Goal: Information Seeking & Learning: Learn about a topic

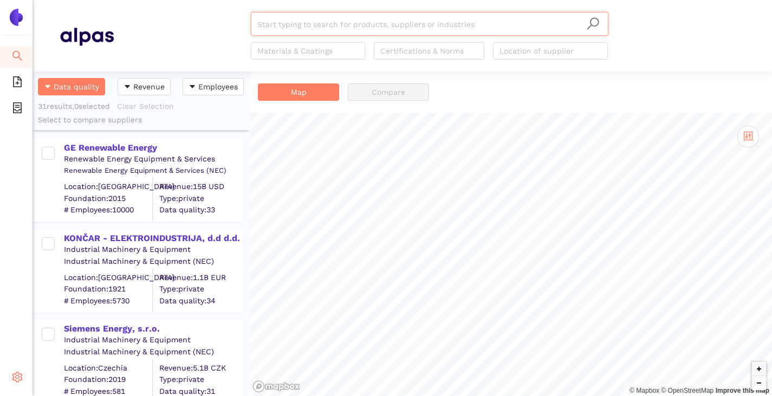
scroll to position [317, 209]
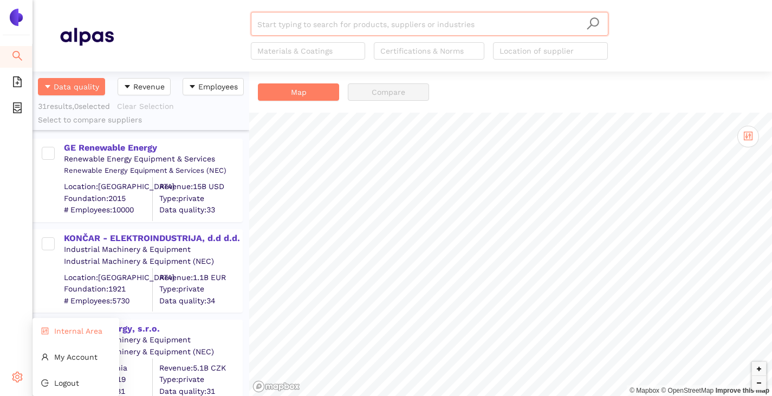
click at [70, 329] on span "Internal Area" at bounding box center [78, 331] width 48 height 9
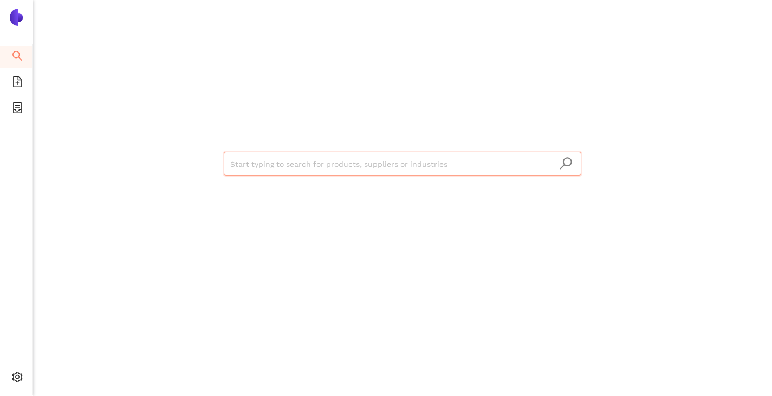
click at [260, 159] on input "search" at bounding box center [402, 164] width 345 height 24
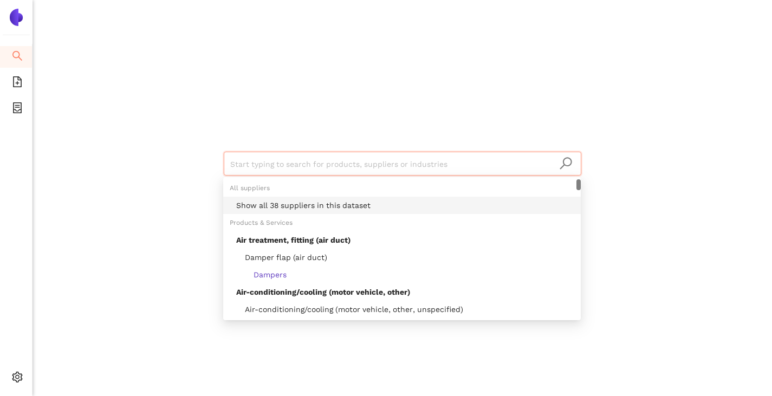
click at [284, 202] on div "Show all 38 suppliers in this dataset" at bounding box center [405, 205] width 338 height 12
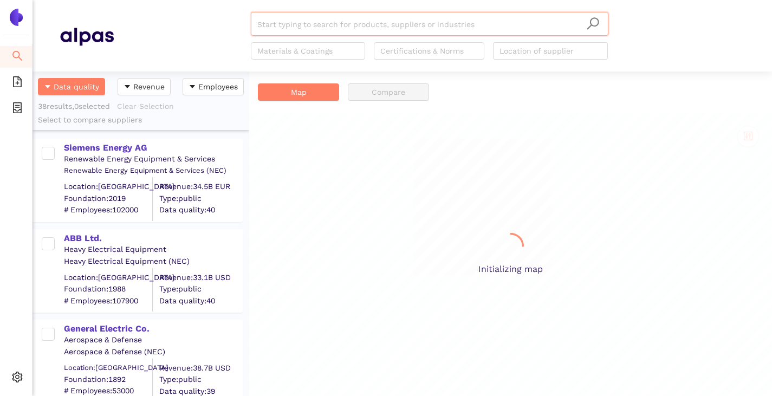
scroll to position [317, 209]
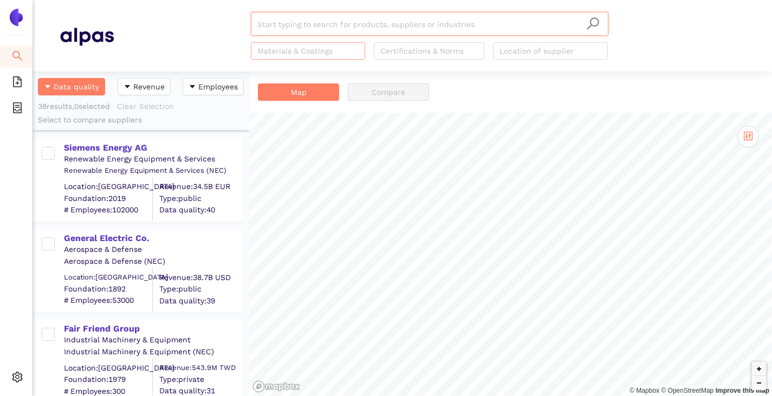
paste input "ABB Sp. z o.o."
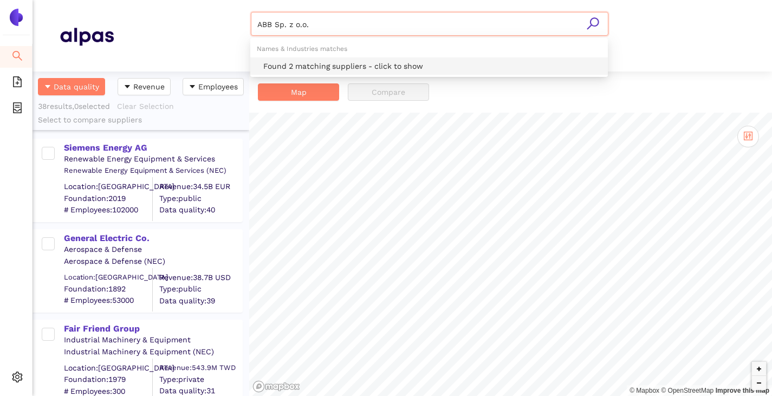
click at [295, 61] on div "Found 2 matching suppliers - click to show" at bounding box center [432, 66] width 338 height 12
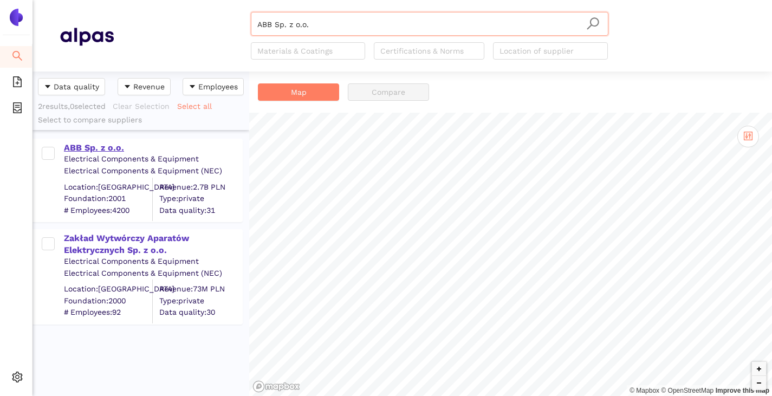
type input "ABB Sp. z o.o."
click at [91, 147] on div "ABB Sp. z o.o." at bounding box center [153, 148] width 178 height 12
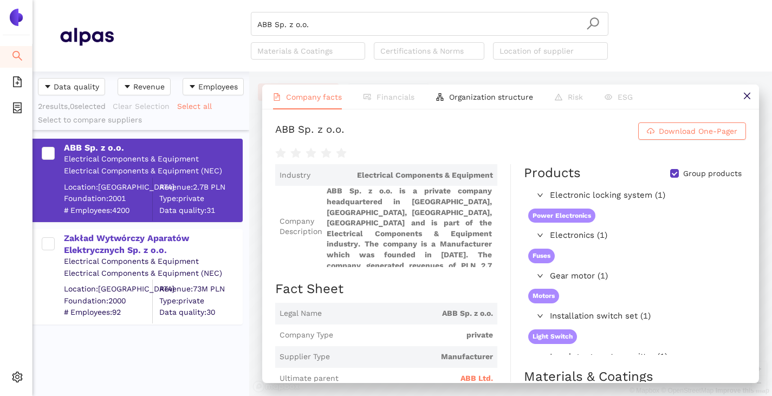
click at [670, 178] on input "Group products" at bounding box center [674, 173] width 9 height 9
checkbox input "false"
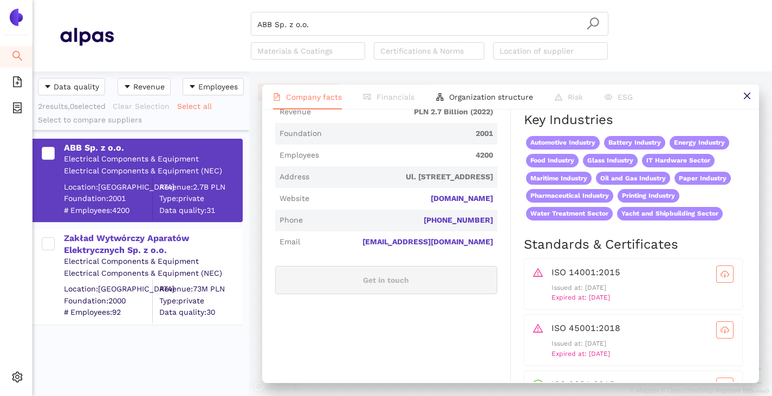
scroll to position [325, 0]
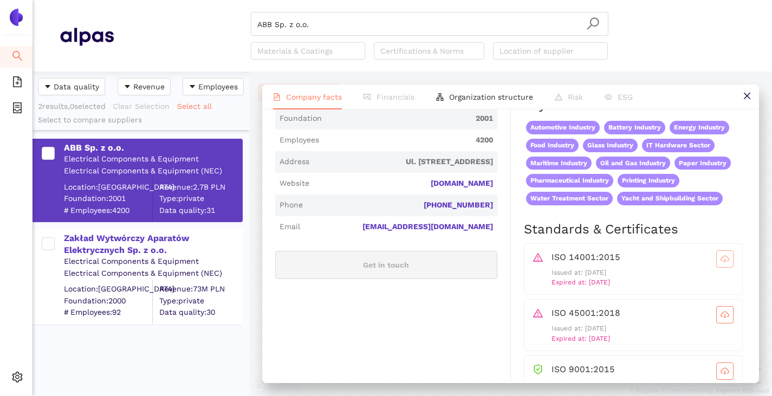
click at [721, 263] on icon "cloud-download" at bounding box center [725, 259] width 9 height 9
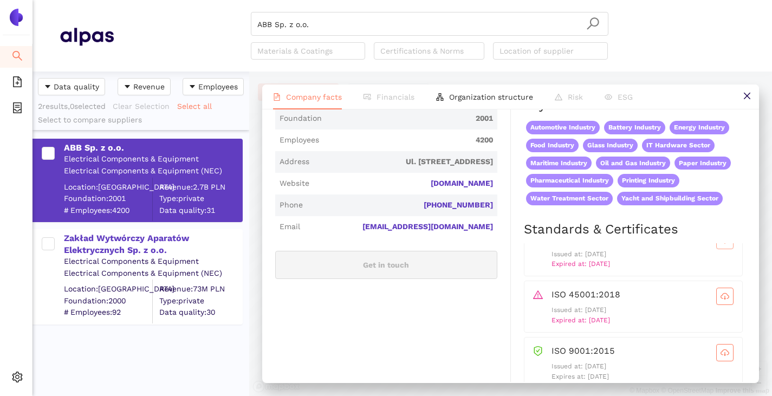
scroll to position [28, 0]
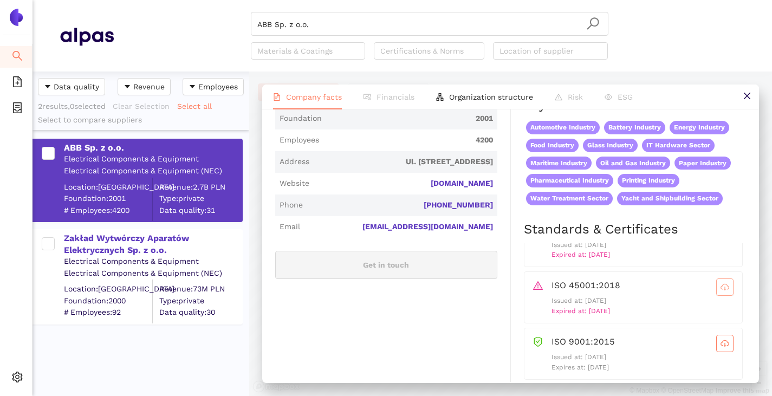
click at [721, 292] on icon "cloud-download" at bounding box center [725, 287] width 9 height 9
click at [717, 348] on span "cloud-download" at bounding box center [725, 343] width 16 height 9
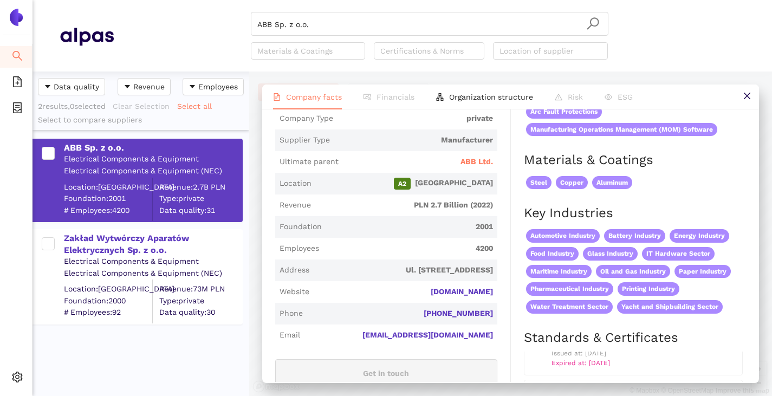
scroll to position [0, 0]
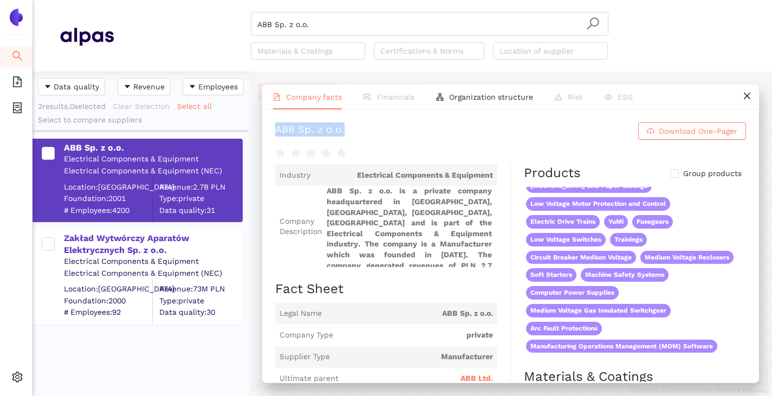
drag, startPoint x: 396, startPoint y: 139, endPoint x: 277, endPoint y: 137, distance: 118.2
click at [277, 137] on h1 "ABB Sp. z o.o. Download One-Pager" at bounding box center [510, 130] width 471 height 17
copy div "ABB Sp. z o.o."
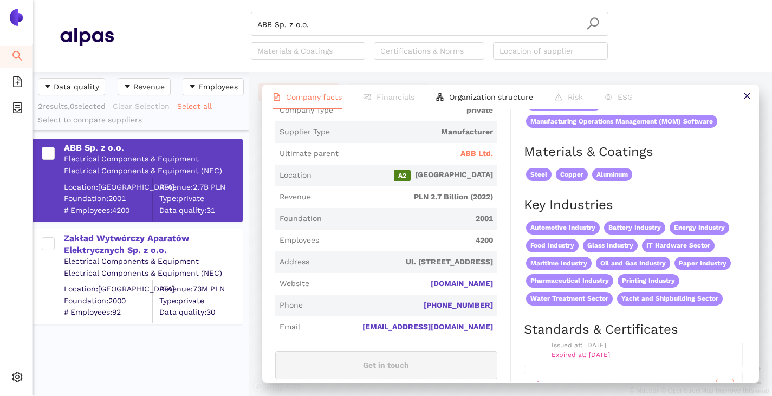
scroll to position [117, 0]
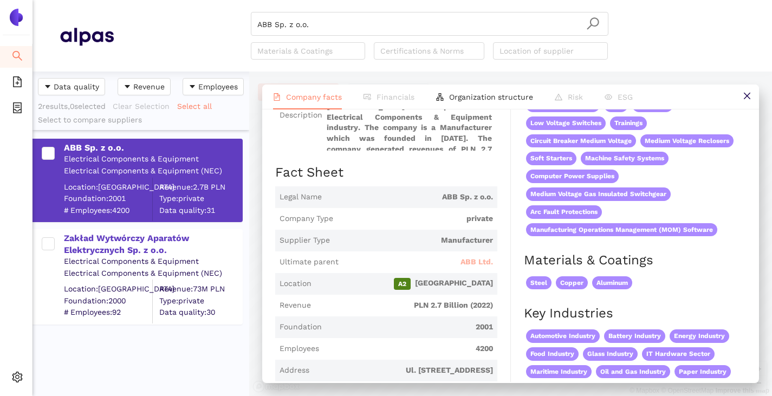
click at [466, 268] on span "ABB Ltd." at bounding box center [477, 262] width 33 height 11
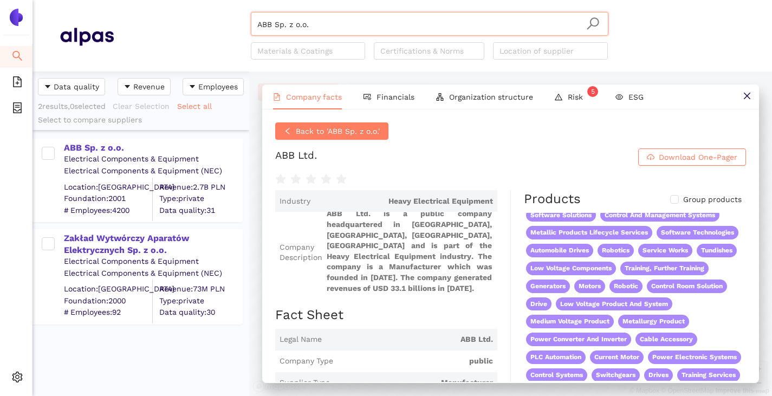
click at [313, 27] on input "ABB Sp. z o.o." at bounding box center [429, 24] width 345 height 24
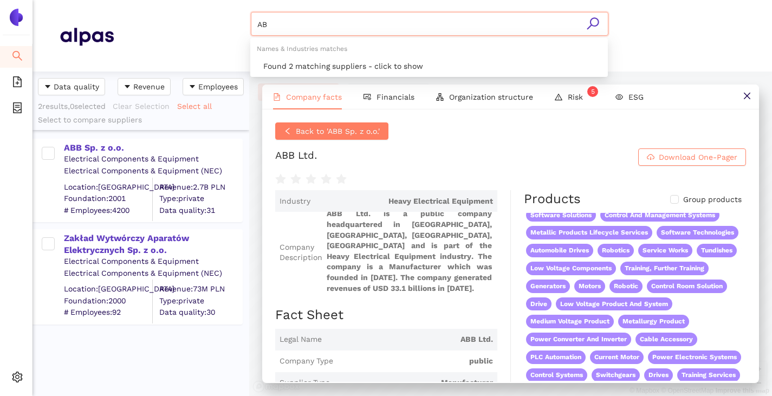
type input "A"
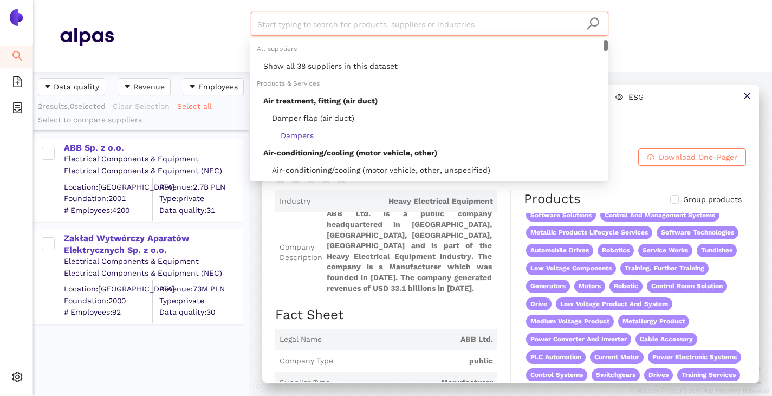
paste input "ALPHA Elektrotechnik AG"
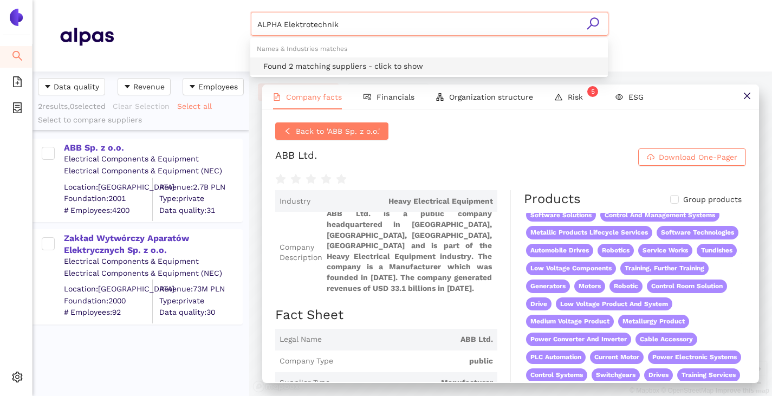
click at [307, 62] on div "Found 2 matching suppliers - click to show" at bounding box center [432, 66] width 338 height 12
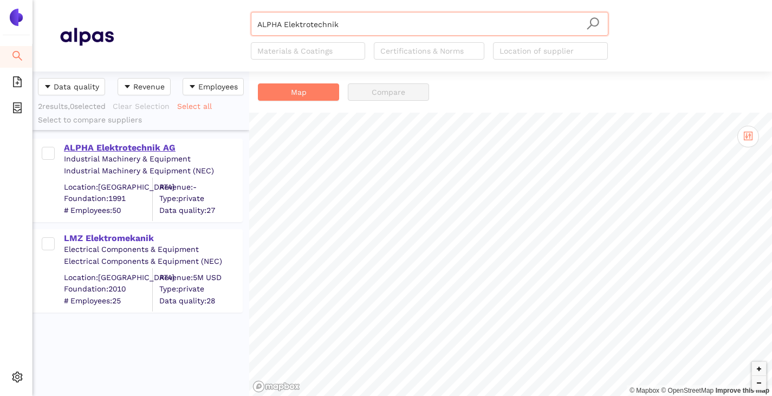
click at [95, 152] on div "ALPHA Elektrotechnik AG" at bounding box center [153, 148] width 178 height 12
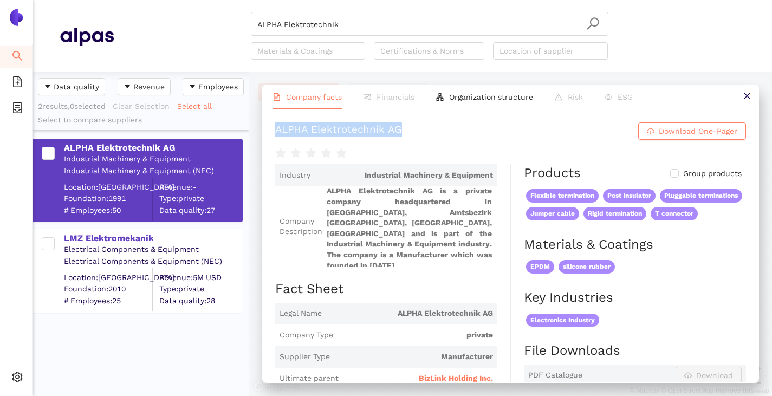
drag, startPoint x: 274, startPoint y: 139, endPoint x: 510, endPoint y: 139, distance: 236.3
click at [509, 139] on div "ALPHA Elektrotechnik AG Download One-Pager Industry Industrial Machinery & Equi…" at bounding box center [510, 245] width 497 height 273
copy div "ALPHA Elektrotechnik AG"
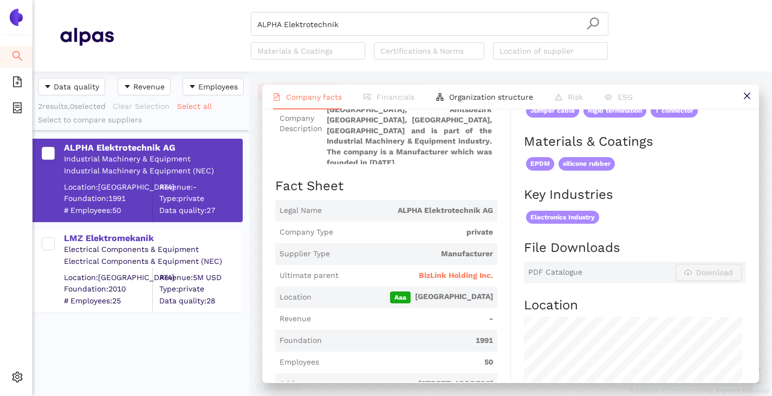
scroll to position [108, 0]
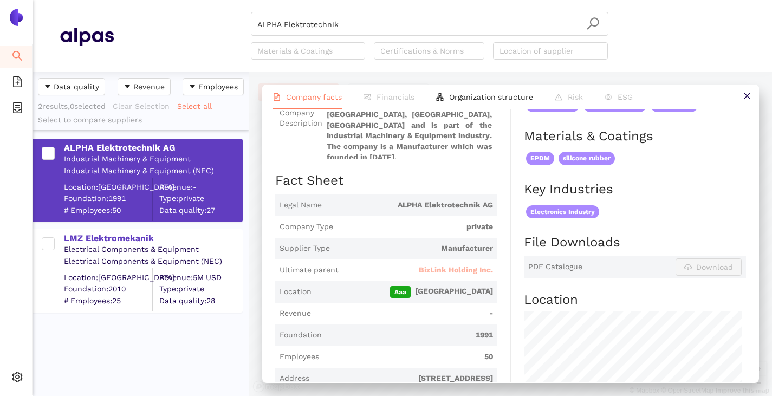
click at [427, 265] on span "BizLink Holding Inc." at bounding box center [456, 270] width 74 height 11
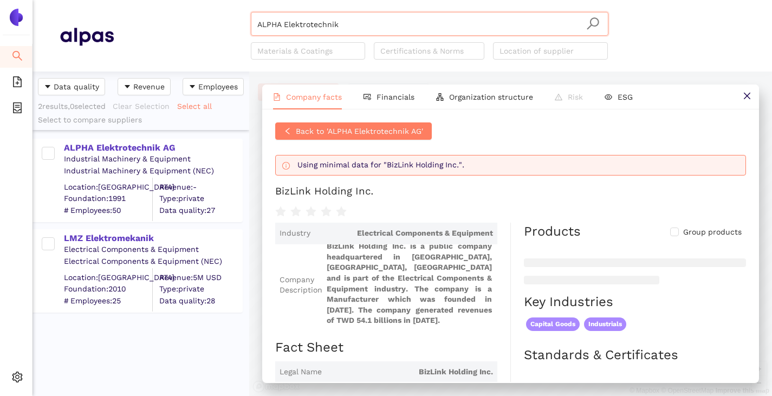
click at [371, 18] on input "ALPHA Elektrotechnik" at bounding box center [429, 24] width 345 height 24
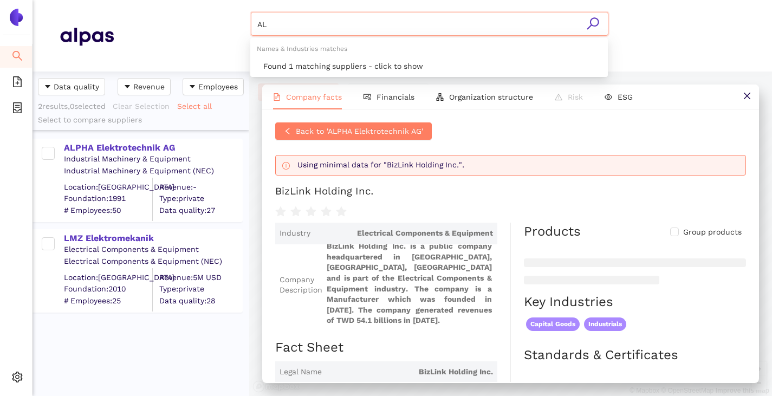
type input "A"
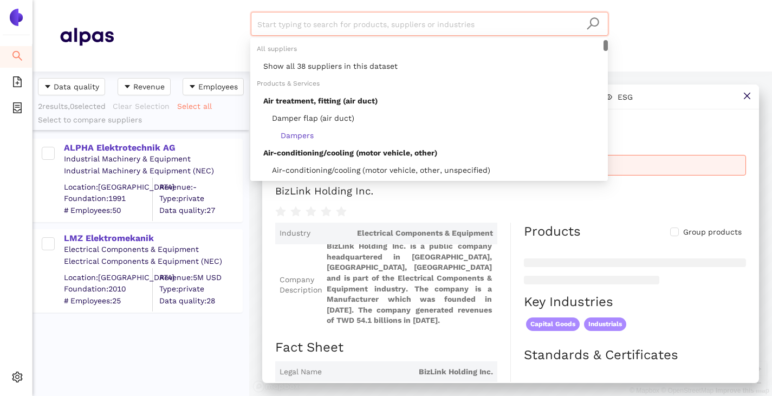
paste input "Coelme - Costruzioni Elettromeccaniche - S.p.A."
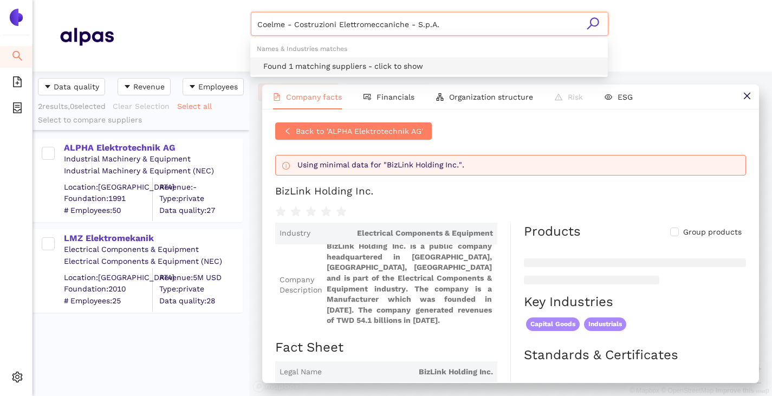
click at [351, 61] on div "Found 1 matching suppliers - click to show" at bounding box center [432, 66] width 338 height 12
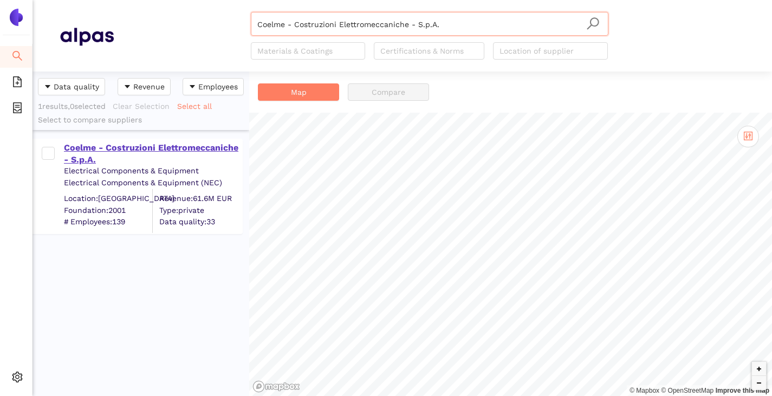
click at [108, 156] on div "Coelme - Costruzioni Elettromeccaniche - S.p.A." at bounding box center [153, 154] width 178 height 24
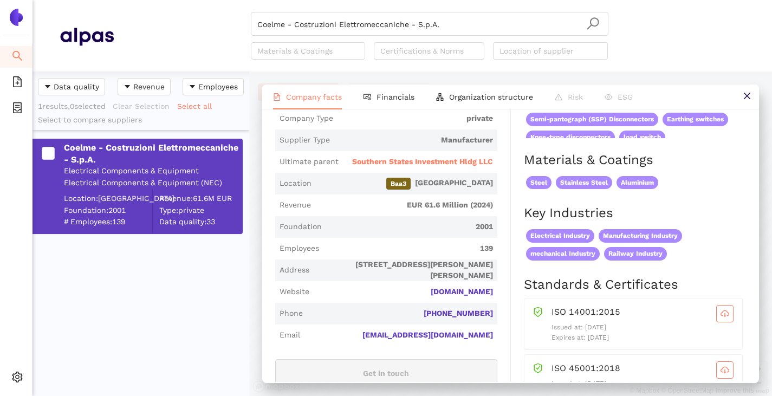
scroll to position [271, 0]
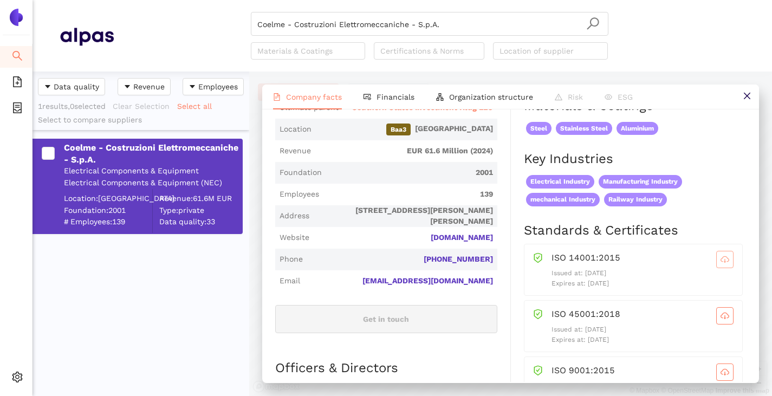
click at [717, 264] on span "cloud-download" at bounding box center [725, 259] width 16 height 9
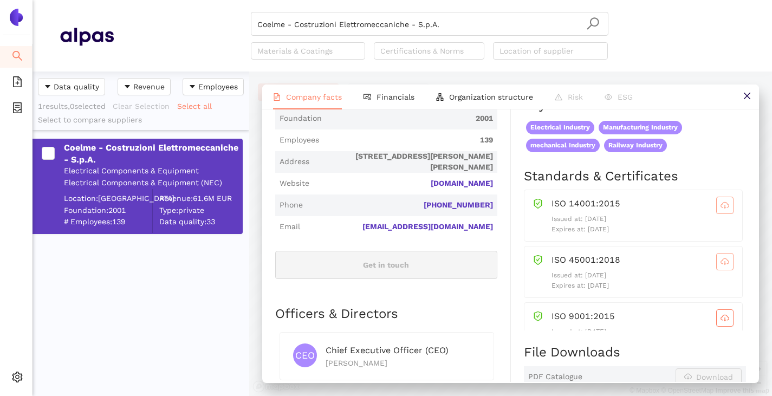
click at [717, 266] on span "cloud-download" at bounding box center [725, 261] width 16 height 9
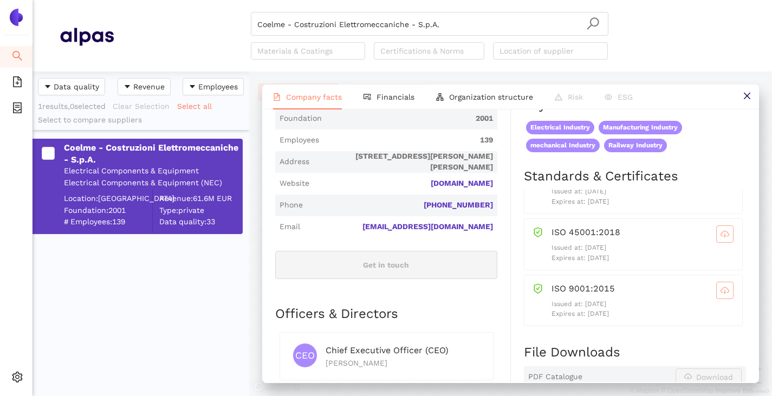
click at [721, 293] on icon "cloud-download" at bounding box center [725, 290] width 9 height 6
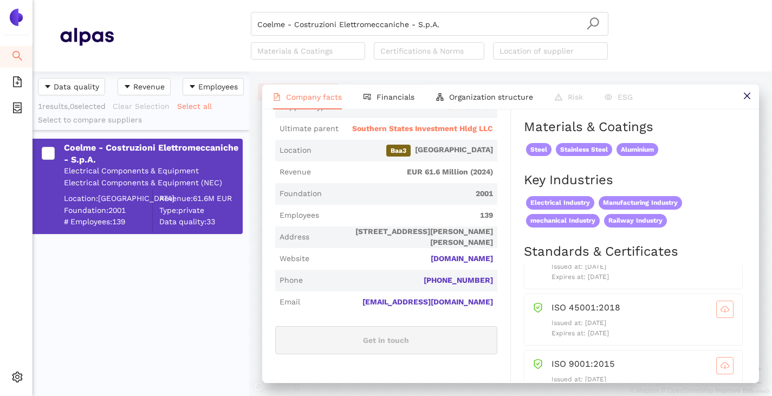
scroll to position [231, 0]
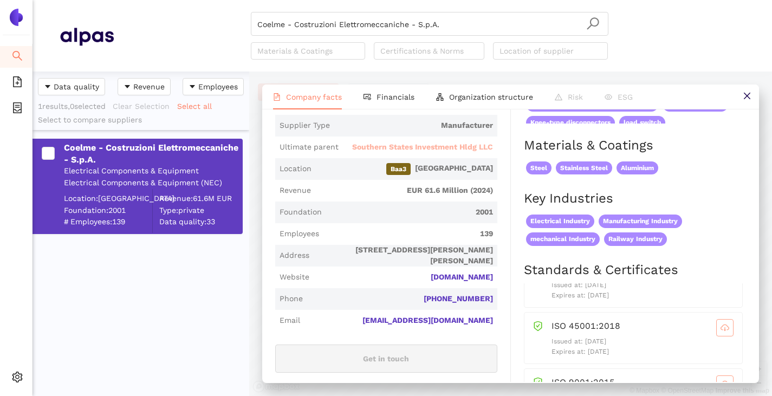
click at [410, 153] on span "Southern States Investment Hldg LLC" at bounding box center [422, 147] width 141 height 11
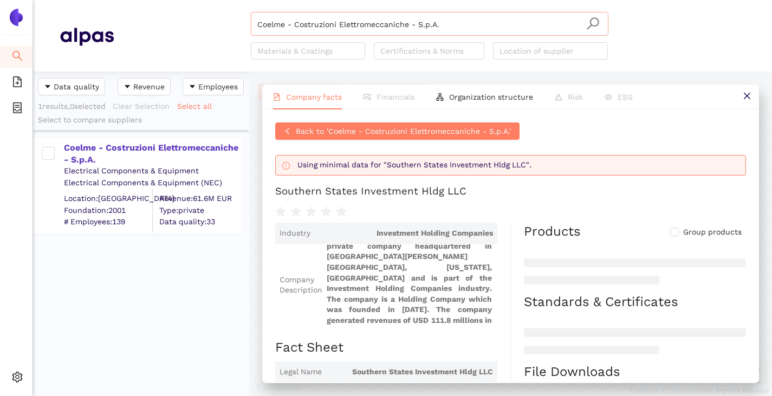
click at [450, 27] on input "Coelme - Costruzioni Elettromeccaniche - S.p.A." at bounding box center [429, 24] width 345 height 24
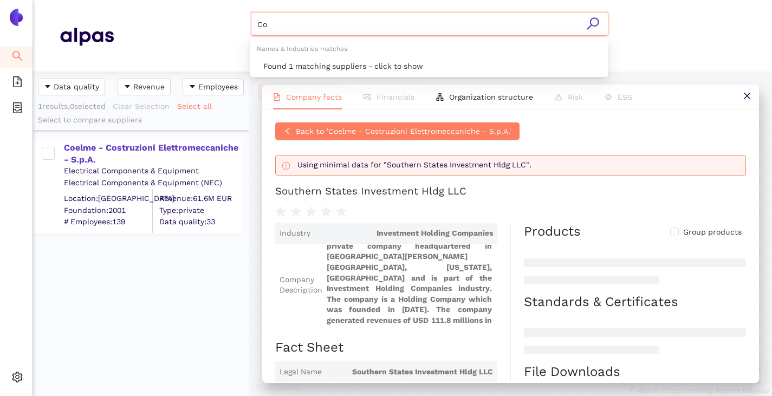
type input "C"
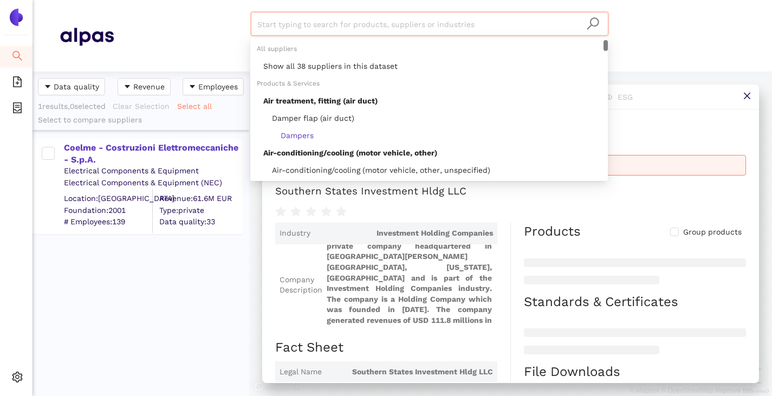
paste input "GE Grid GmbH"
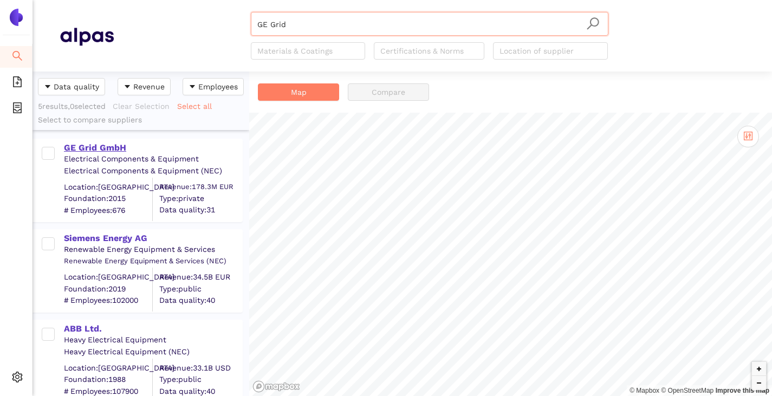
click at [115, 143] on div "GE Grid GmbH" at bounding box center [153, 148] width 178 height 12
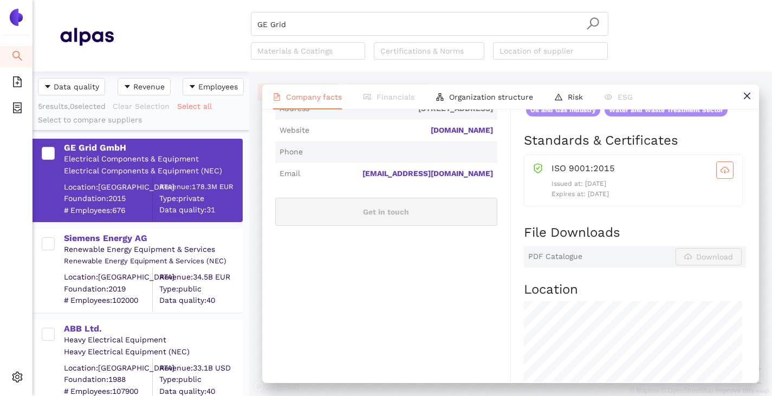
scroll to position [379, 0]
click at [721, 173] on icon "cloud-download" at bounding box center [725, 169] width 9 height 9
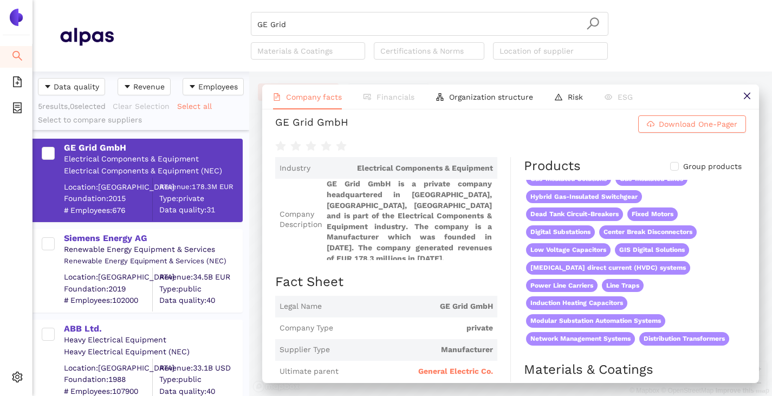
scroll to position [0, 0]
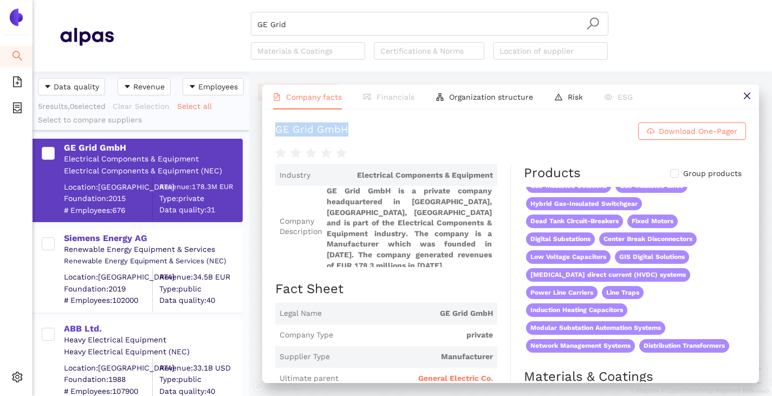
drag, startPoint x: 403, startPoint y: 132, endPoint x: 262, endPoint y: 133, distance: 140.9
click at [263, 133] on div "GE Grid GmbH Download One-Pager Industry Electrical Components & Equipment Comp…" at bounding box center [510, 245] width 497 height 273
copy div "GE Grid GmbH"
click at [459, 155] on div at bounding box center [510, 152] width 471 height 15
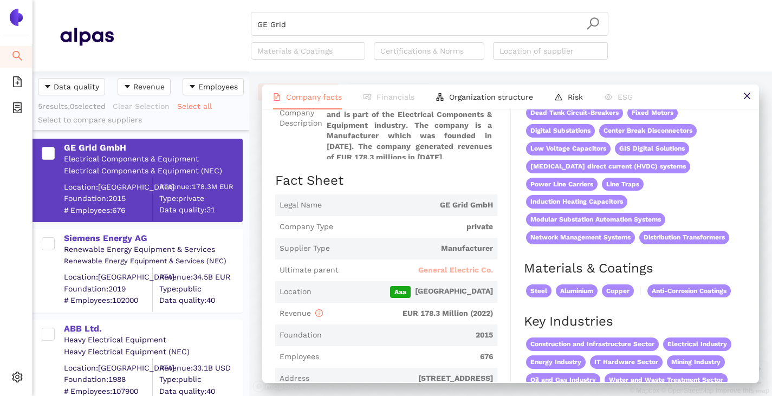
click at [450, 273] on span "General Electric Co." at bounding box center [455, 270] width 75 height 11
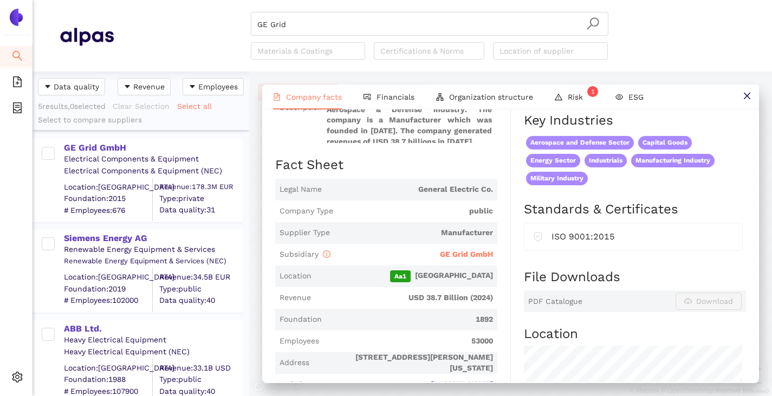
scroll to position [163, 0]
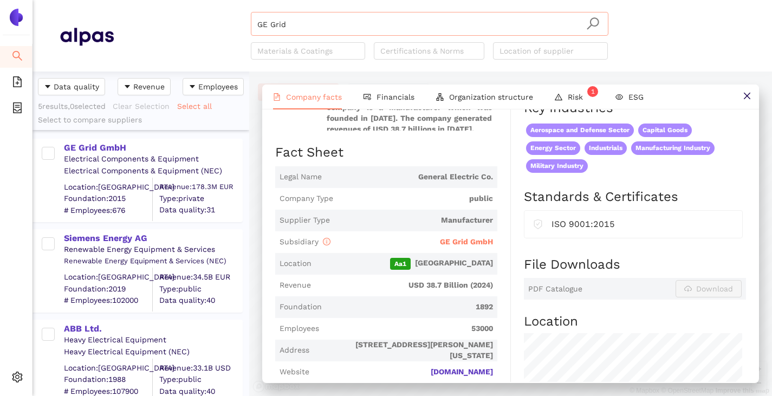
click at [307, 32] on input "GE Grid" at bounding box center [429, 24] width 345 height 24
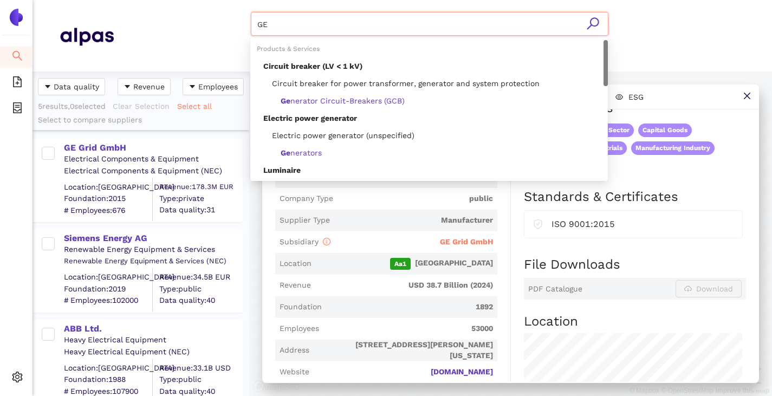
type input "G"
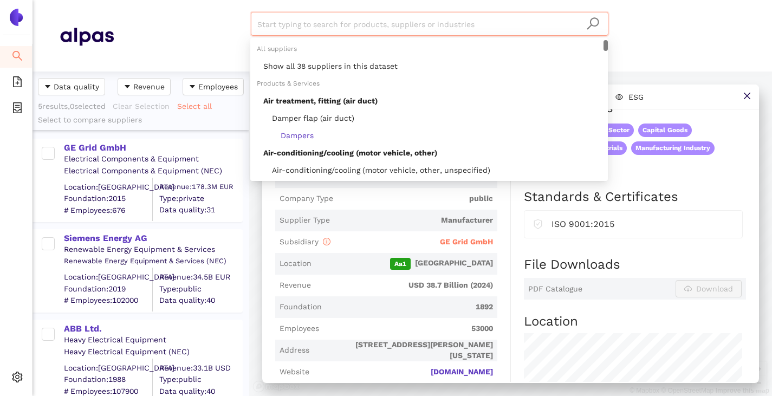
paste input "GE Vernova Inc."
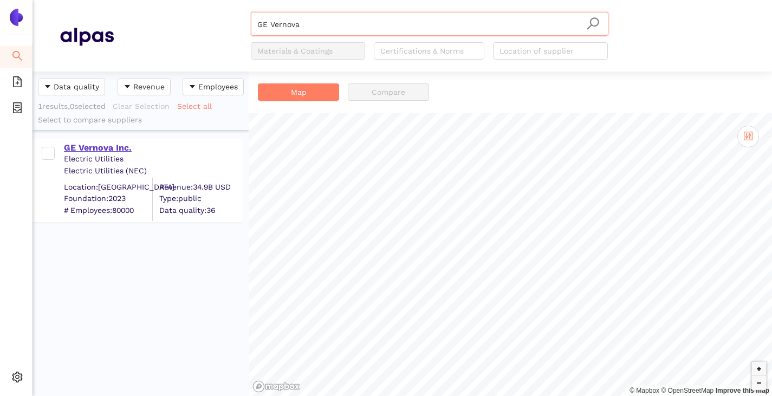
click at [93, 149] on div "GE Vernova Inc." at bounding box center [153, 148] width 178 height 12
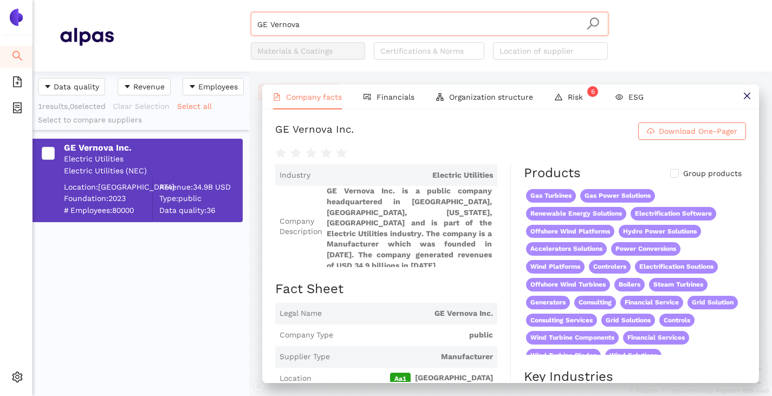
click at [321, 22] on input "GE Vernova" at bounding box center [429, 24] width 345 height 24
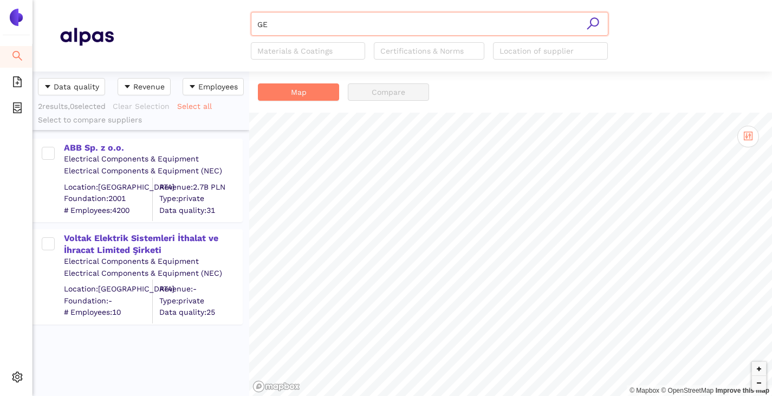
click at [273, 33] on input "GE" at bounding box center [429, 24] width 345 height 24
click at [268, 29] on input "GE" at bounding box center [429, 24] width 345 height 24
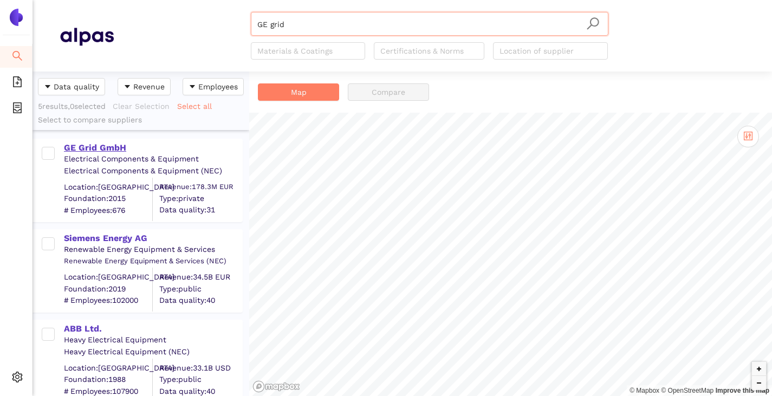
click at [87, 144] on div "GE Grid GmbH" at bounding box center [153, 148] width 178 height 12
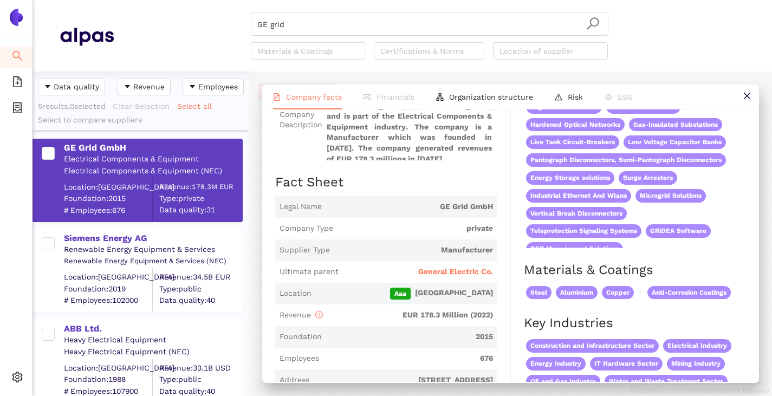
scroll to position [108, 0]
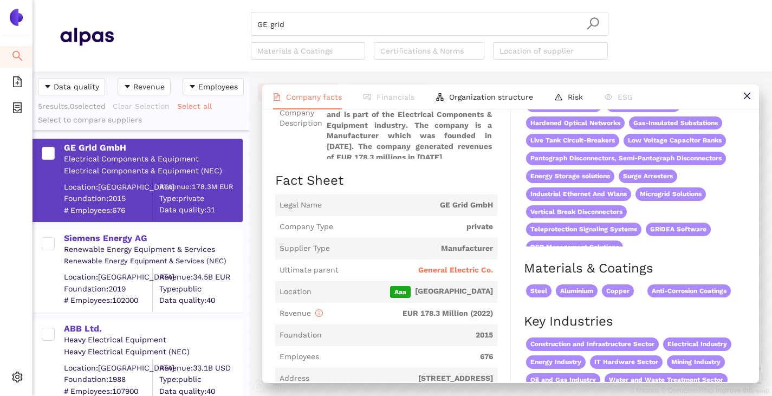
click at [443, 274] on span "General Electric Co." at bounding box center [455, 270] width 75 height 11
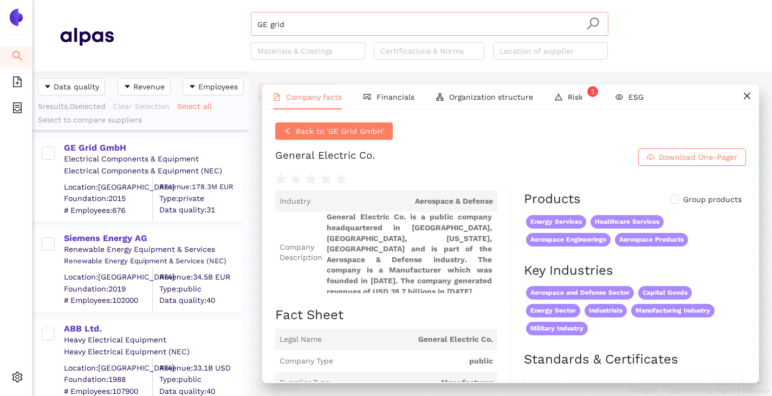
click at [328, 23] on input "GE grid" at bounding box center [429, 24] width 345 height 24
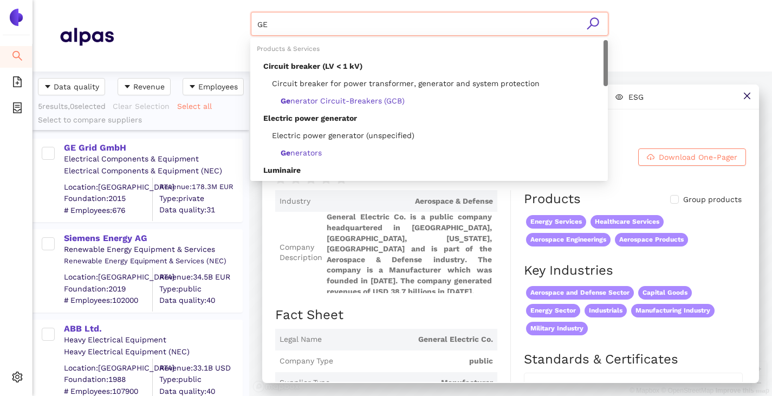
type input "G"
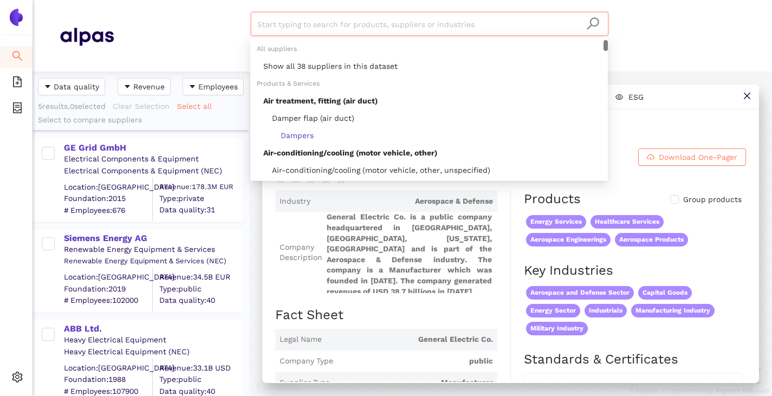
paste input "GE Vernova Inc."
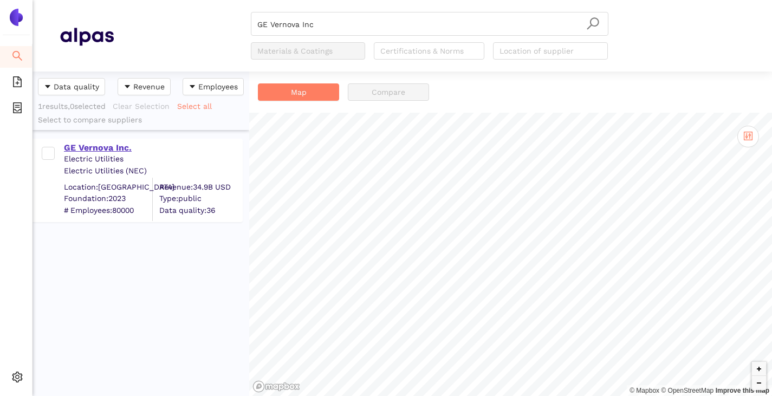
click at [94, 150] on div "GE Vernova Inc." at bounding box center [153, 148] width 178 height 12
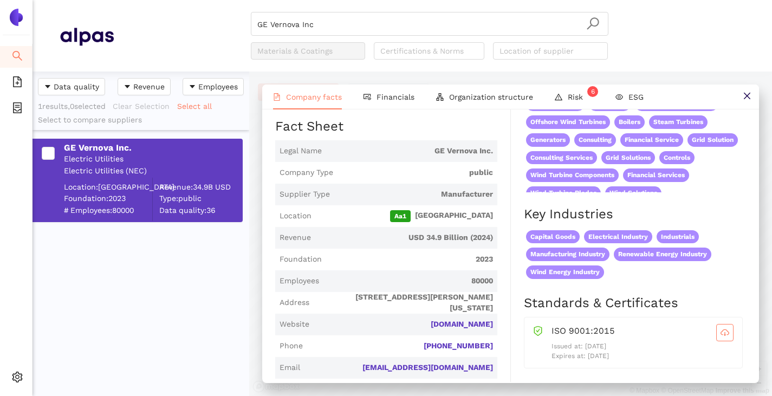
scroll to position [217, 0]
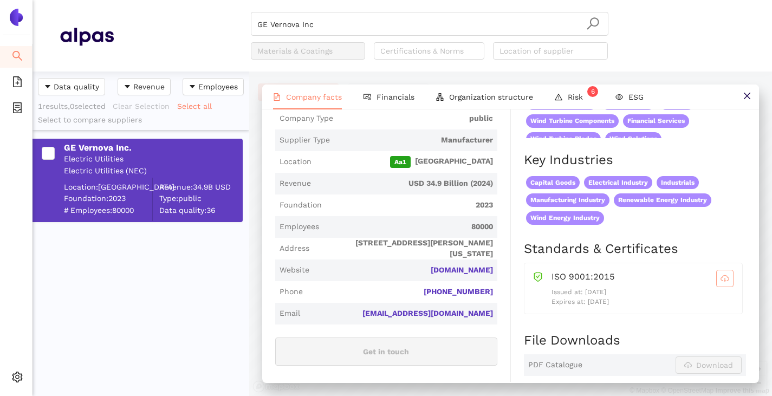
click at [721, 283] on icon "cloud-download" at bounding box center [725, 278] width 9 height 9
drag, startPoint x: 495, startPoint y: 272, endPoint x: 418, endPoint y: 282, distance: 77.6
click at [418, 282] on div "Industry Electric Utilities Company Description GE Vernova Inc. is a public com…" at bounding box center [393, 320] width 236 height 746
copy link "gevernova.com"
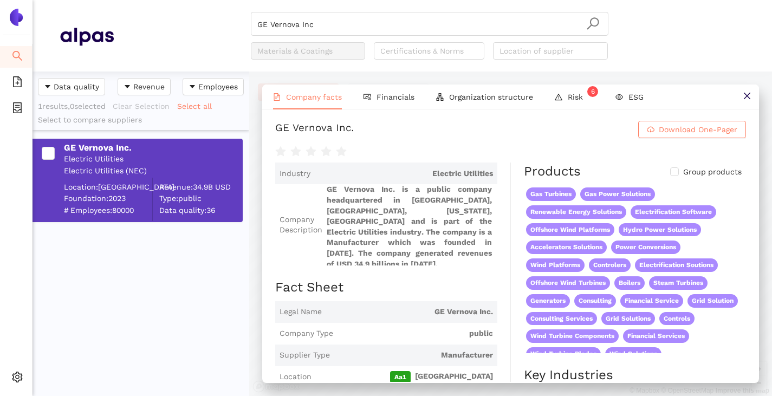
scroll to position [0, 0]
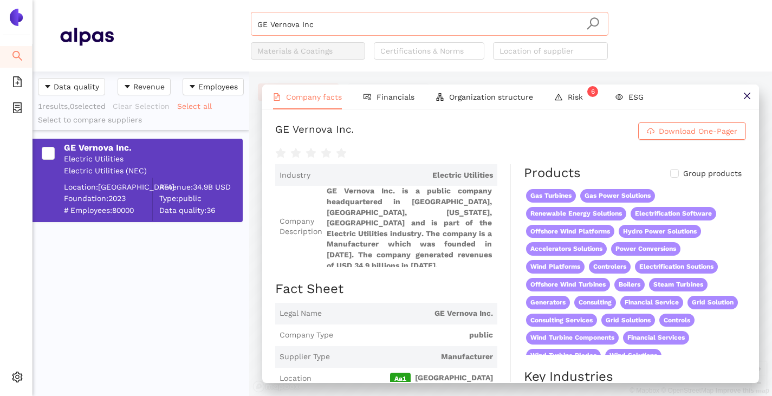
click at [335, 24] on input "GE Vernova Inc" at bounding box center [429, 24] width 345 height 24
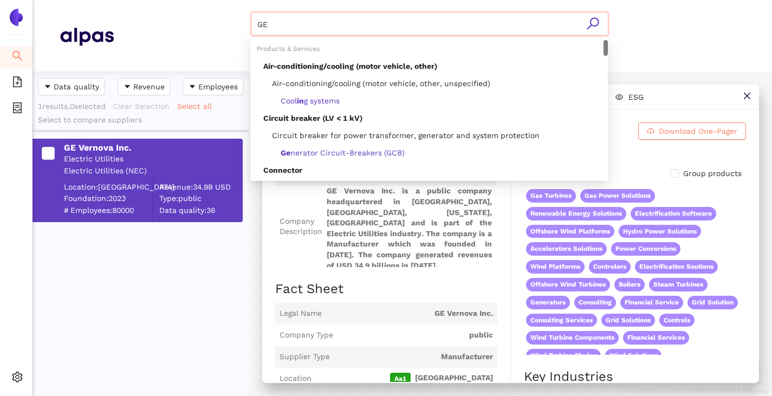
type input "G"
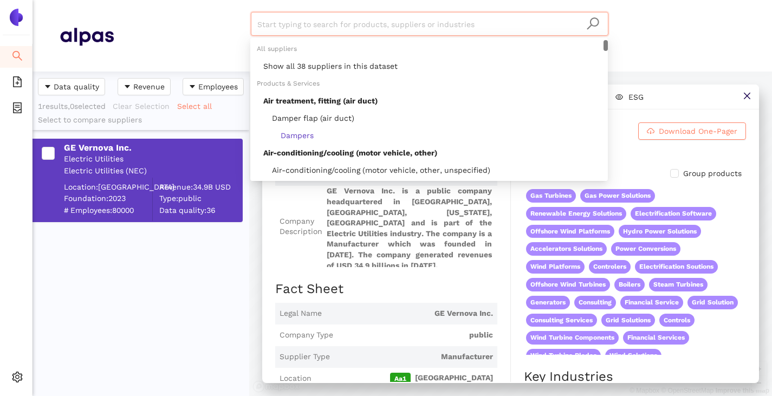
paste input "Hapam B.V."
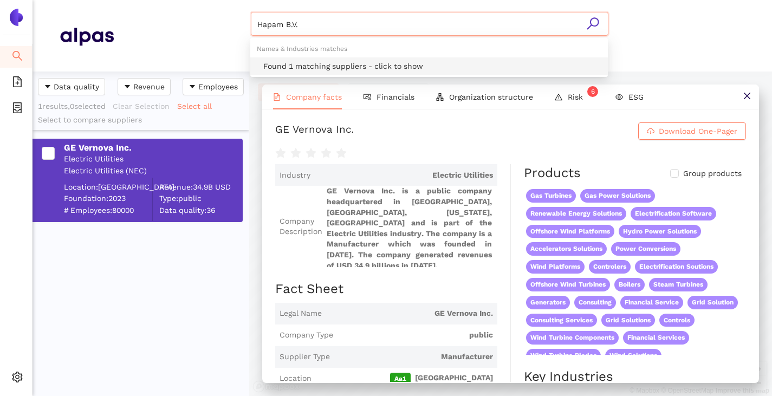
drag, startPoint x: 311, startPoint y: 61, endPoint x: 269, endPoint y: 88, distance: 49.3
click at [311, 61] on div "Found 1 matching suppliers - click to show" at bounding box center [432, 66] width 338 height 12
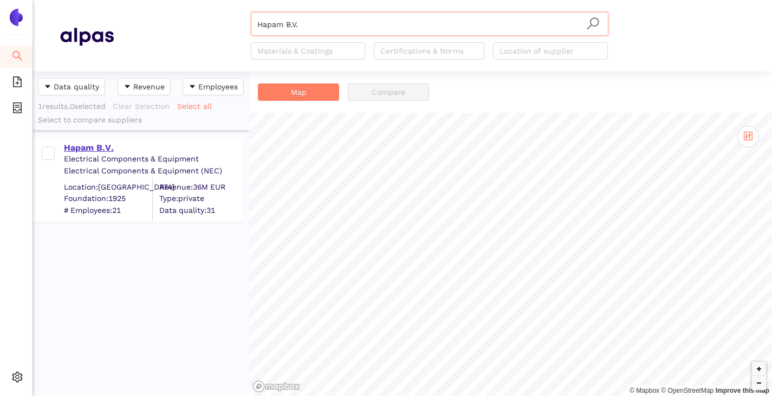
click at [82, 145] on div "Hapam B.V." at bounding box center [153, 148] width 178 height 12
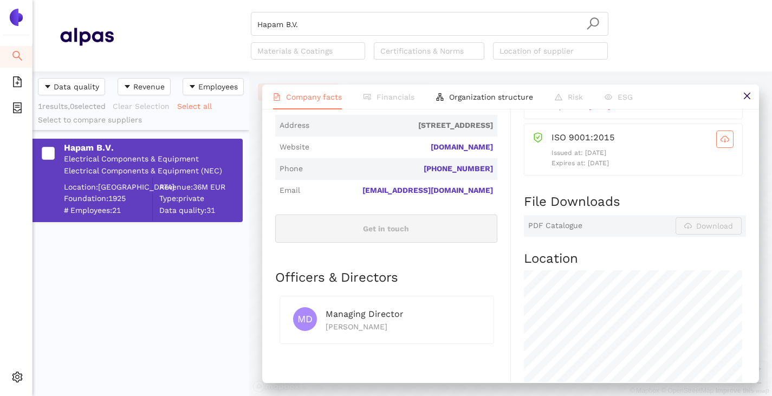
scroll to position [379, 0]
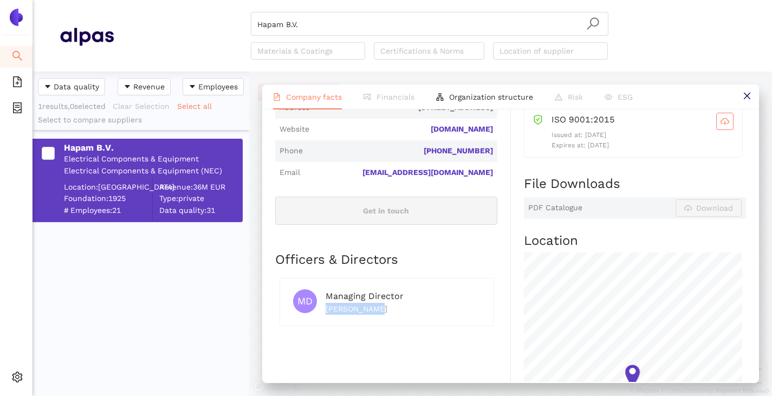
drag, startPoint x: 385, startPoint y: 314, endPoint x: 326, endPoint y: 326, distance: 60.4
click at [326, 326] on div "MD Managing Director Aart Veerman" at bounding box center [387, 302] width 215 height 48
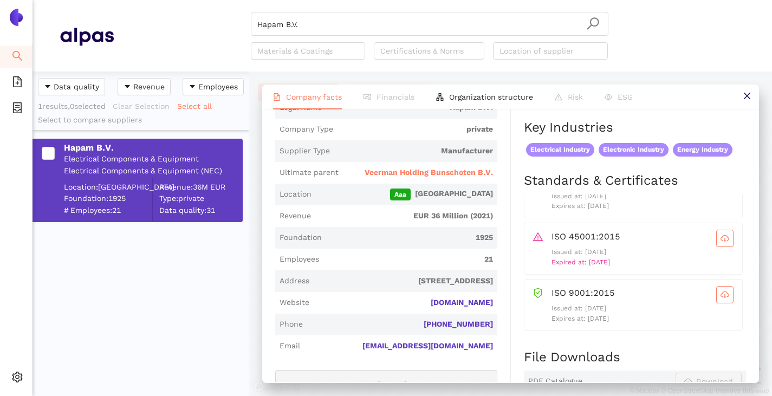
scroll to position [217, 0]
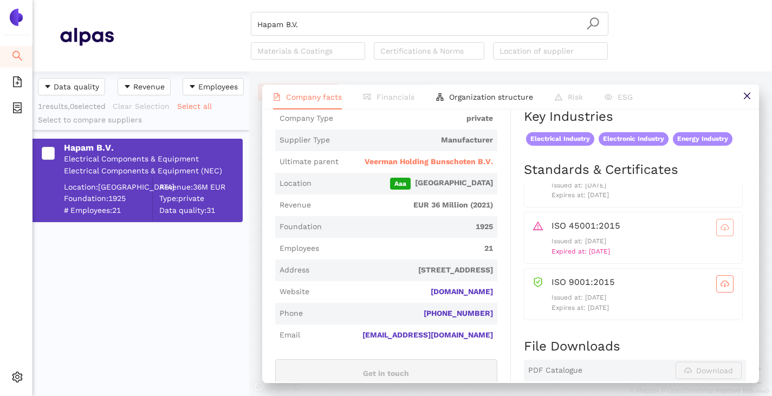
click at [721, 232] on icon "cloud-download" at bounding box center [725, 227] width 9 height 9
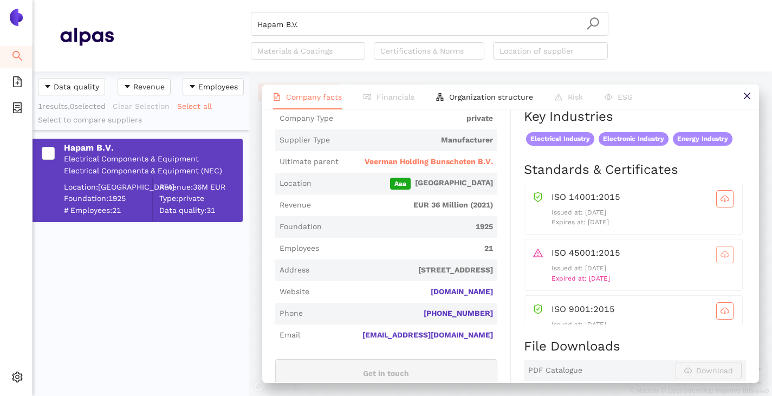
scroll to position [0, 0]
click at [418, 167] on span "Veerman Holding Bunschoten B.V." at bounding box center [429, 162] width 128 height 11
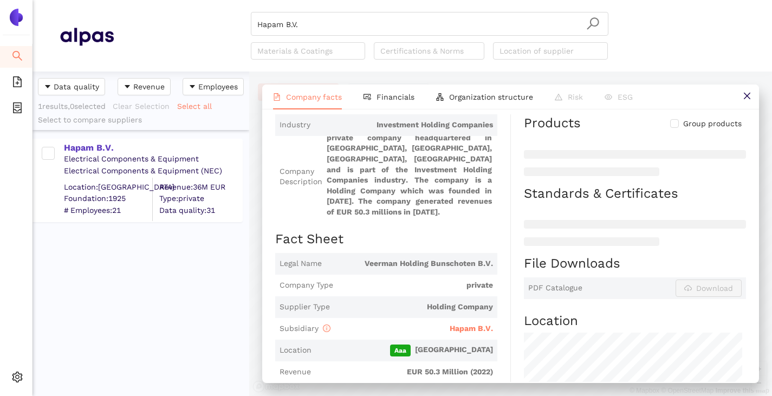
scroll to position [54, 0]
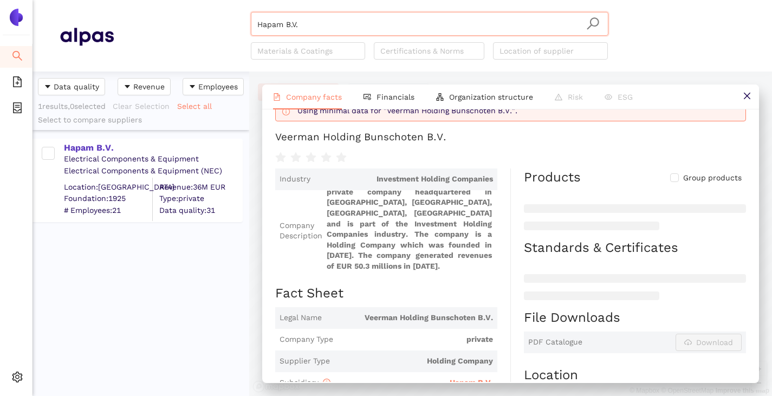
click at [320, 24] on input "Hapam B.V." at bounding box center [429, 24] width 345 height 24
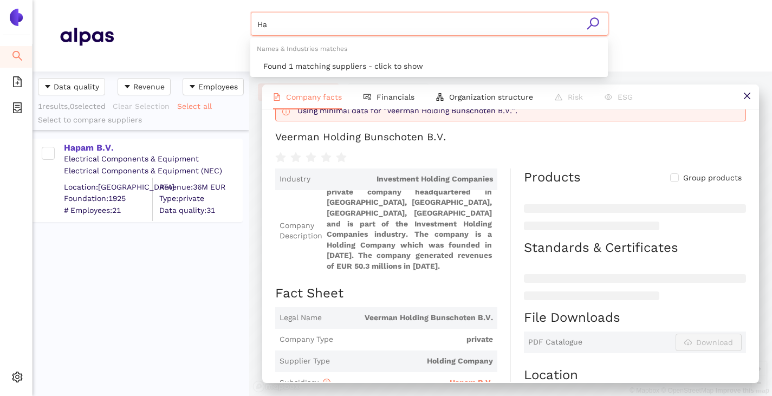
type input "H"
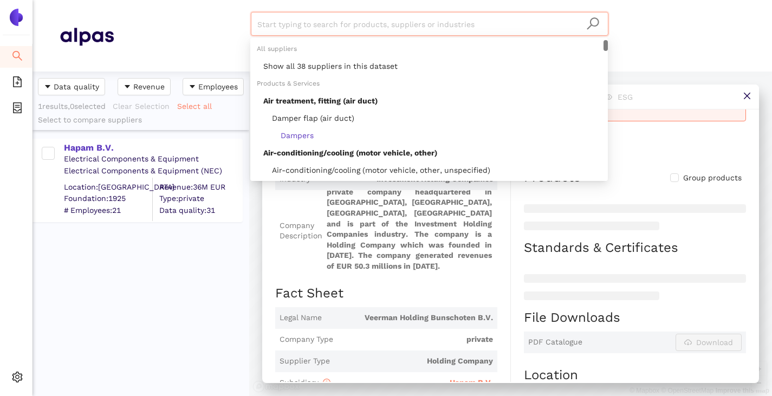
paste input "Hitachi Energy [GEOGRAPHIC_DATA] AG"
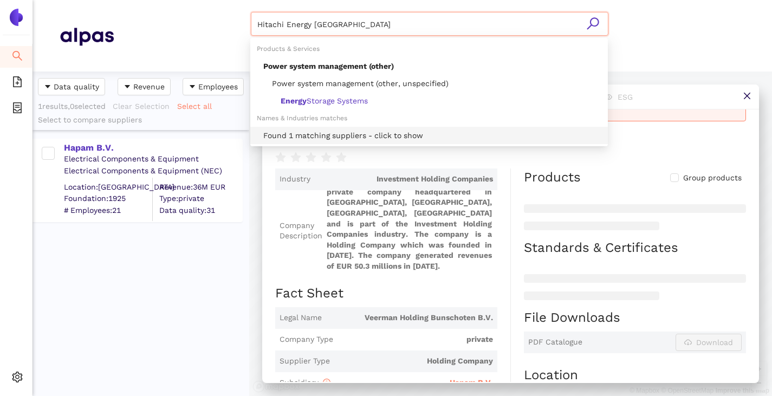
click at [304, 135] on div "Found 1 matching suppliers - click to show" at bounding box center [432, 136] width 338 height 12
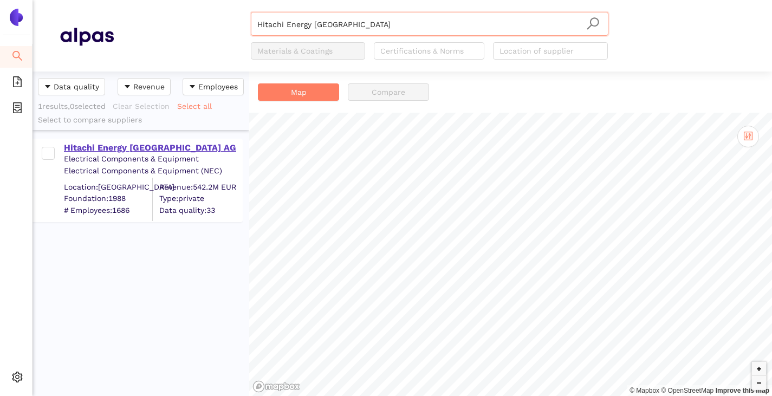
type input "Hitachi Energy Germany"
click at [135, 151] on div "Hitachi Energy [GEOGRAPHIC_DATA] AG" at bounding box center [153, 148] width 178 height 12
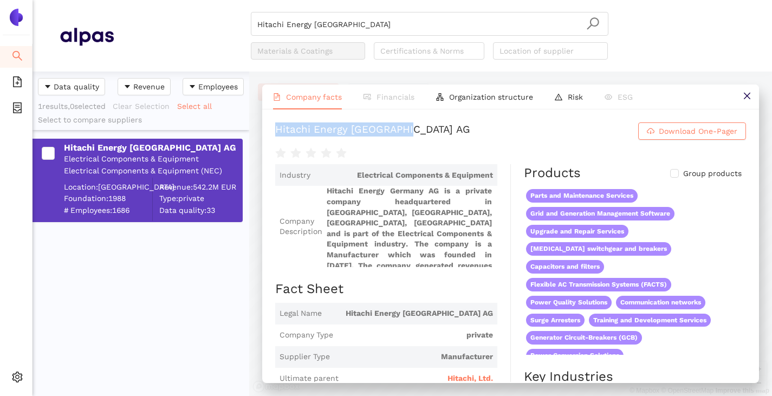
drag, startPoint x: 275, startPoint y: 137, endPoint x: 508, endPoint y: 138, distance: 233.1
click at [508, 138] on div "Hitachi Energy Germany AG Download One-Pager Industry Electrical Components & E…" at bounding box center [510, 245] width 497 height 273
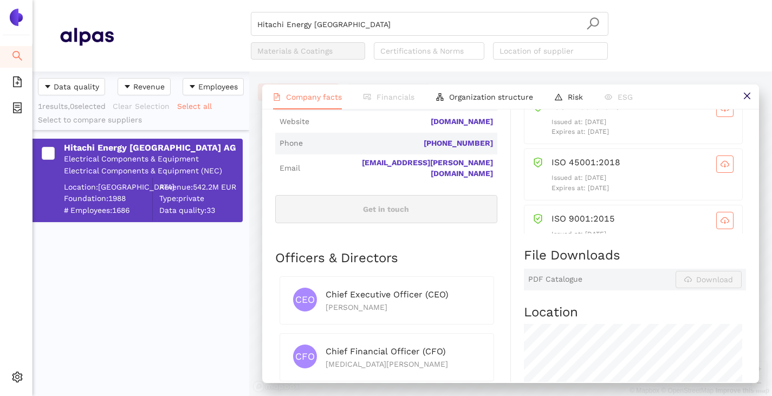
scroll to position [379, 0]
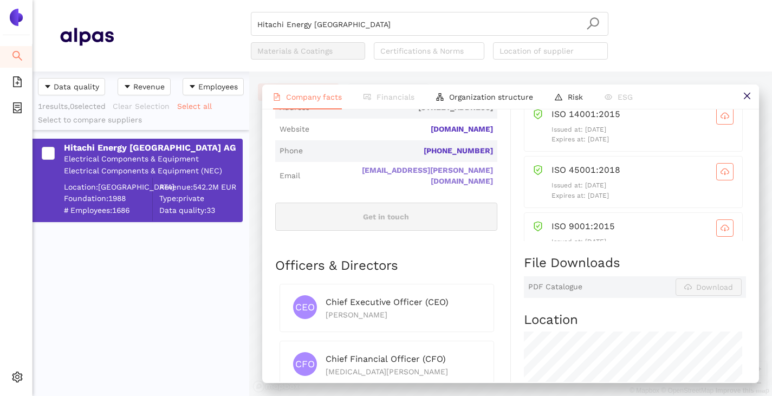
click at [0, 0] on link "ute.finzer@hitachienergy.com" at bounding box center [0, 0] width 0 height 0
click at [210, 293] on div "Hitachi Energy Germany AG Electrical Components & Equipment Electrical Componen…" at bounding box center [141, 263] width 217 height 267
click at [0, 0] on link "hitachienergy.com" at bounding box center [0, 0] width 0 height 0
drag, startPoint x: 374, startPoint y: 179, endPoint x: 409, endPoint y: 179, distance: 35.2
click at [409, 179] on div "ute.finzer@hitachienergy.com" at bounding box center [399, 175] width 189 height 21
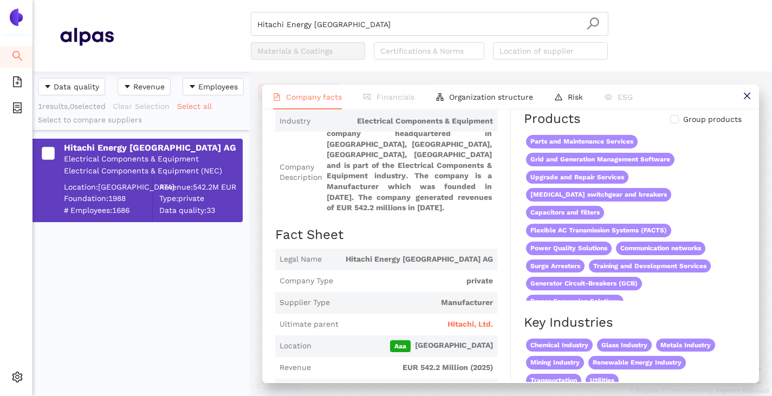
scroll to position [0, 0]
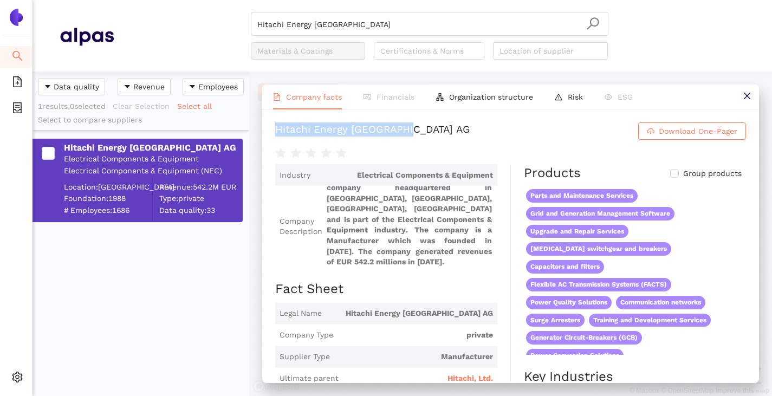
drag, startPoint x: 281, startPoint y: 134, endPoint x: 519, endPoint y: 124, distance: 238.1
click at [519, 124] on h1 "Hitachi Energy Germany AG Download One-Pager" at bounding box center [510, 130] width 471 height 17
copy div "Hitachi Energy [GEOGRAPHIC_DATA] AG"
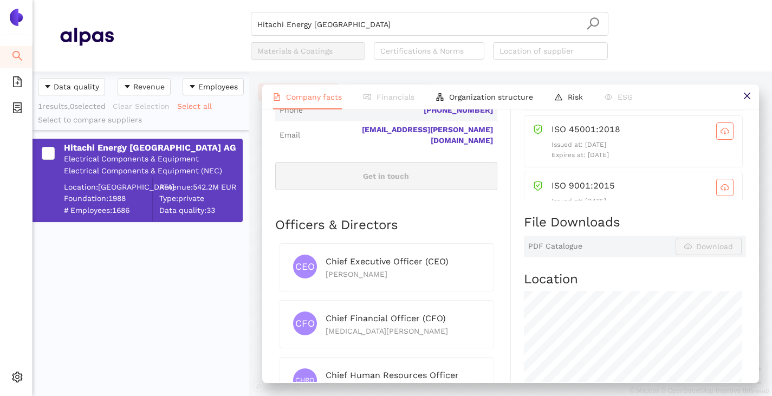
scroll to position [434, 0]
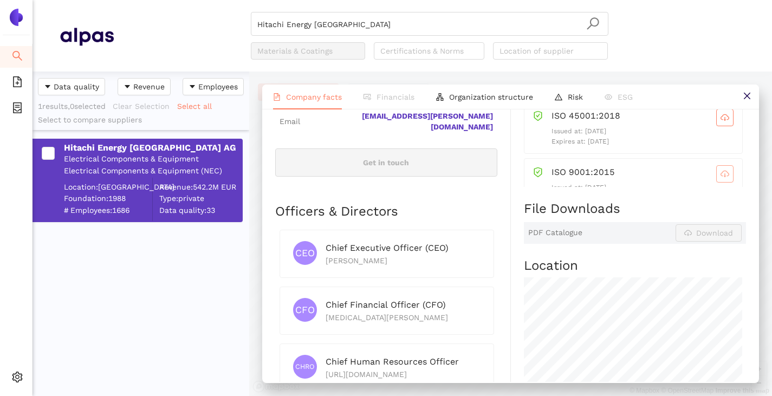
click at [721, 178] on icon "cloud-download" at bounding box center [725, 174] width 9 height 9
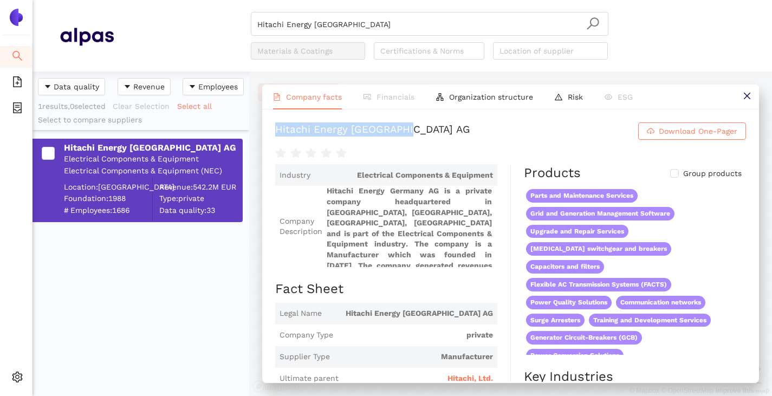
scroll to position [0, 0]
copy div "Hitachi Energy [GEOGRAPHIC_DATA] AG"
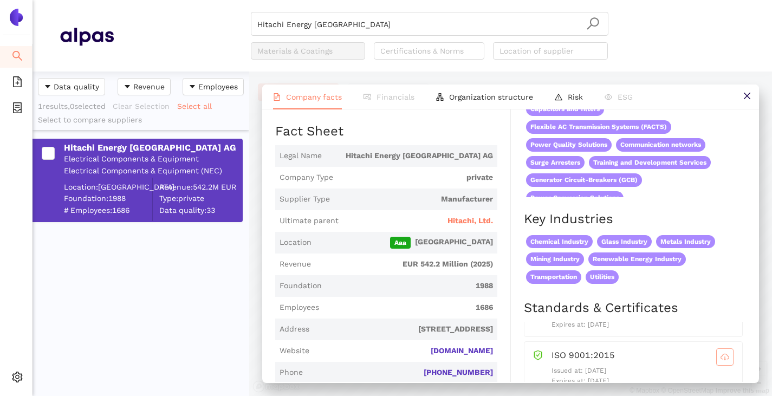
scroll to position [163, 0]
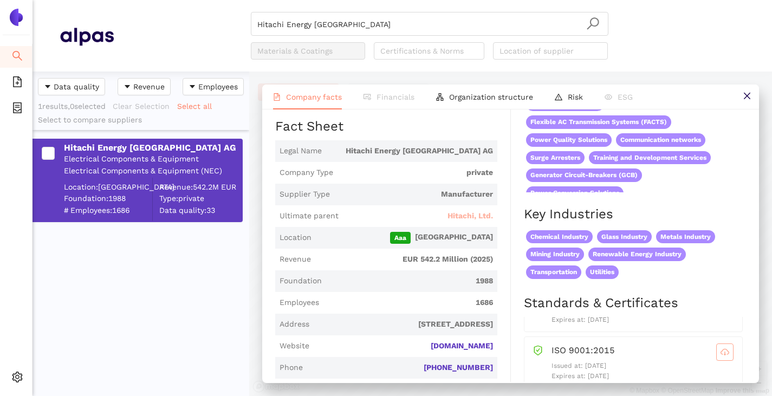
click at [452, 222] on span "Hitachi, Ltd." at bounding box center [471, 216] width 46 height 11
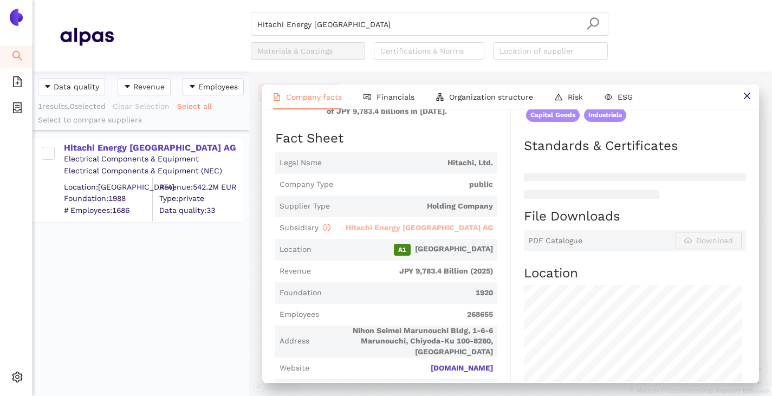
scroll to position [217, 0]
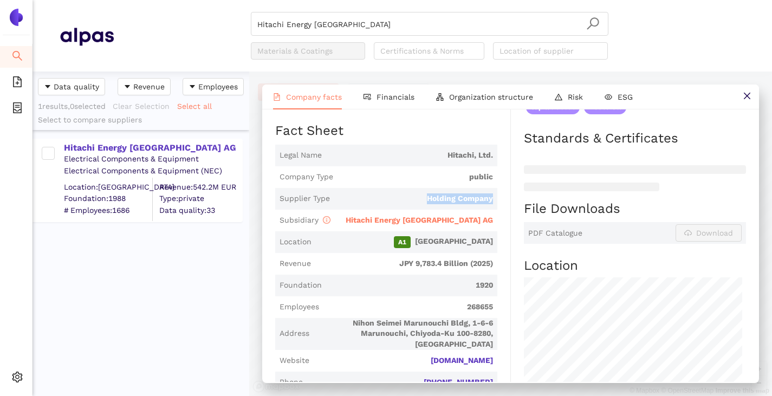
drag, startPoint x: 424, startPoint y: 214, endPoint x: 494, endPoint y: 209, distance: 69.5
click at [494, 209] on div "Industry Consumer Goods Conglomerates Company Description Hitachi, Ltd. is a pu…" at bounding box center [393, 387] width 236 height 763
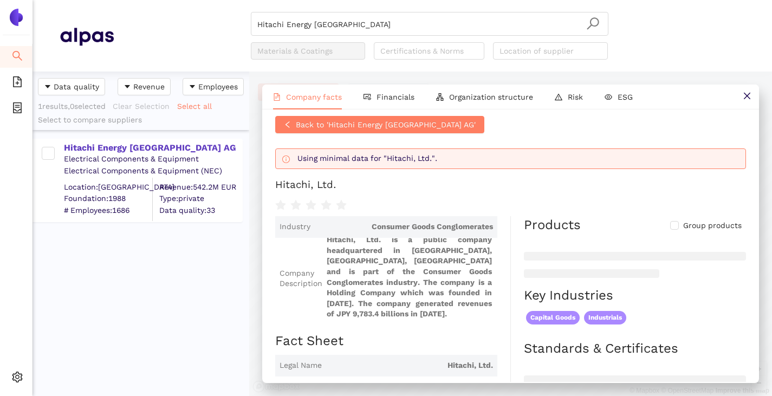
scroll to position [0, 0]
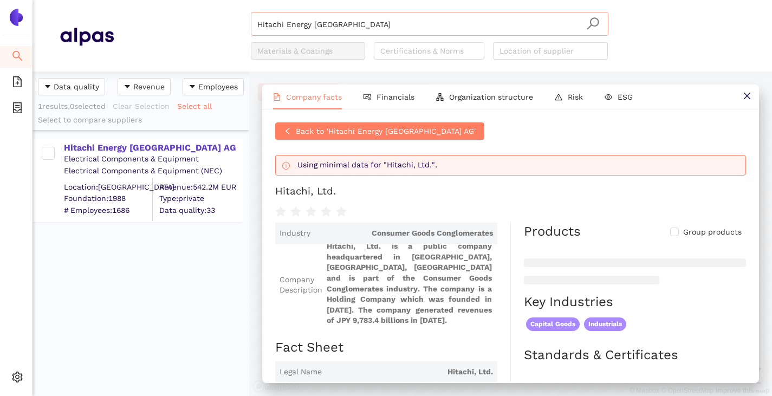
click at [352, 27] on input "Hitachi Energy Germany" at bounding box center [429, 24] width 345 height 24
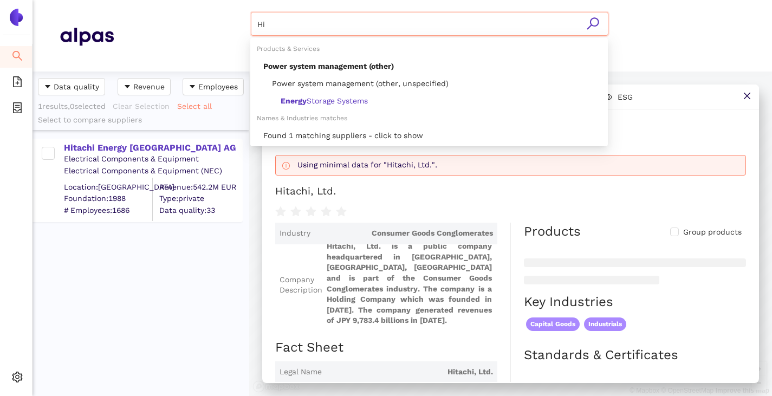
type input "H"
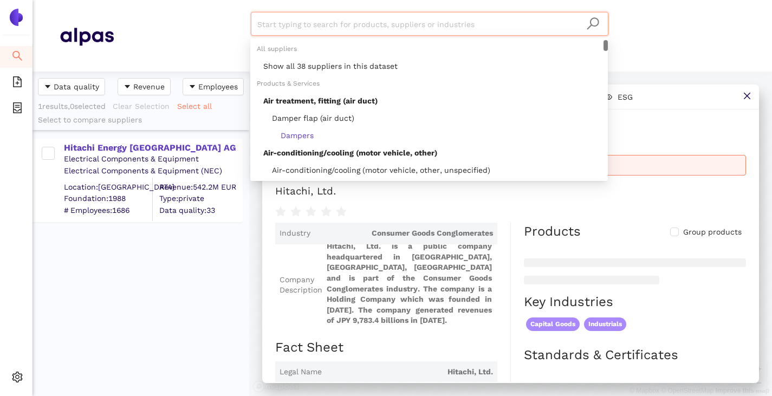
paste input "ITG LLC"
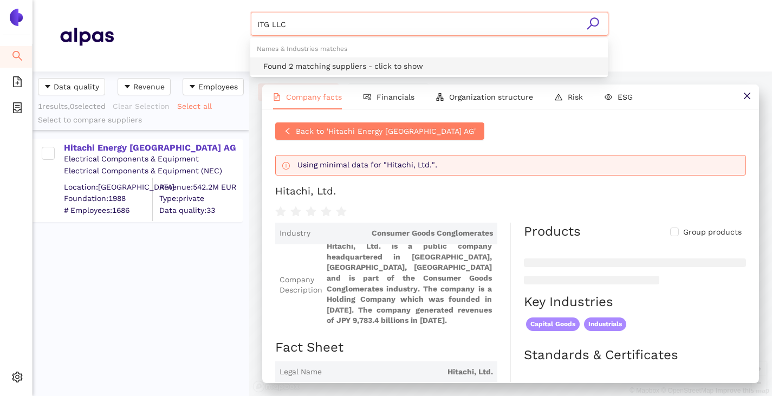
click at [312, 70] on div "Found 2 matching suppliers - click to show" at bounding box center [432, 66] width 338 height 12
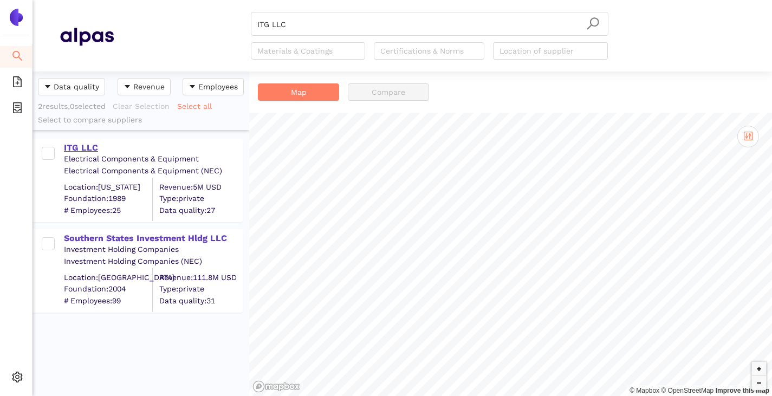
click at [98, 152] on div "ITG LLC" at bounding box center [153, 148] width 178 height 12
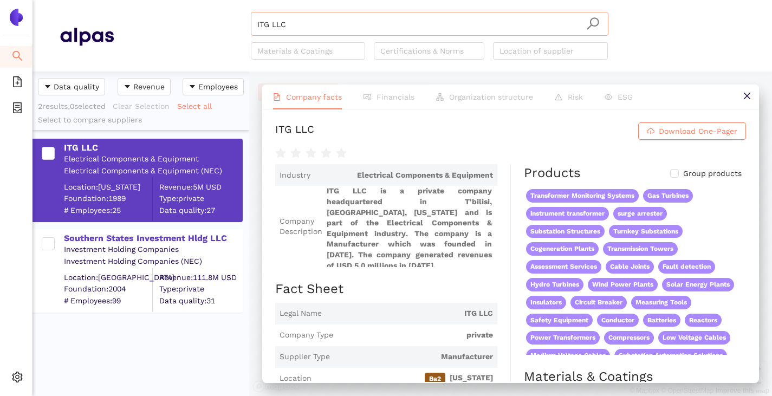
click at [296, 21] on input "ITG LLC" at bounding box center [429, 24] width 345 height 24
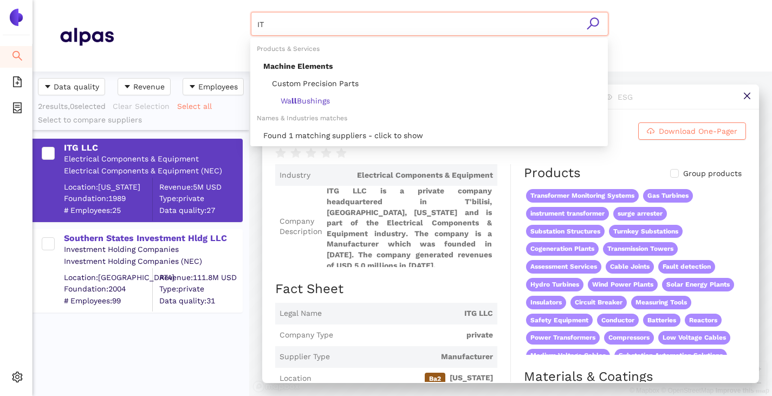
type input "I"
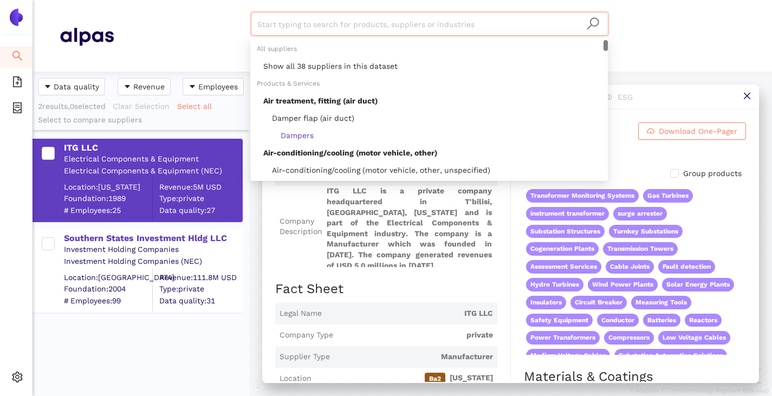
paste input "LMZ Elektromekanik"
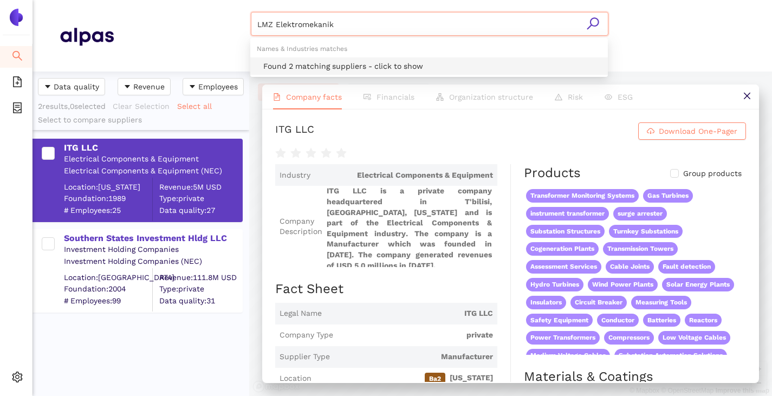
click at [304, 63] on div "Found 2 matching suppliers - click to show" at bounding box center [432, 66] width 338 height 12
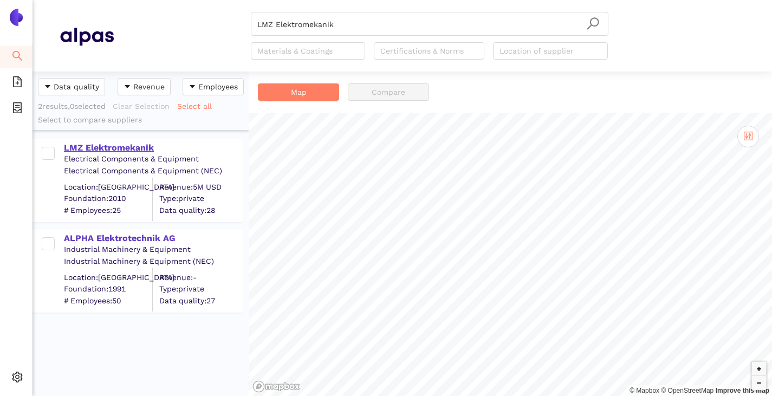
click at [104, 147] on div "LMZ Elektromekanik" at bounding box center [153, 148] width 178 height 12
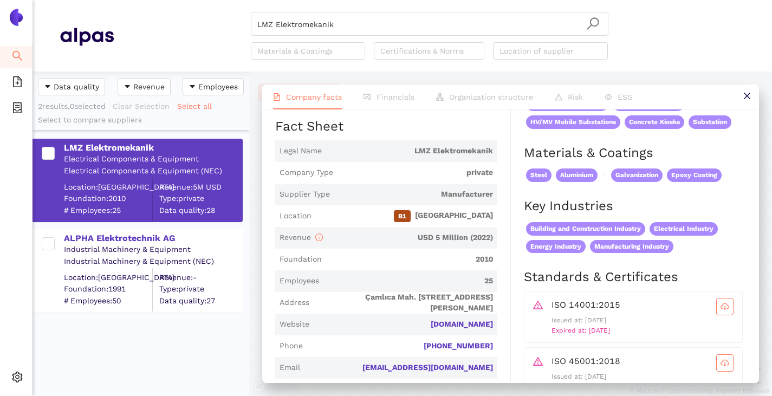
scroll to position [217, 0]
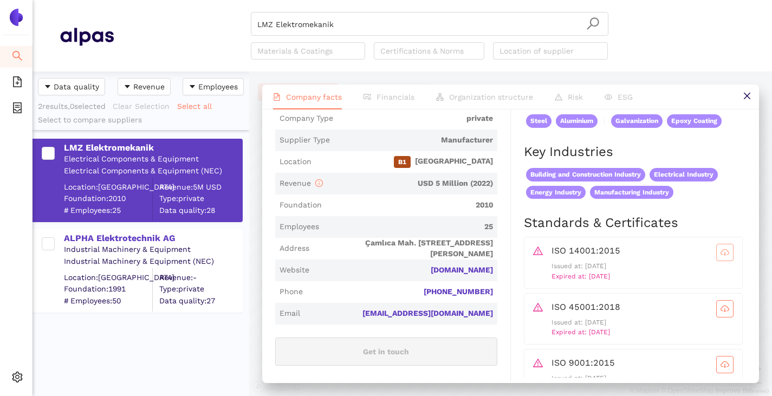
click at [721, 257] on icon "cloud-download" at bounding box center [725, 252] width 9 height 9
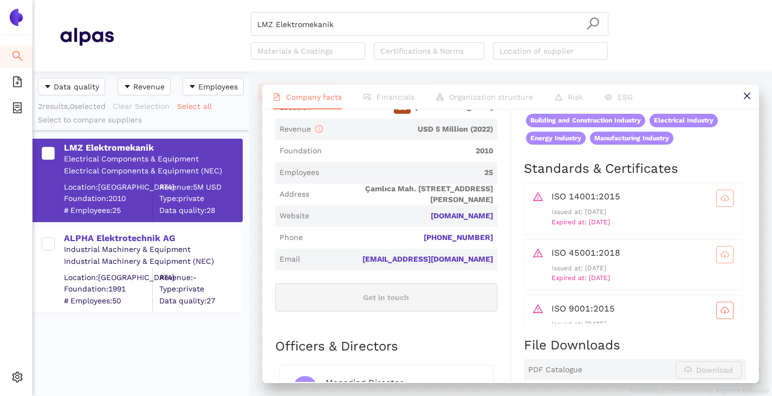
click at [724, 258] on icon "cloud-download" at bounding box center [725, 256] width 2 height 4
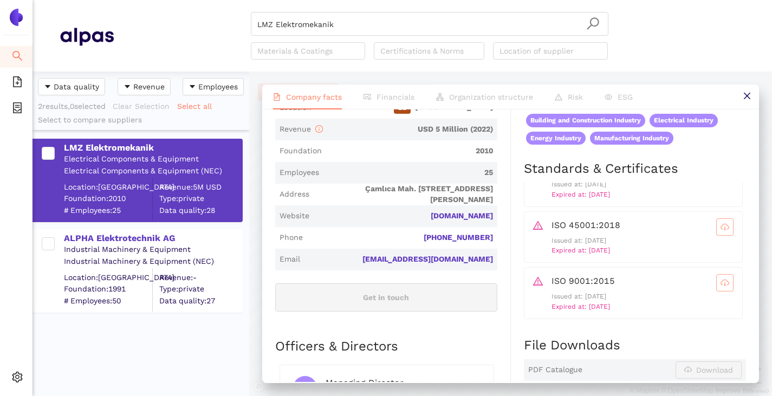
click at [721, 286] on icon "cloud-download" at bounding box center [725, 283] width 9 height 6
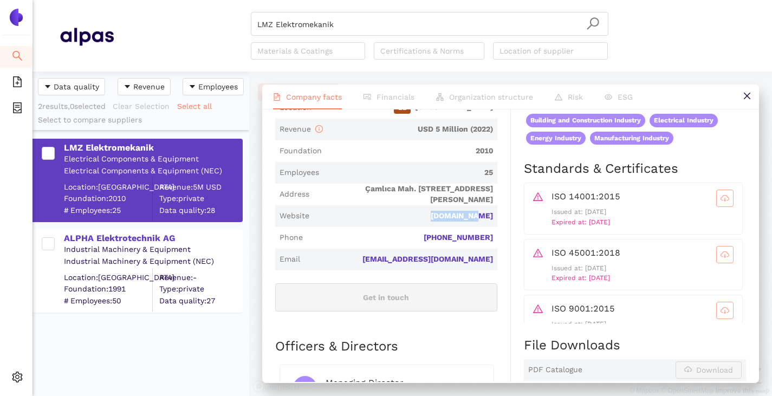
drag, startPoint x: 494, startPoint y: 230, endPoint x: 440, endPoint y: 229, distance: 54.8
click at [441, 229] on div "Industry Electrical Components & Equipment Company Description LMZ Elektromekan…" at bounding box center [393, 295] width 236 height 805
copy link "lmz.com.tr"
click at [341, 20] on input "LMZ Elektromekanik" at bounding box center [429, 24] width 345 height 24
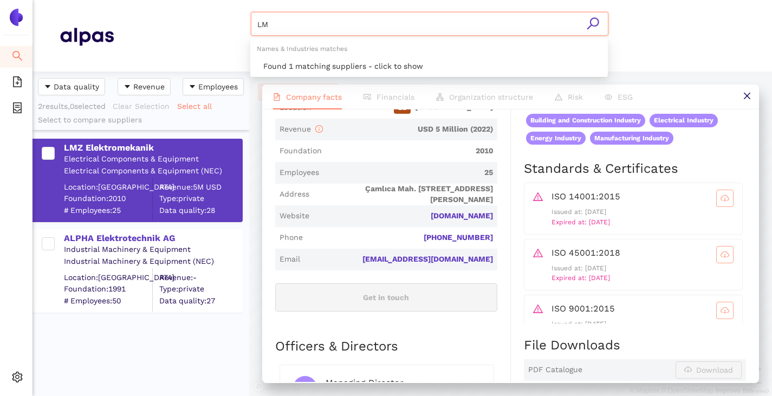
type input "L"
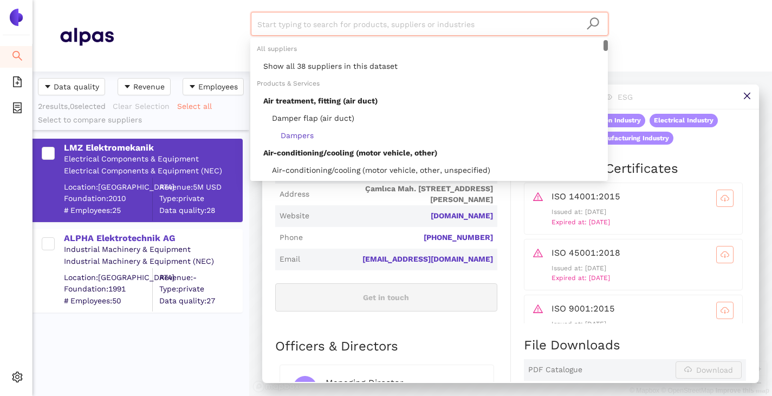
paste input "SERW, spol. s r.o."
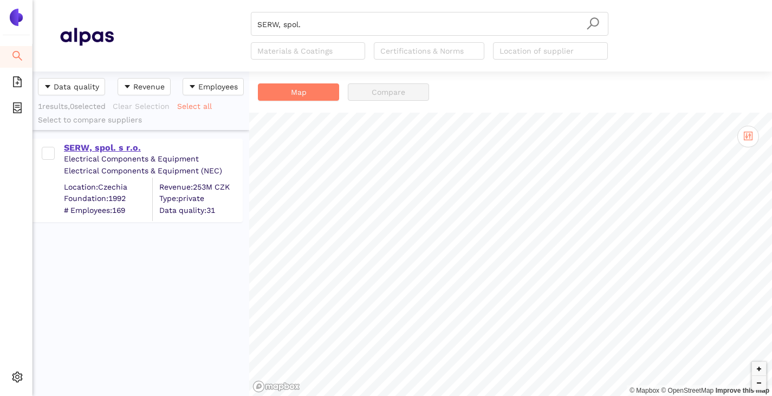
click at [114, 143] on div "SERW, spol. s r.o." at bounding box center [153, 148] width 178 height 12
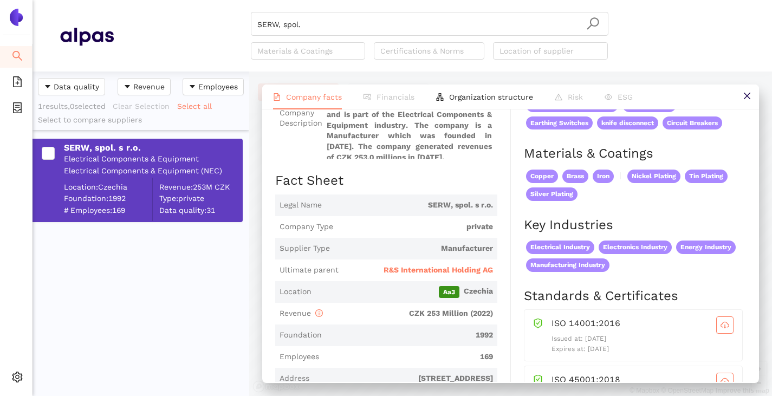
scroll to position [163, 0]
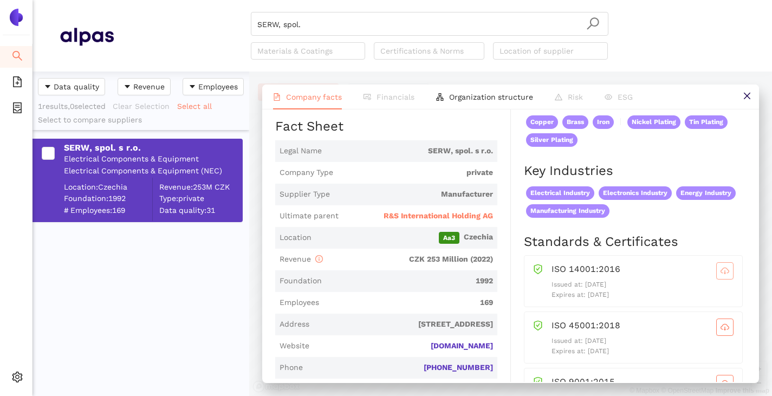
click at [721, 274] on icon "cloud-download" at bounding box center [725, 271] width 9 height 6
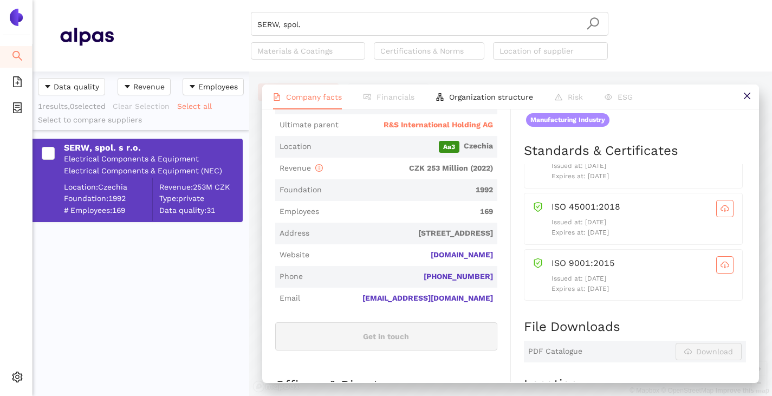
scroll to position [183, 0]
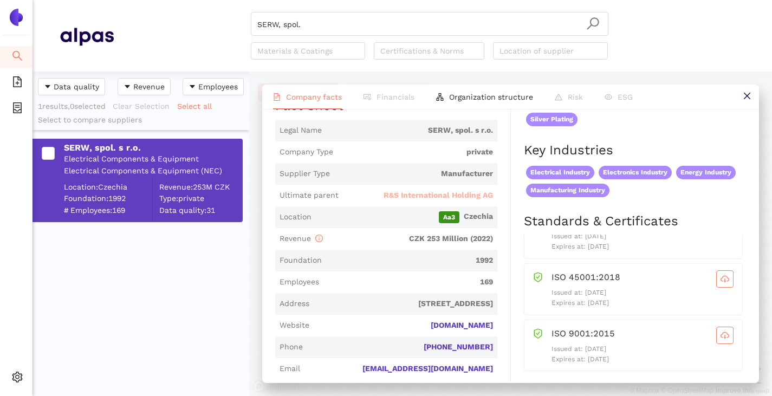
click at [416, 196] on span "R&S International Holding AG" at bounding box center [438, 195] width 109 height 11
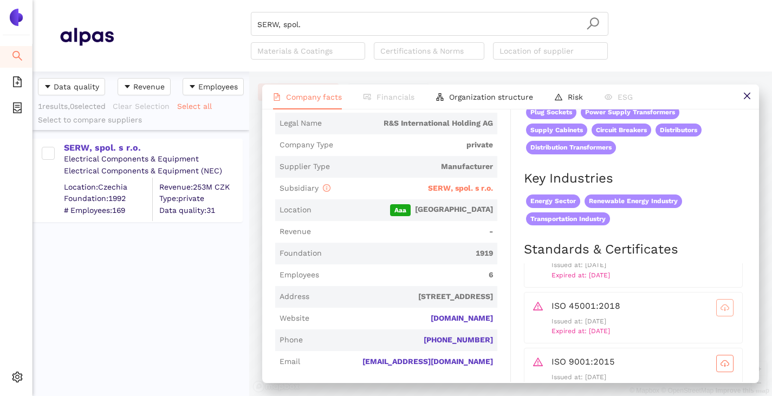
scroll to position [217, 0]
click at [717, 312] on span "cloud-download" at bounding box center [725, 307] width 16 height 9
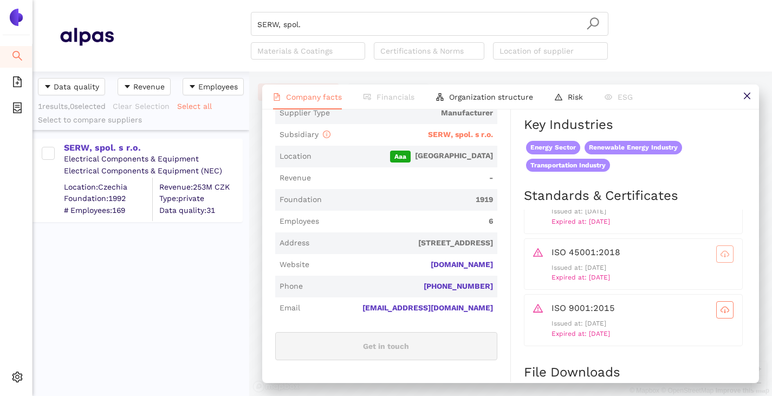
scroll to position [271, 0]
click at [721, 257] on icon "cloud-download" at bounding box center [725, 253] width 9 height 9
click at [0, 0] on link "the-rsgroup.com" at bounding box center [0, 0] width 0 height 0
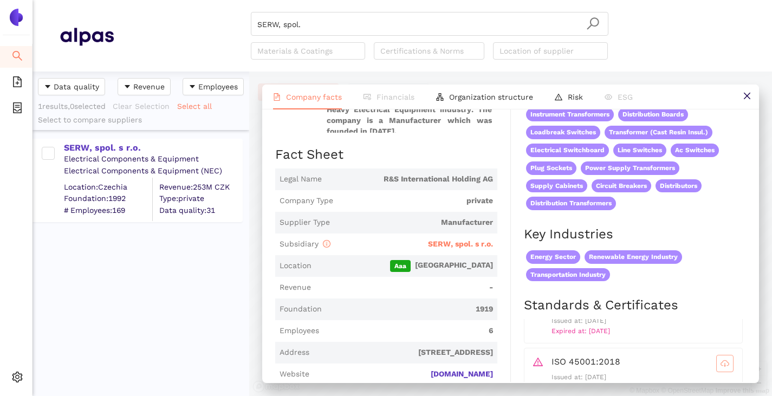
scroll to position [163, 0]
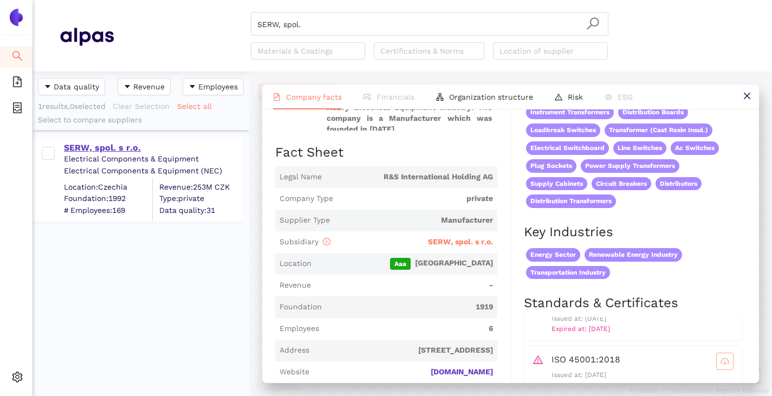
click at [120, 151] on div "SERW, spol. s r.o." at bounding box center [153, 148] width 178 height 12
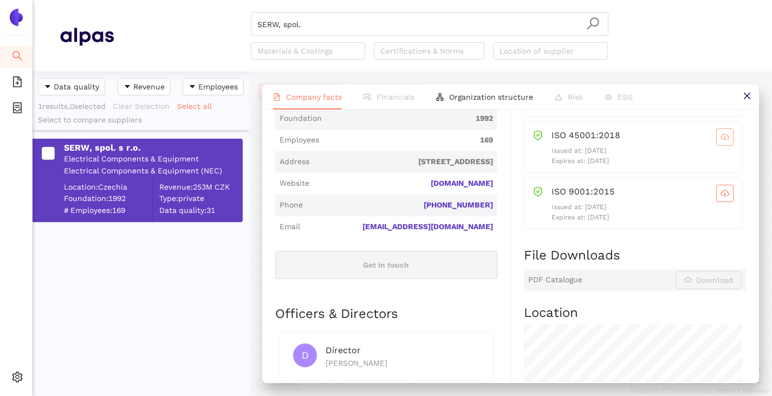
scroll to position [217, 0]
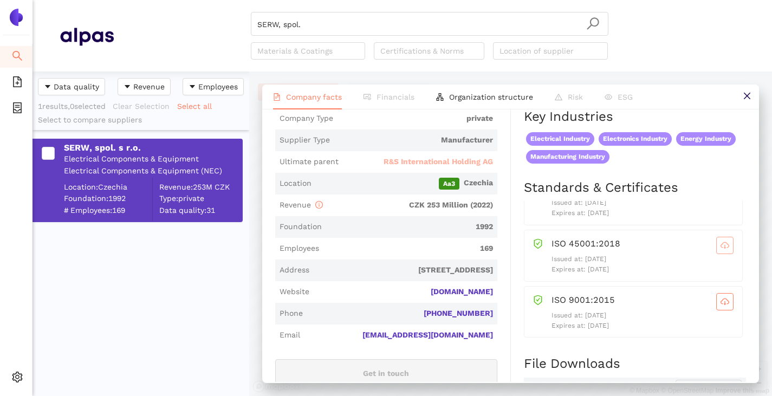
click at [442, 165] on span "R&S International Holding AG" at bounding box center [438, 162] width 109 height 11
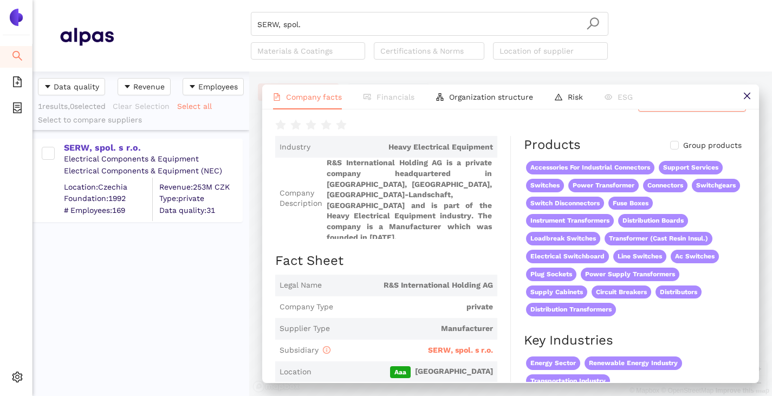
scroll to position [0, 0]
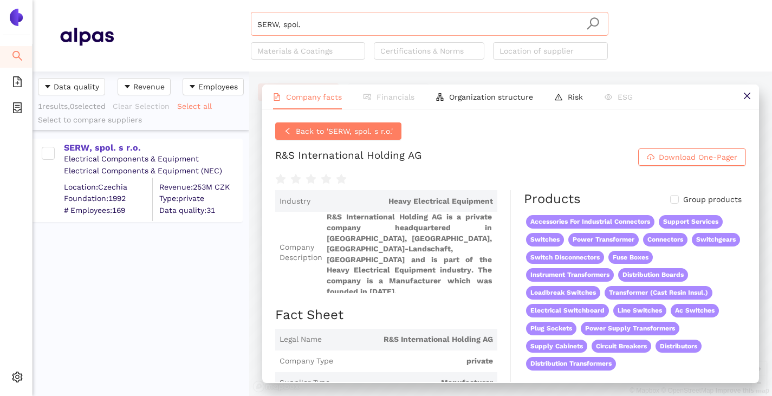
click at [317, 28] on input "SERW, spol." at bounding box center [429, 24] width 345 height 24
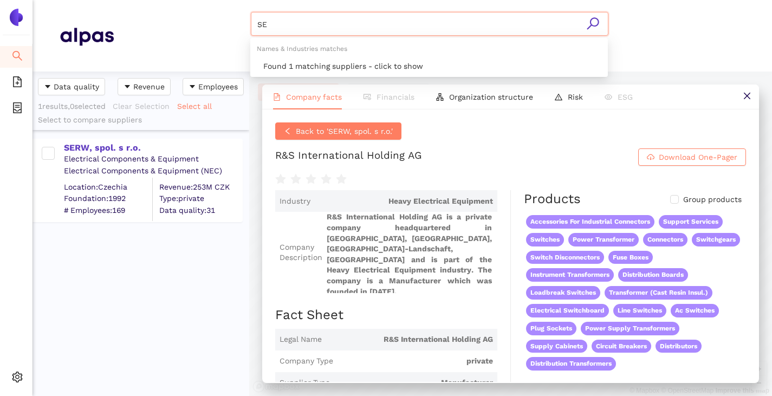
type input "S"
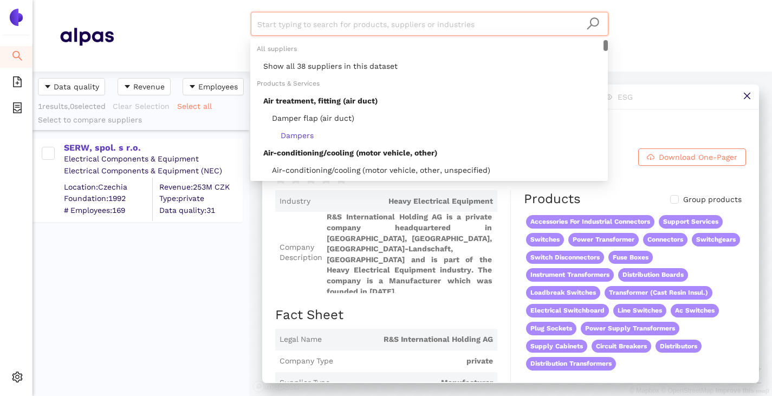
paste input "Siemens Energy AG"
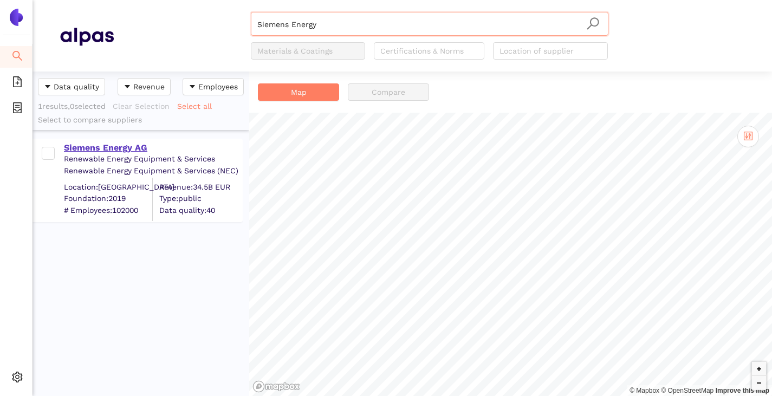
click at [96, 146] on div "Siemens Energy AG" at bounding box center [153, 148] width 178 height 12
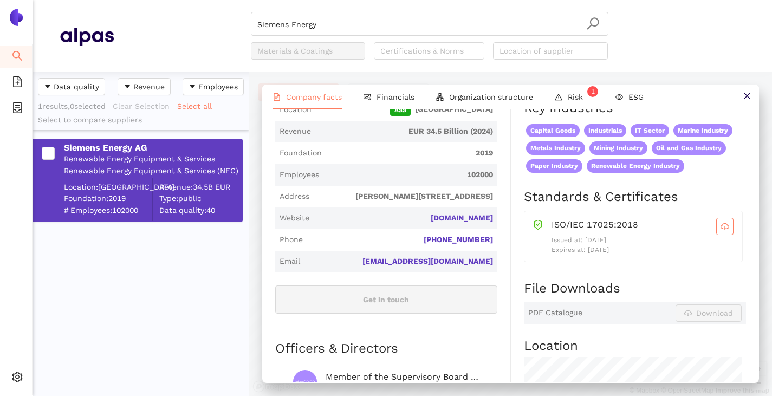
scroll to position [271, 0]
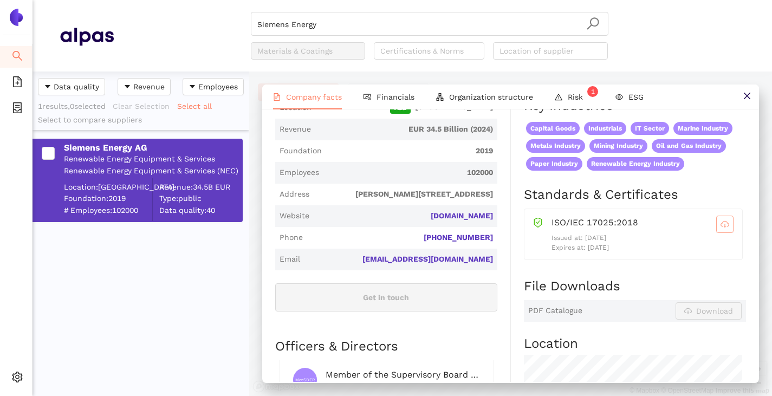
click at [723, 229] on span "cloud-download" at bounding box center [725, 224] width 16 height 9
drag, startPoint x: 495, startPoint y: 229, endPoint x: 401, endPoint y: 232, distance: 93.8
click at [401, 232] on div "Industry Renewable Energy Equipment & Services Company Description Siemens Ener…" at bounding box center [393, 266] width 236 height 746
copy link "siemens-energy.com"
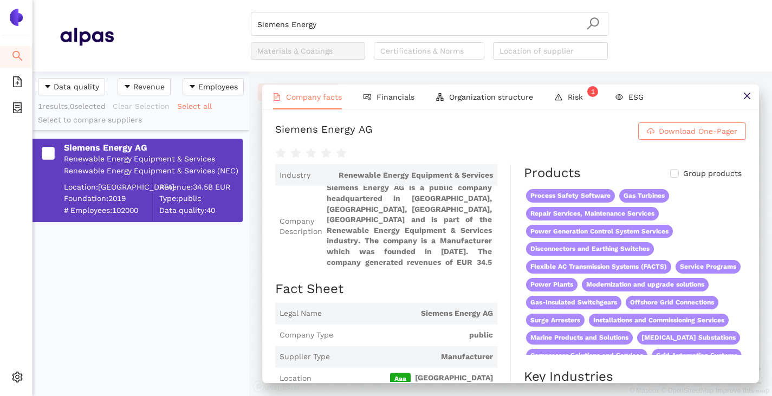
scroll to position [0, 0]
click at [352, 30] on input "Siemens Energy" at bounding box center [429, 24] width 345 height 24
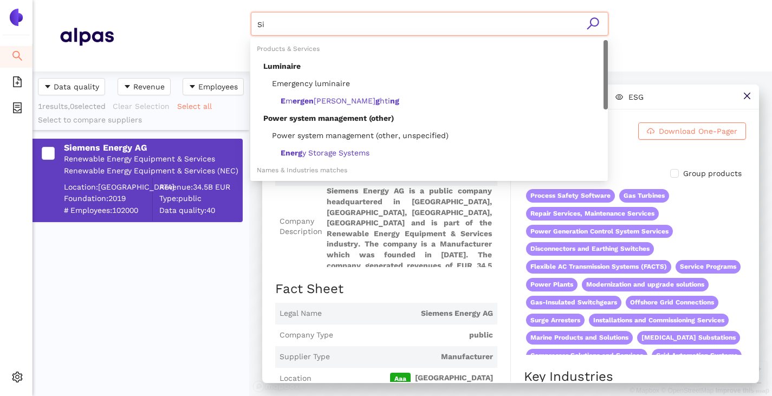
type input "S"
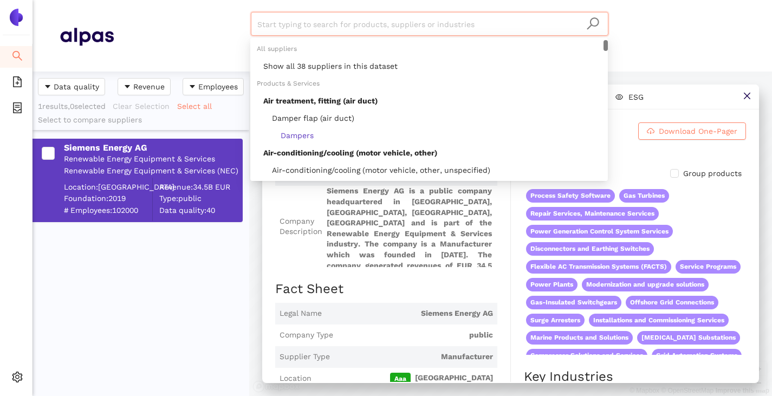
paste input "Societe Dauphinoise de Constructions Electro-Mecaniques SAS"
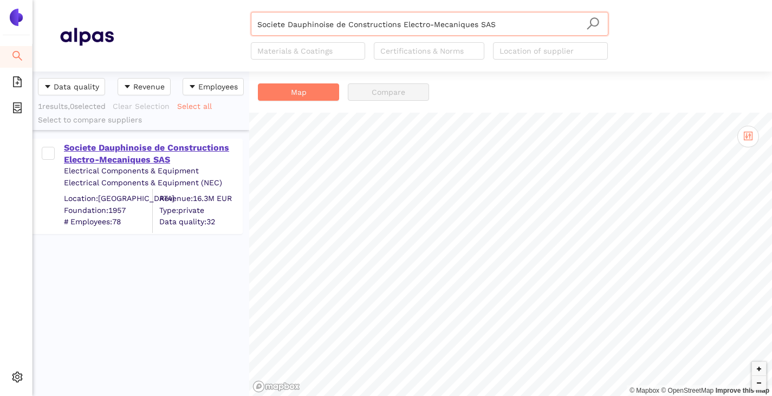
click at [134, 144] on div "Societe Dauphinoise de Constructions Electro-Mecaniques SAS" at bounding box center [153, 154] width 178 height 24
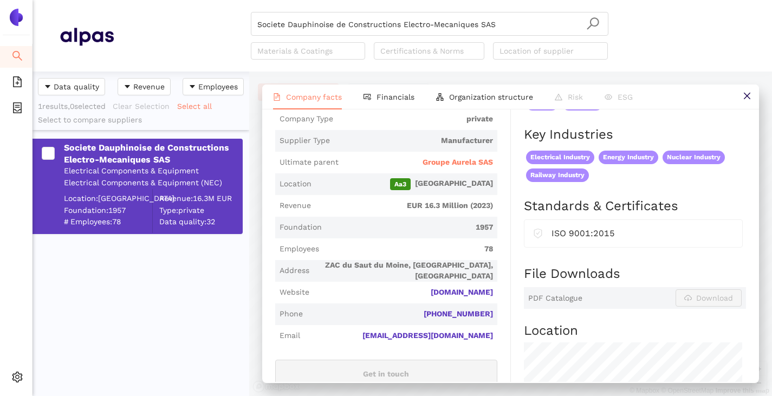
scroll to position [217, 0]
click at [425, 167] on span "Groupe Aurela SAS" at bounding box center [458, 162] width 70 height 11
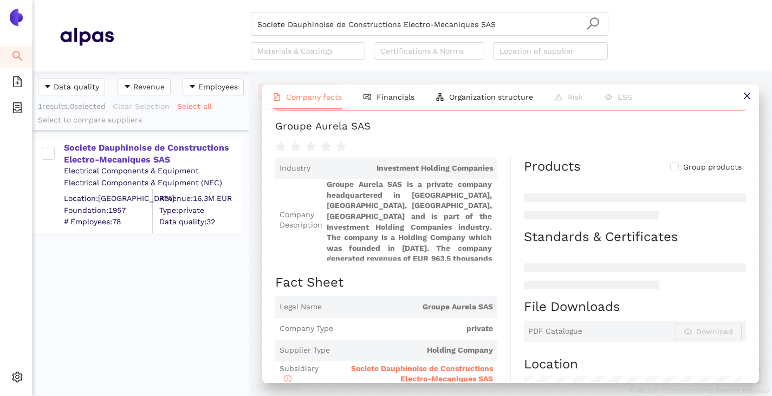
scroll to position [57, 0]
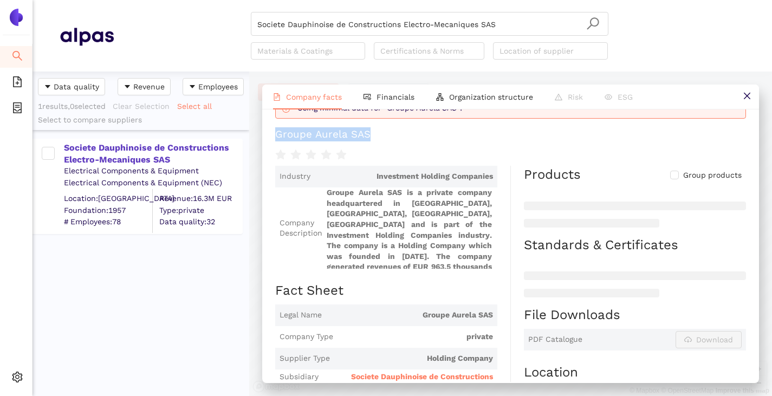
drag, startPoint x: 268, startPoint y: 144, endPoint x: 443, endPoint y: 119, distance: 176.9
click at [443, 119] on div "Back to 'Societe Dauphinoise de Constructions Electro-Mecaniques SAS' Using min…" at bounding box center [510, 245] width 497 height 273
copy div "Groupe Aurela SAS"
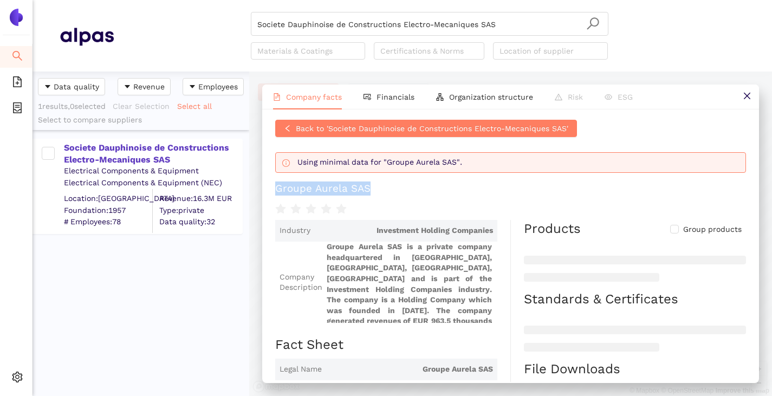
scroll to position [0, 0]
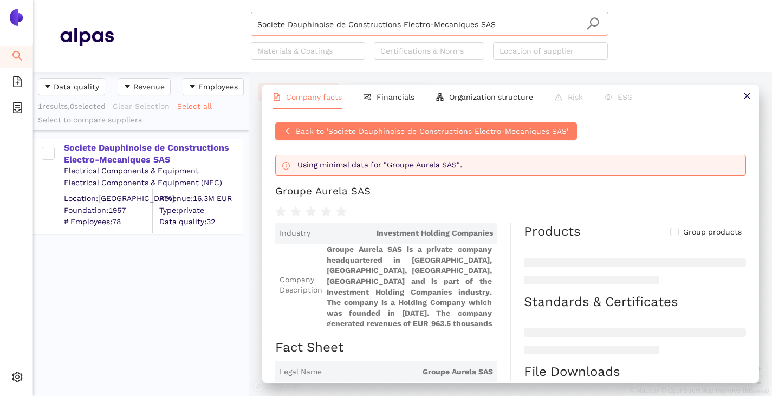
click at [494, 22] on input "Societe Dauphinoise de Constructions Electro-Mecaniques SAS" at bounding box center [429, 24] width 345 height 24
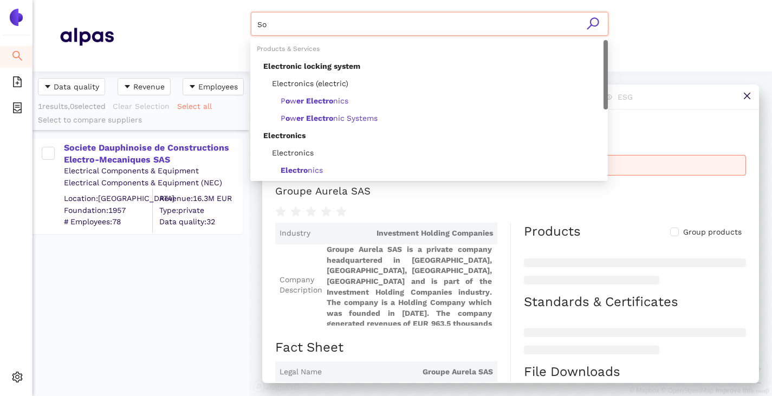
type input "S"
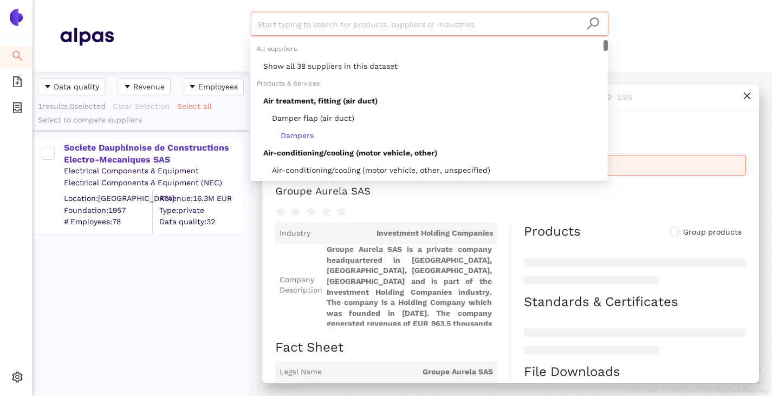
paste input "Voltak Elektrik Sistemleri İthalat ve İhracat Limited Şirketi"
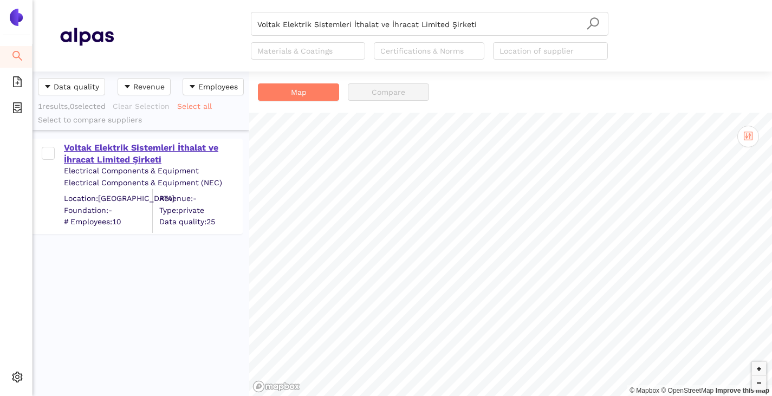
click at [136, 154] on div "Voltak Elektrik Sistemleri İthalat ve İhracat Limited Şirketi" at bounding box center [153, 154] width 178 height 24
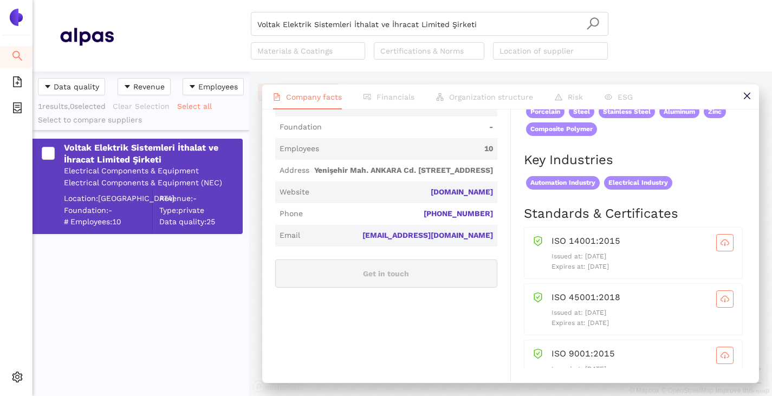
scroll to position [325, 0]
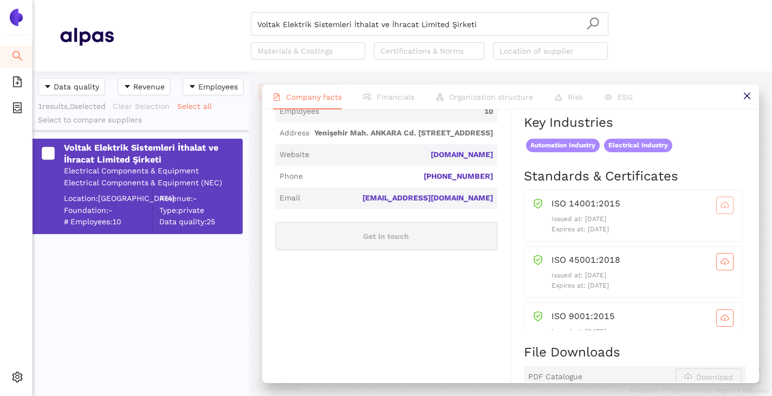
click at [717, 214] on button "button" at bounding box center [725, 205] width 17 height 17
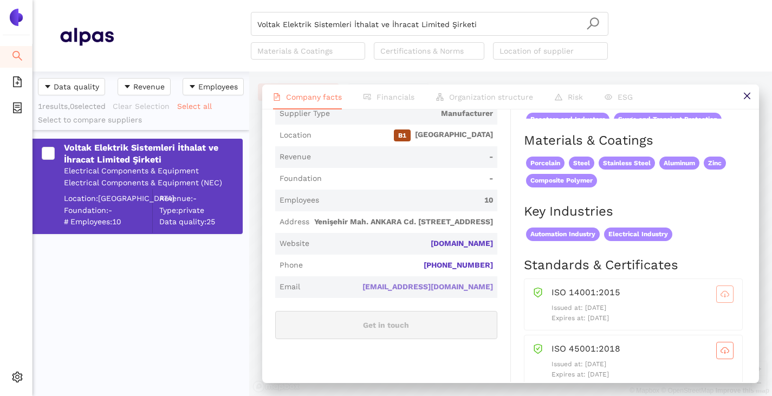
scroll to position [217, 0]
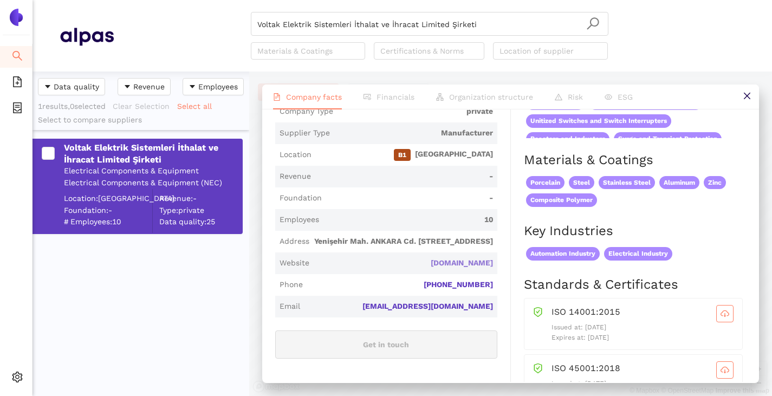
click at [0, 0] on link "voltak.com.tr" at bounding box center [0, 0] width 0 height 0
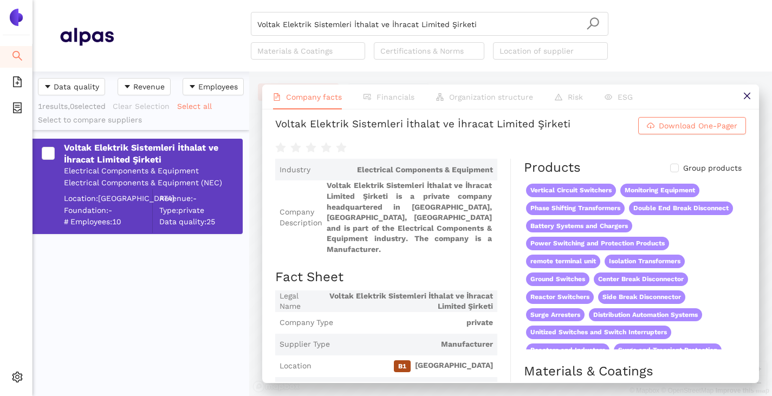
scroll to position [0, 0]
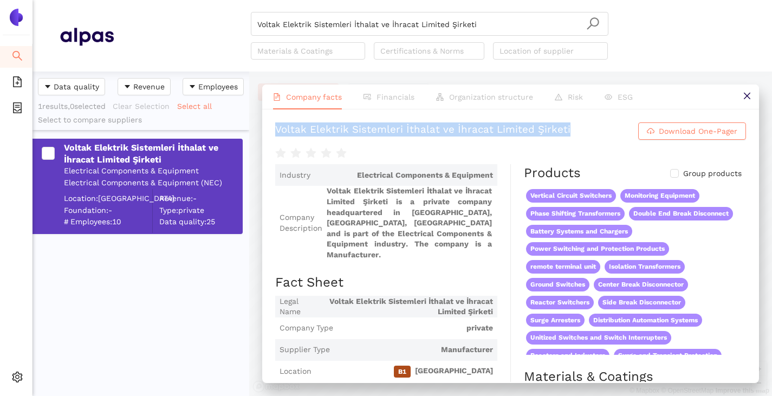
drag, startPoint x: 274, startPoint y: 135, endPoint x: 470, endPoint y: 159, distance: 198.2
click at [470, 159] on div "Voltak Elektrik Sistemleri İthalat ve İhracat Limited Şirketi Download One-Page…" at bounding box center [510, 245] width 497 height 273
copy div "Voltak Elektrik Sistemleri İthalat ve İhracat Limited Şirketi"
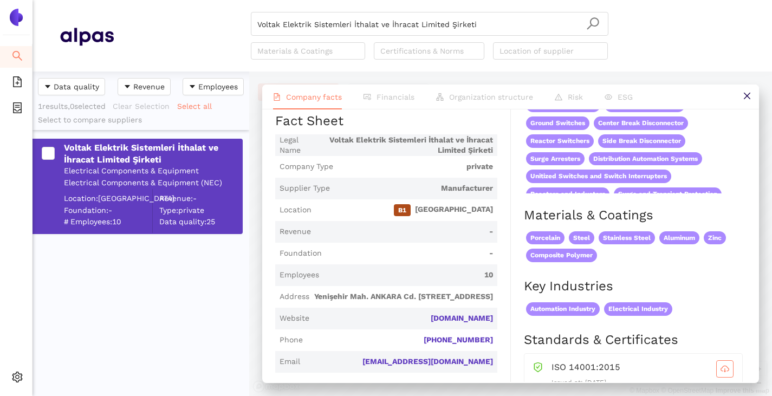
scroll to position [163, 0]
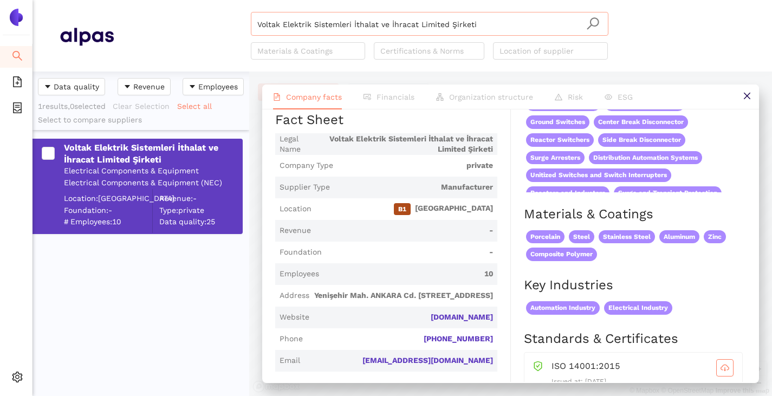
click at [476, 25] on input "Voltak Elektrik Sistemleri İthalat ve İhracat Limited Şirketi" at bounding box center [429, 24] width 345 height 24
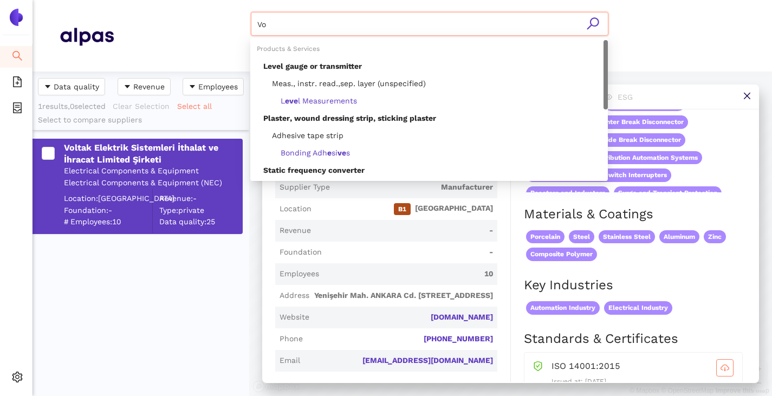
type input "V"
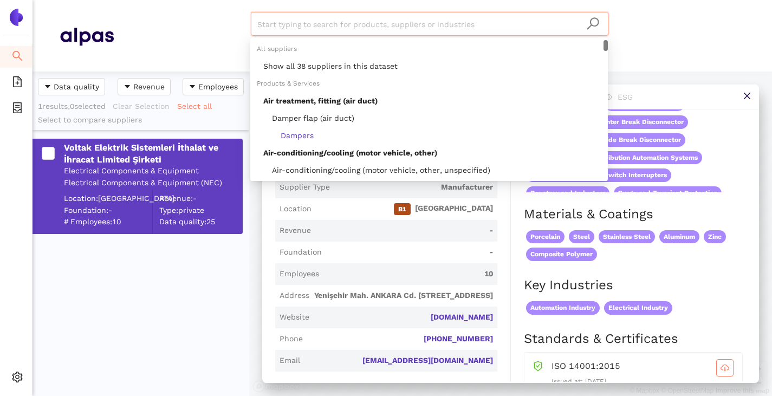
paste input "Zakład Wytwórczy Aparatów Elektrycznych Sp. z o.o."
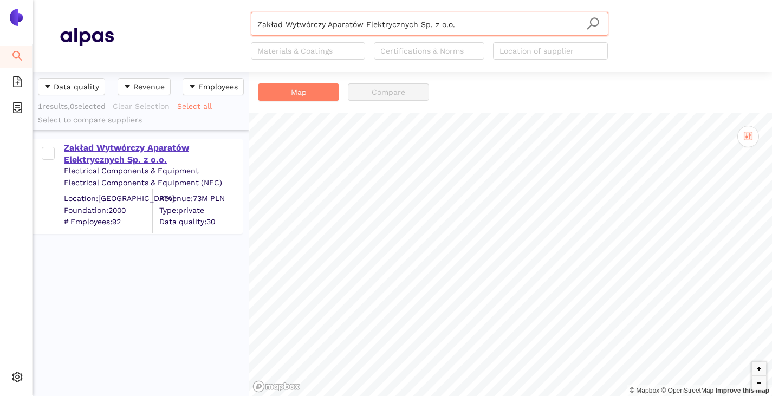
click at [107, 148] on div "Zakład Wytwórczy Aparatów Elektrycznych Sp. z o.o." at bounding box center [153, 154] width 178 height 24
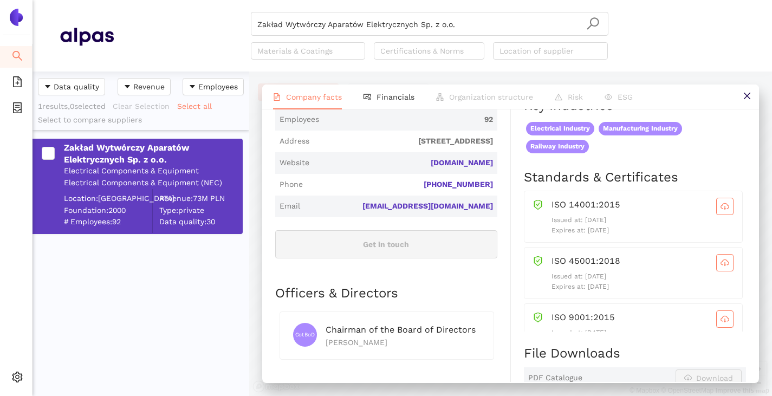
scroll to position [325, 0]
click at [721, 210] on icon "cloud-download" at bounding box center [725, 205] width 9 height 9
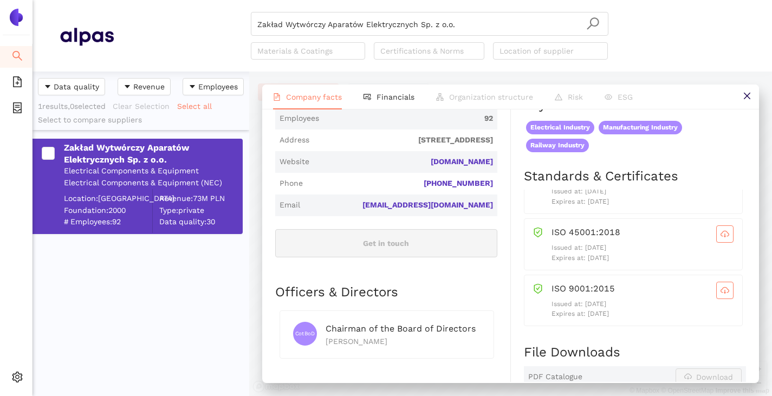
scroll to position [596, 0]
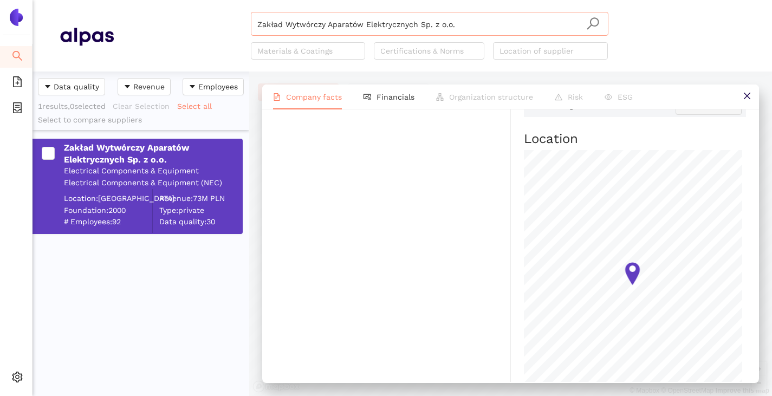
click at [465, 31] on input "Zakład Wytwórczy Aparatów Elektrycznych Sp. z o.o." at bounding box center [429, 24] width 345 height 24
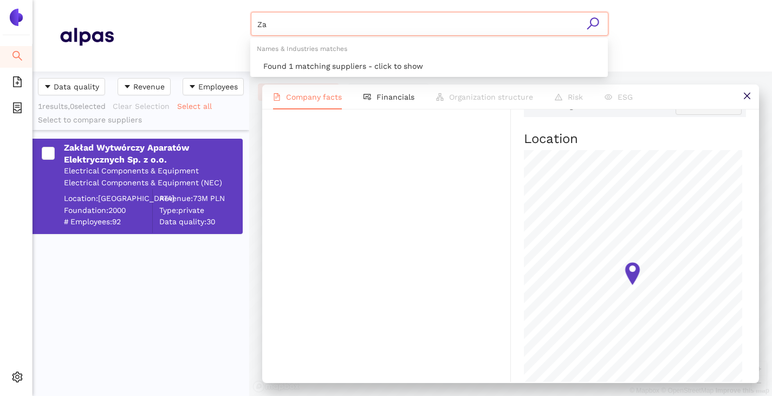
type input "Z"
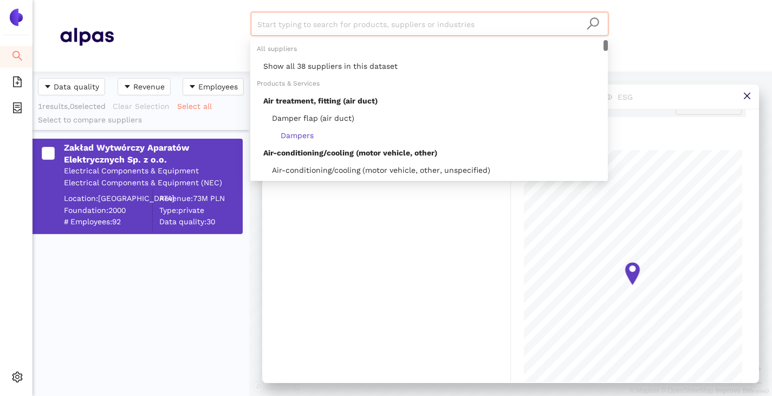
paste input "[PERSON_NAME]"
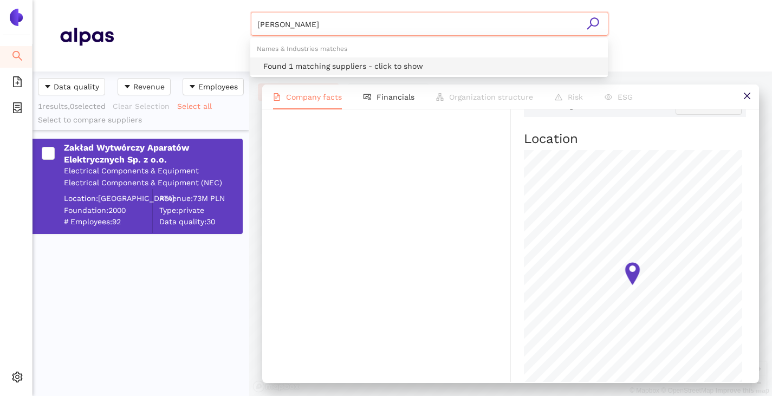
click at [339, 61] on div "Found 1 matching suppliers - click to show" at bounding box center [432, 66] width 338 height 12
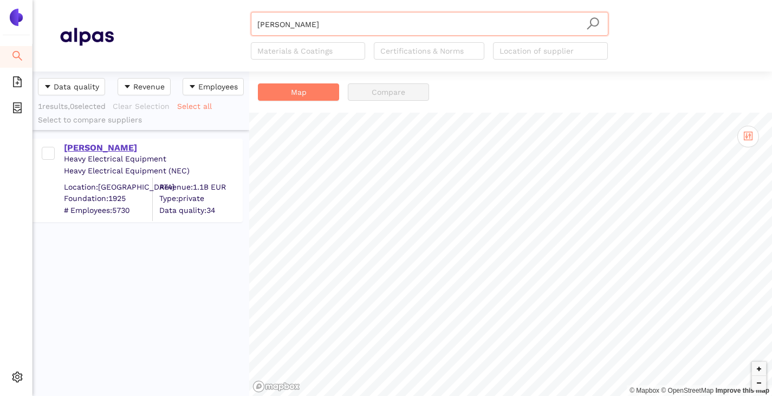
click at [68, 149] on div "[PERSON_NAME]" at bounding box center [153, 148] width 178 height 12
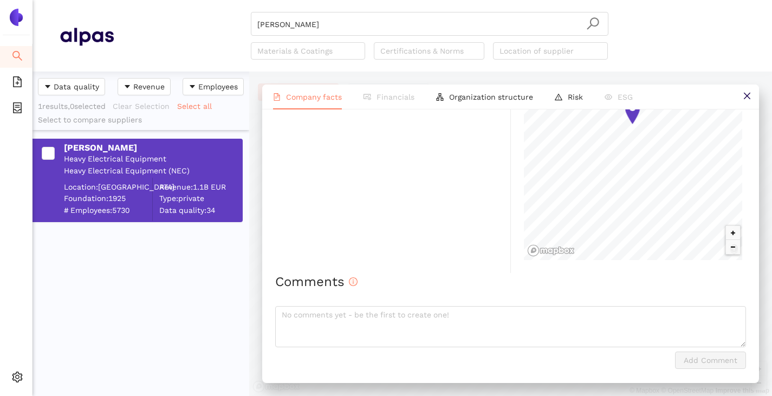
scroll to position [821, 0]
click at [315, 27] on input "[PERSON_NAME]" at bounding box center [429, 24] width 345 height 24
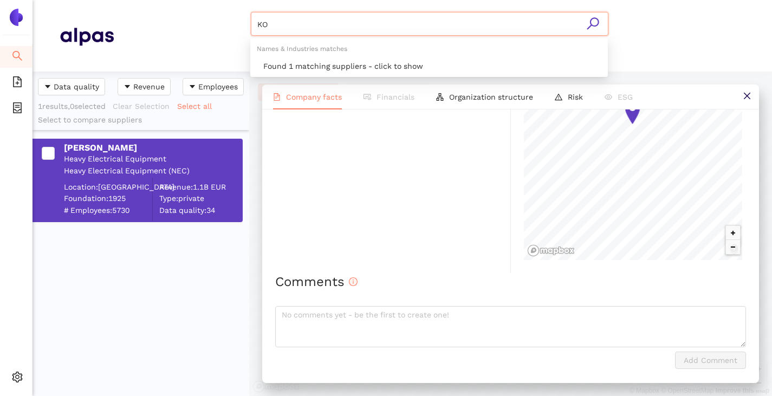
type input "K"
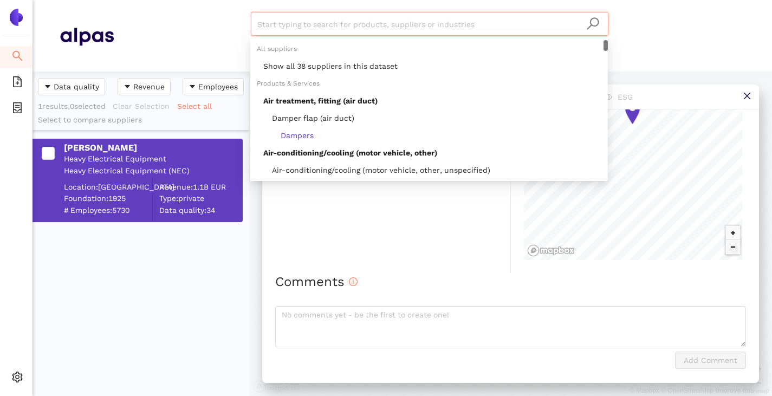
paste input "ALSTOM Holdings SA"
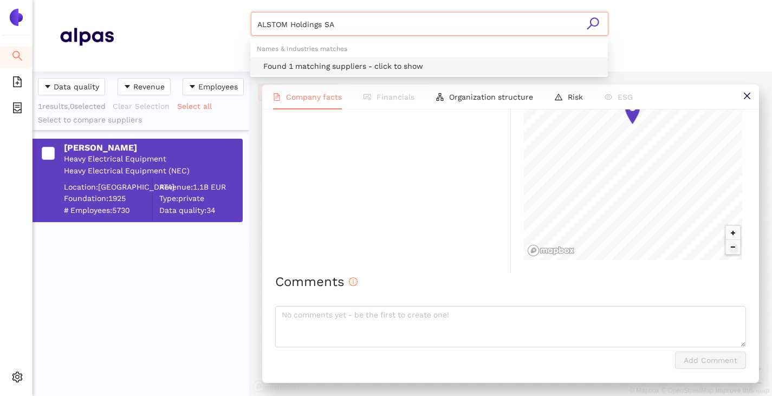
click at [335, 69] on div "Found 1 matching suppliers - click to show" at bounding box center [432, 66] width 338 height 12
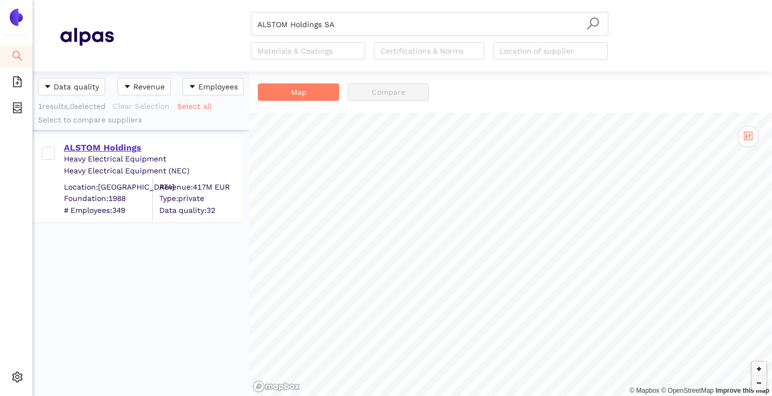
click at [93, 149] on div "ALSTOM Holdings" at bounding box center [153, 148] width 178 height 12
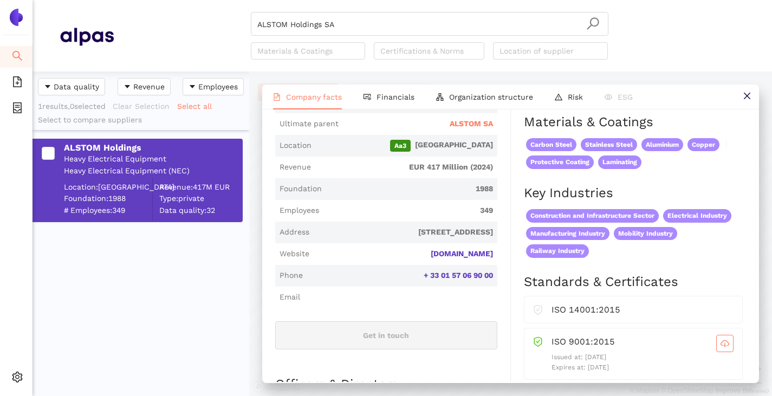
scroll to position [325, 0]
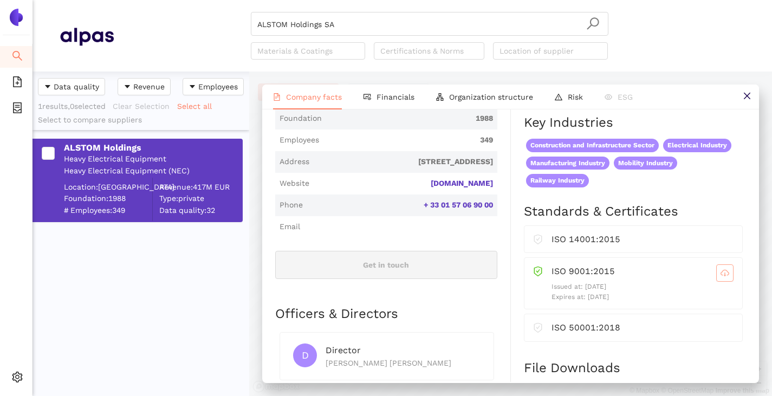
click at [721, 276] on icon "cloud-download" at bounding box center [725, 273] width 9 height 6
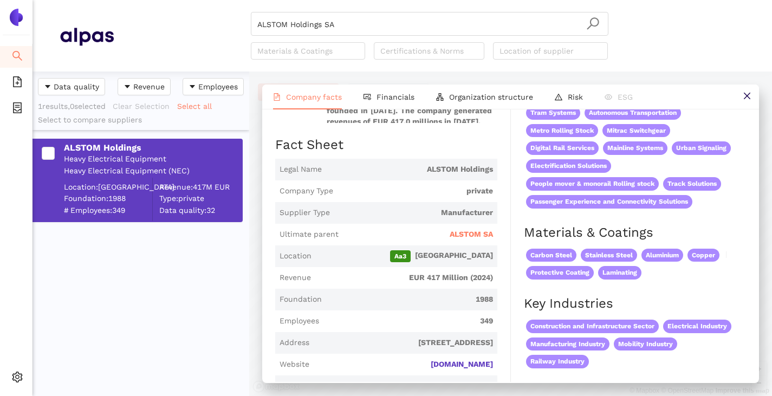
scroll to position [134, 0]
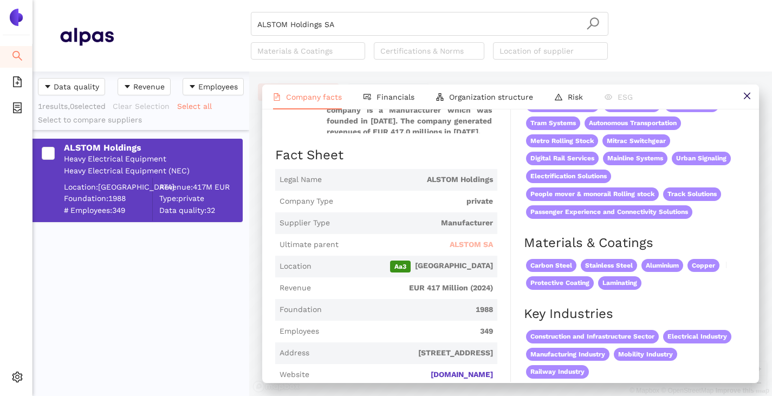
click at [456, 248] on span "ALSTOM SA" at bounding box center [471, 245] width 43 height 11
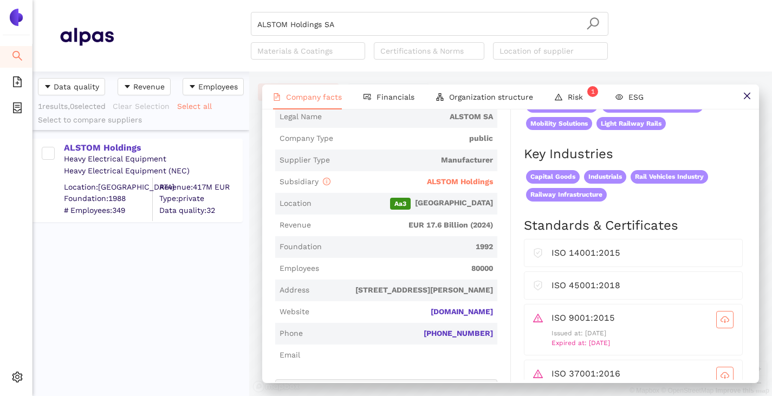
scroll to position [217, 0]
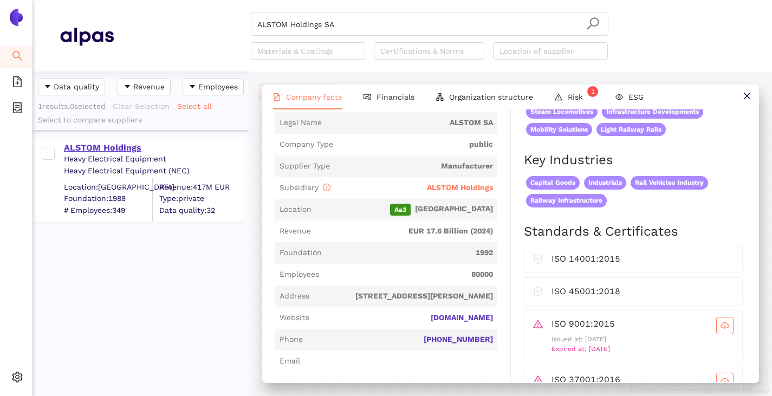
click at [113, 151] on div "ALSTOM Holdings" at bounding box center [153, 148] width 178 height 12
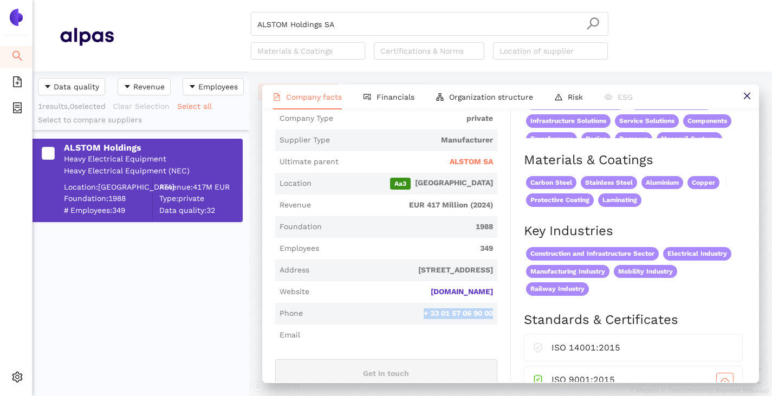
drag, startPoint x: 410, startPoint y: 324, endPoint x: 497, endPoint y: 322, distance: 87.3
click at [497, 322] on div "Industry Heavy Electrical Equipment Company Description ALSTOM Holdings is a pr…" at bounding box center [393, 388] width 236 height 882
click at [481, 167] on span "ALSTOM SA" at bounding box center [471, 162] width 43 height 11
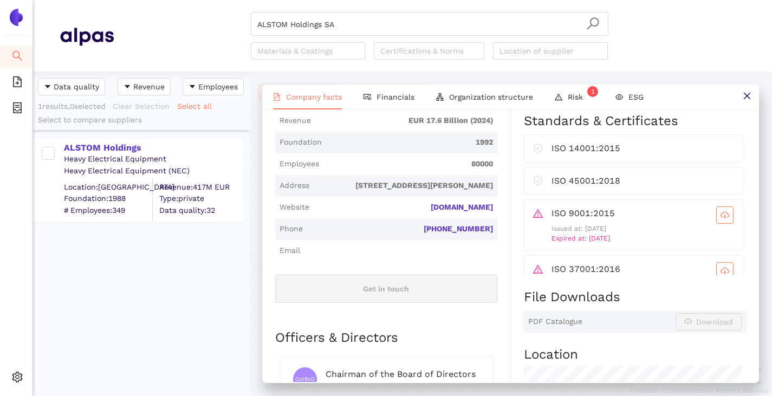
scroll to position [227, 0]
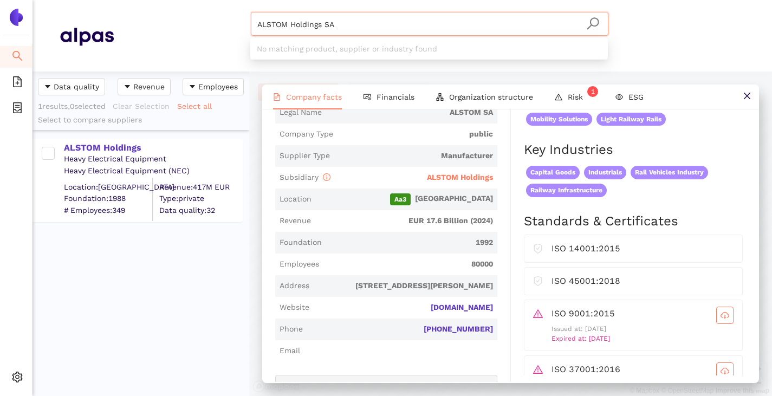
click at [343, 23] on input "ALSTOM Holdings SA" at bounding box center [429, 24] width 345 height 24
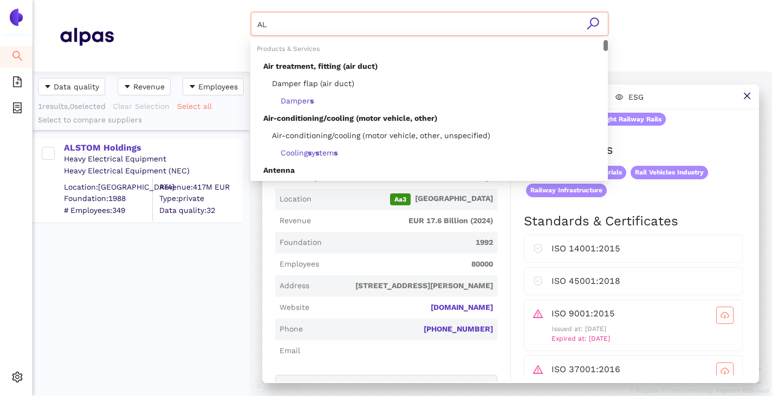
type input "A"
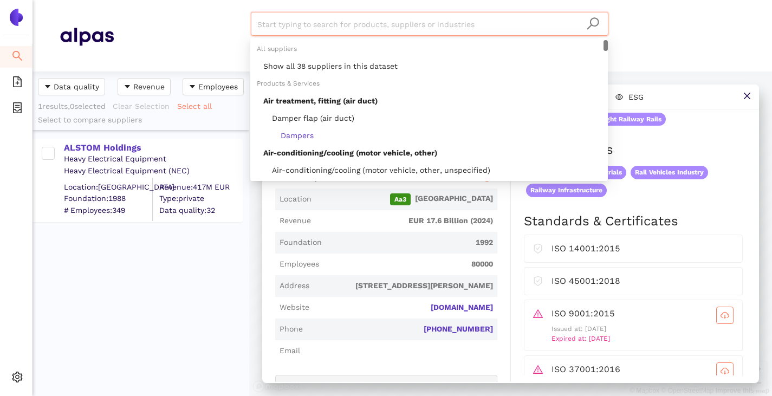
paste input "[PERSON_NAME] A/S"
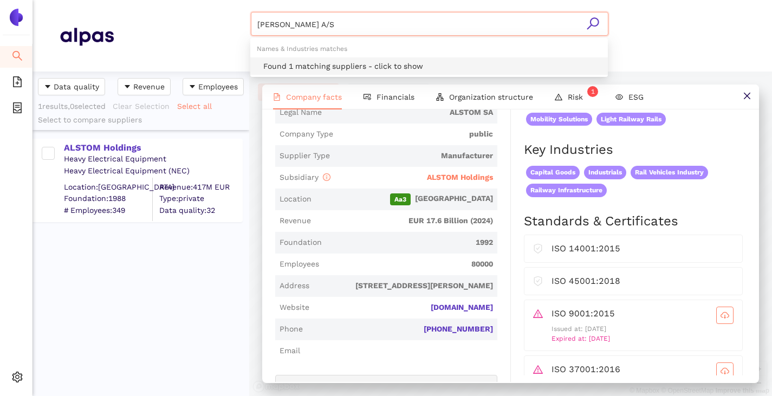
click at [328, 61] on div "Found 1 matching suppliers - click to show" at bounding box center [432, 66] width 338 height 12
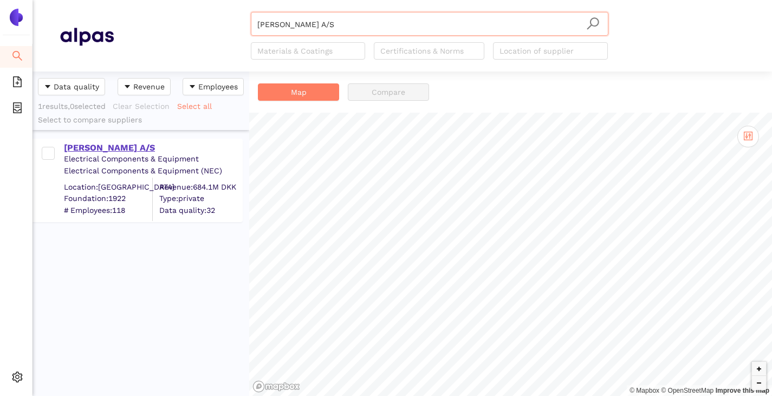
click at [125, 153] on div "[PERSON_NAME] A/S" at bounding box center [153, 148] width 178 height 12
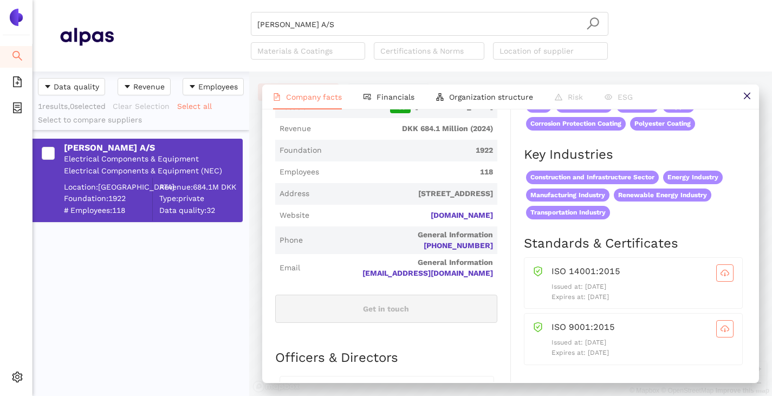
scroll to position [325, 0]
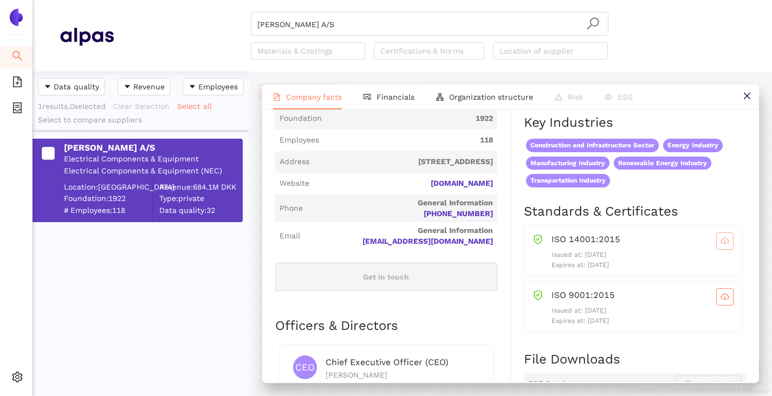
click at [717, 246] on span "cloud-download" at bounding box center [725, 241] width 16 height 9
click at [722, 301] on span "cloud-download" at bounding box center [725, 297] width 16 height 9
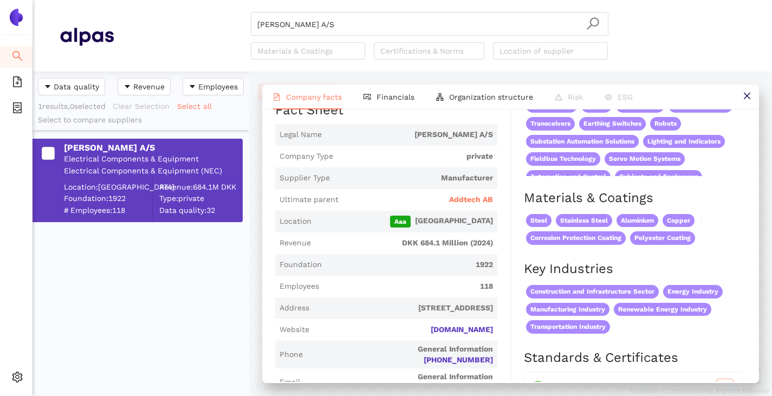
scroll to position [125, 0]
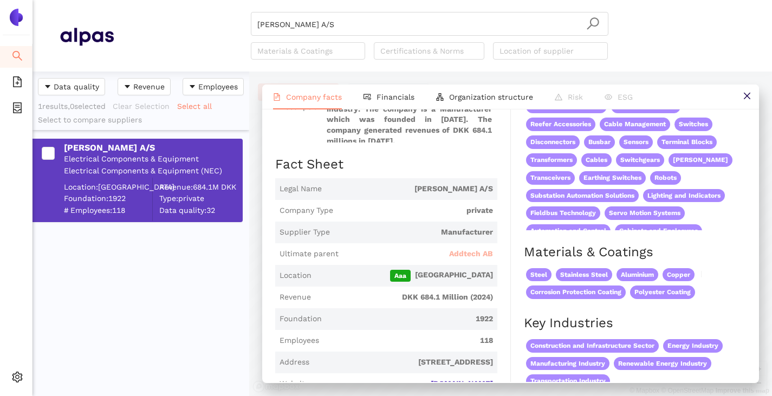
click at [460, 259] on span "Addtech AB" at bounding box center [471, 254] width 44 height 11
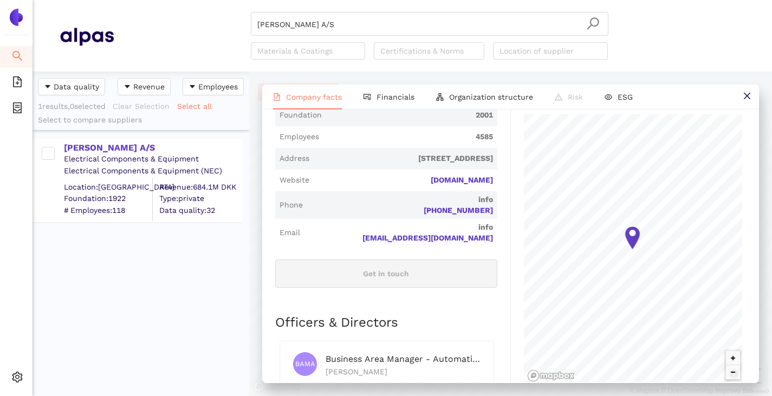
scroll to position [379, 0]
click at [353, 31] on input "[PERSON_NAME] A/S" at bounding box center [429, 24] width 345 height 24
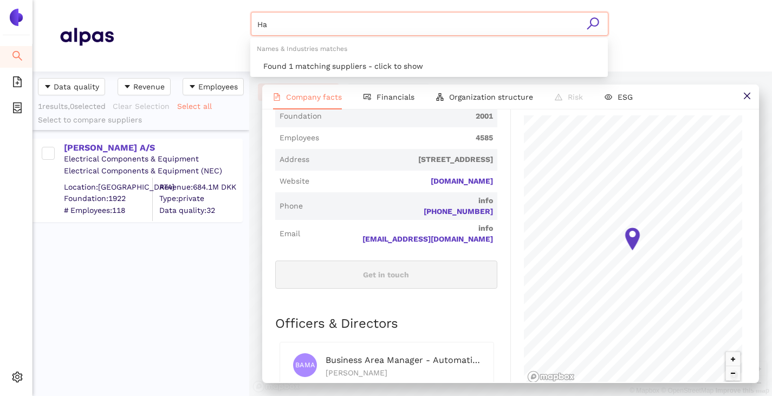
type input "H"
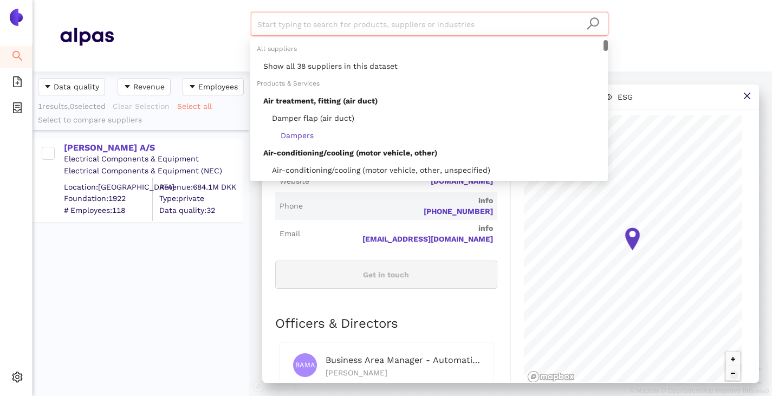
paste input "Acrastyle Limited"
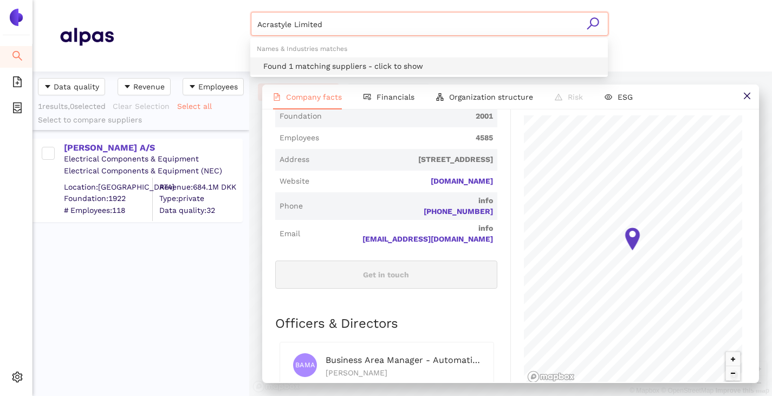
click at [318, 61] on div "Found 1 matching suppliers - click to show" at bounding box center [432, 66] width 338 height 12
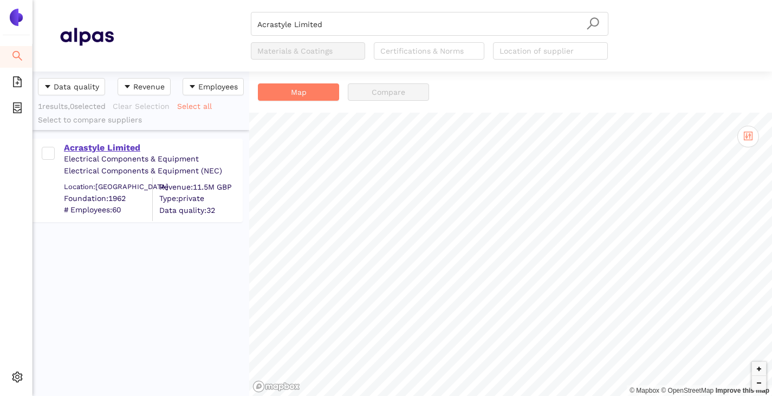
click at [111, 149] on div "Acrastyle Limited" at bounding box center [153, 148] width 178 height 12
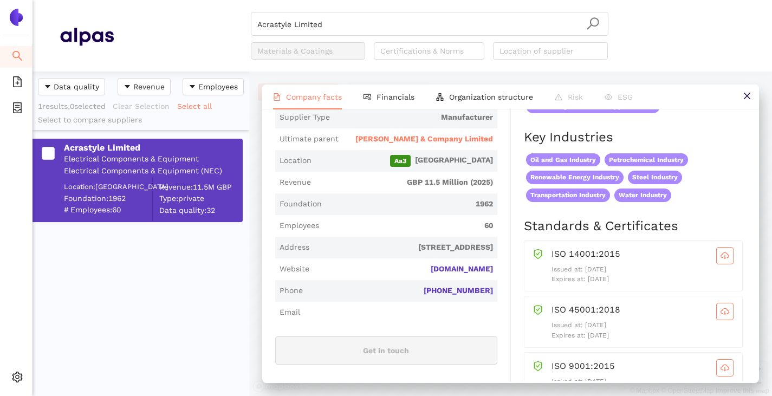
scroll to position [325, 0]
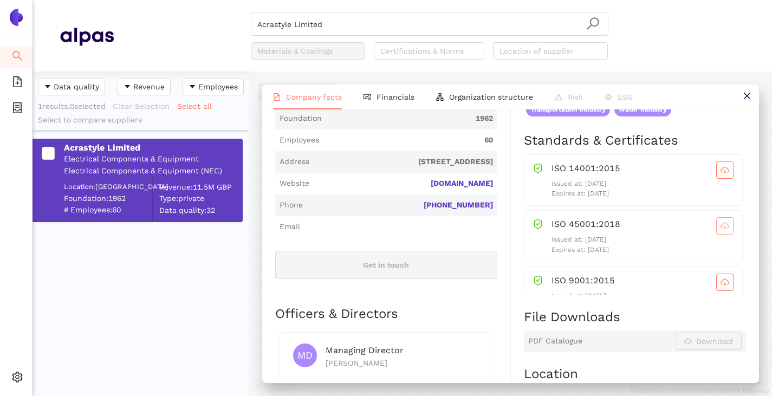
click at [717, 230] on span "cloud-download" at bounding box center [725, 226] width 16 height 9
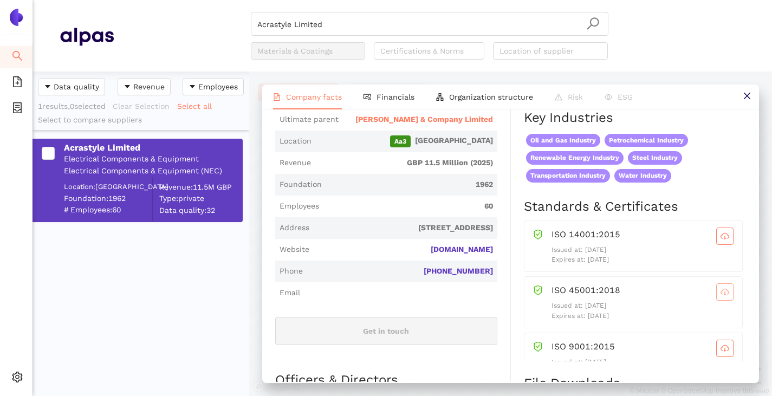
scroll to position [271, 0]
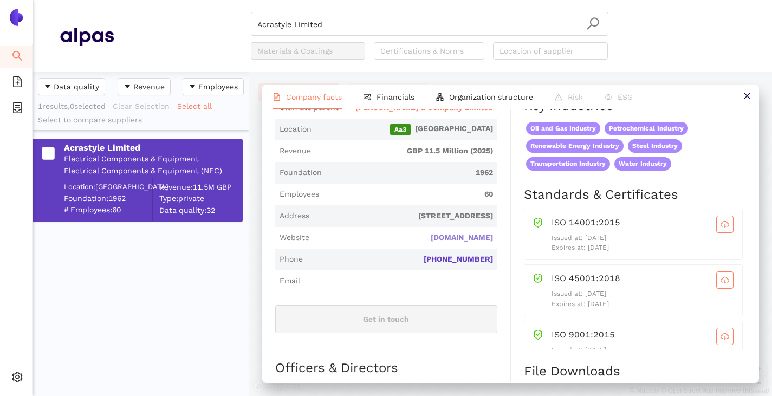
click at [0, 0] on link "acrastyle.co.uk" at bounding box center [0, 0] width 0 height 0
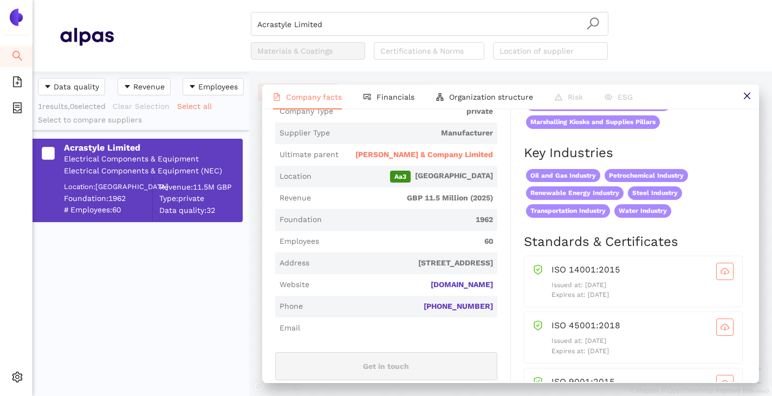
scroll to position [163, 0]
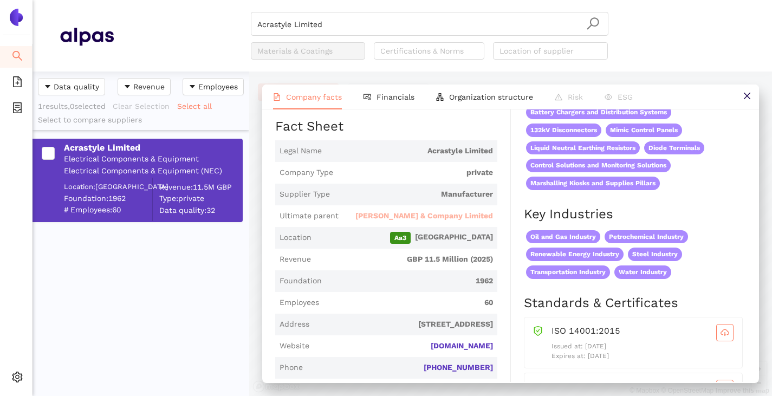
click at [447, 222] on span "[PERSON_NAME] & Company Limited" at bounding box center [425, 216] width 138 height 11
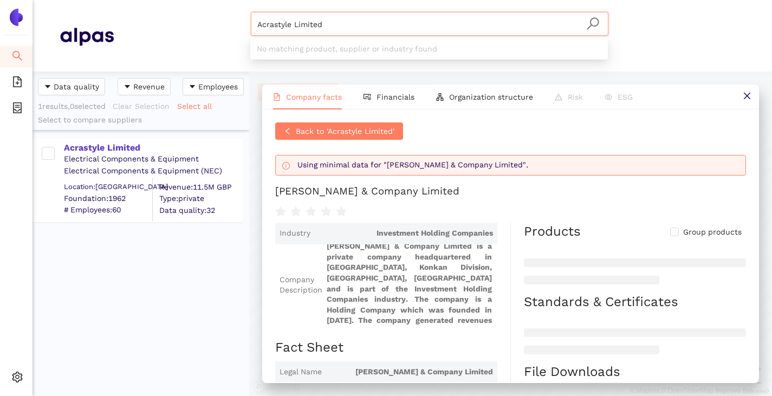
click at [334, 30] on input "Acrastyle Limited" at bounding box center [429, 24] width 345 height 24
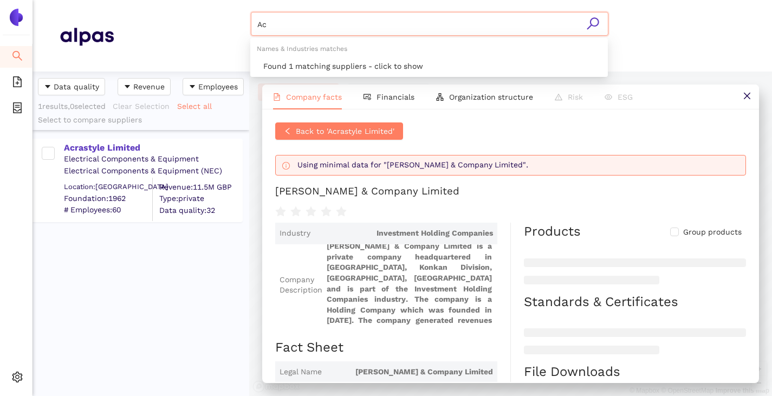
type input "A"
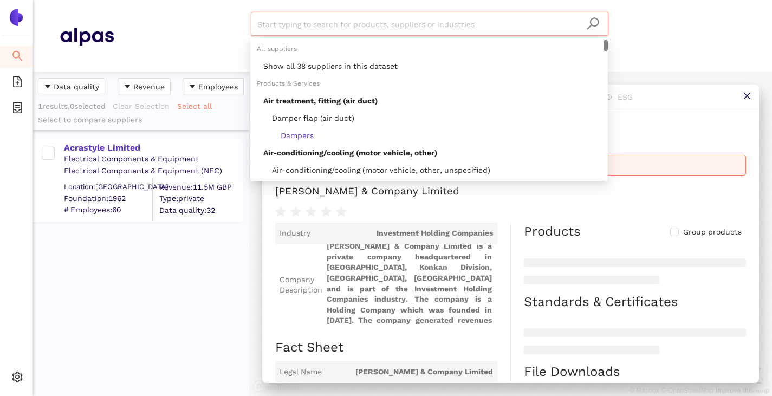
paste input "[PERSON_NAME] Power Systems [GEOGRAPHIC_DATA]"
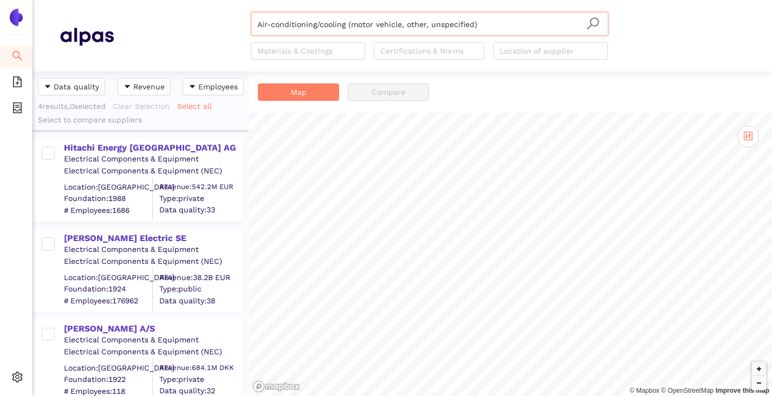
click at [475, 24] on input "Air-conditioning/cooling (motor vehicle, other, unspecified)" at bounding box center [429, 24] width 345 height 24
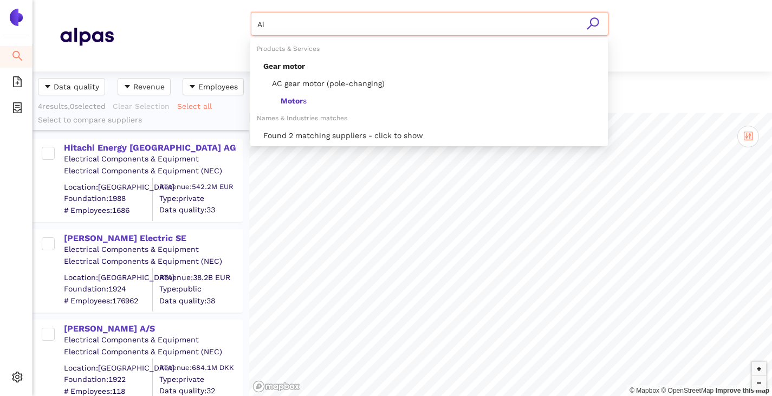
type input "A"
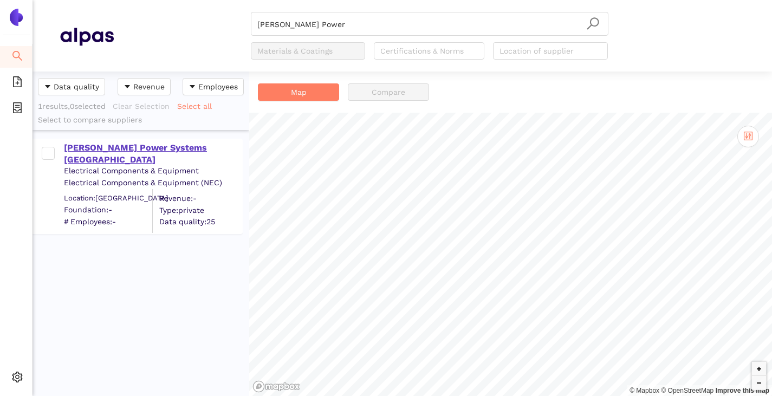
click at [102, 152] on div "[PERSON_NAME] Power Systems [GEOGRAPHIC_DATA]" at bounding box center [153, 154] width 178 height 24
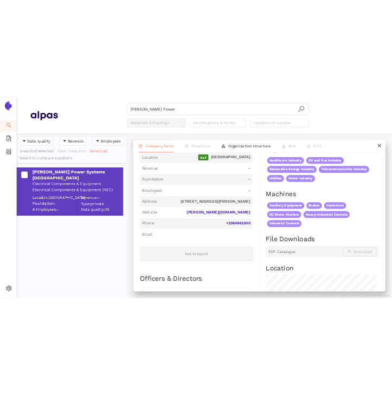
scroll to position [271, 0]
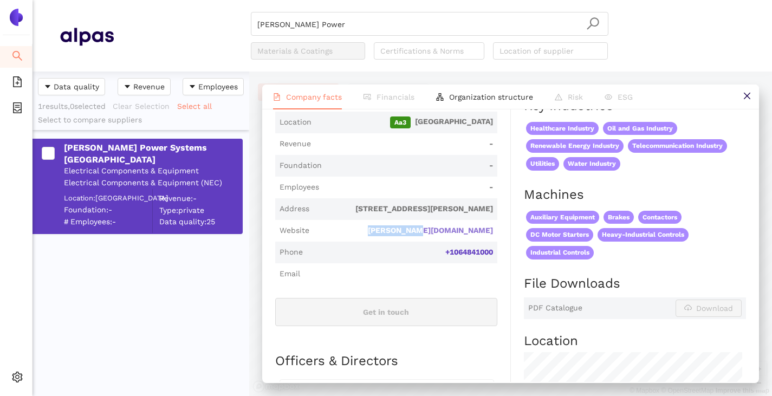
drag, startPoint x: 498, startPoint y: 225, endPoint x: 444, endPoint y: 234, distance: 54.8
click at [444, 234] on div "Industry Electrical Components & Equipment Company Description HUBBELL Power Sy…" at bounding box center [393, 264] width 236 height 743
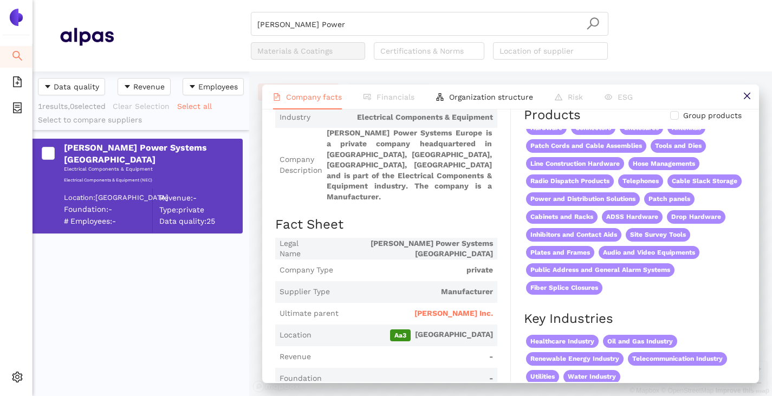
scroll to position [0, 0]
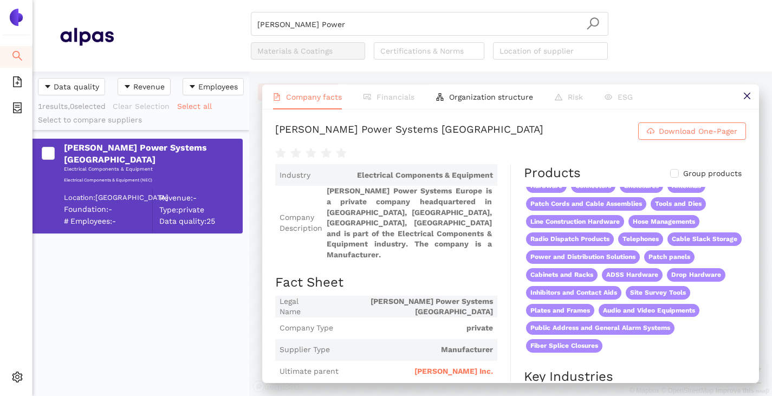
click at [674, 346] on div "Radio Communication Systems IP Devices Paging and Intercom Systems Antenna/AP/E…" at bounding box center [635, 271] width 222 height 168
click at [101, 166] on div "Electrical Components & Equipment" at bounding box center [153, 171] width 178 height 10
click at [102, 177] on div "Electrical Components & Equipment (NEC)" at bounding box center [153, 180] width 178 height 6
click at [110, 193] on div "Location: United Kingdom" at bounding box center [108, 198] width 88 height 10
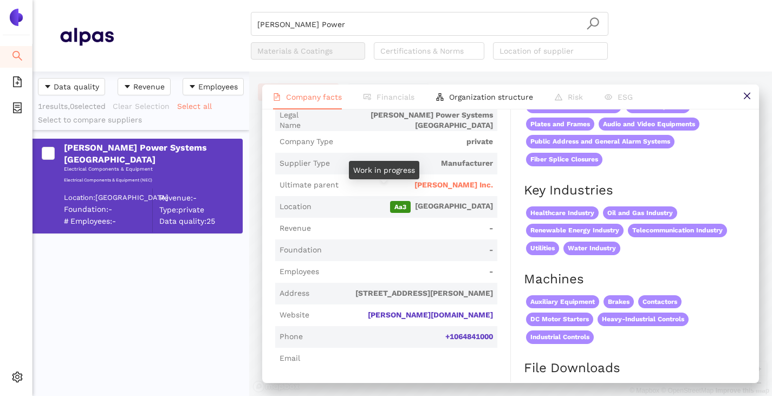
scroll to position [163, 0]
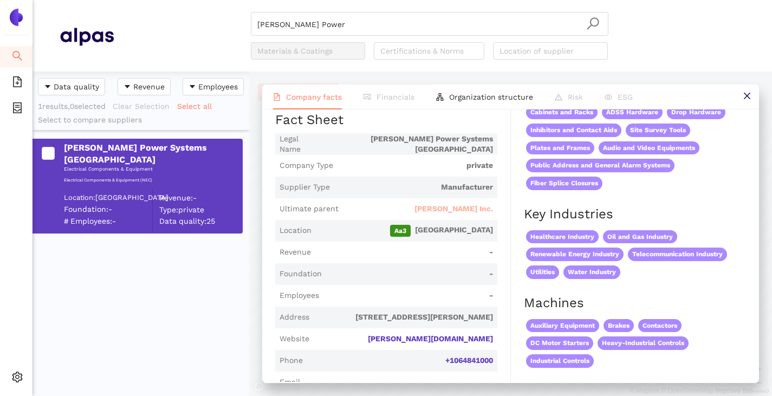
click at [460, 211] on span "[PERSON_NAME] Inc." at bounding box center [454, 209] width 79 height 11
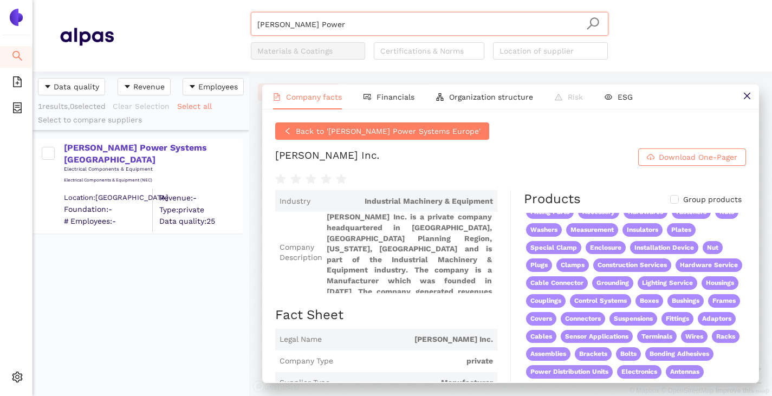
drag, startPoint x: 331, startPoint y: 23, endPoint x: 332, endPoint y: 17, distance: 5.7
click at [332, 17] on input "HUBBELL Power" at bounding box center [429, 24] width 345 height 24
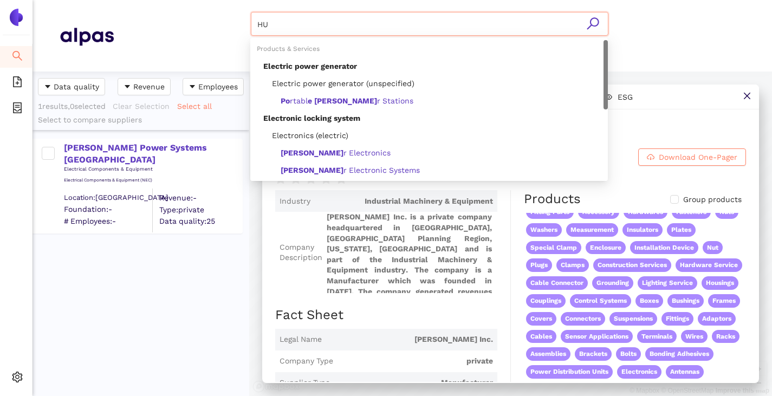
type input "H"
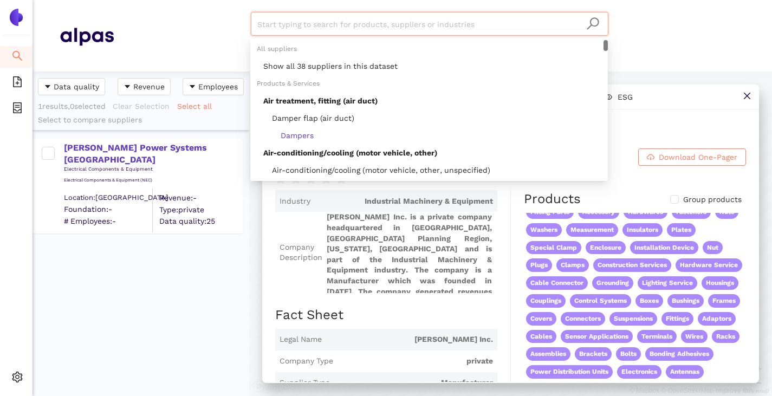
paste input "[PERSON_NAME] Schaltgeräte AG"
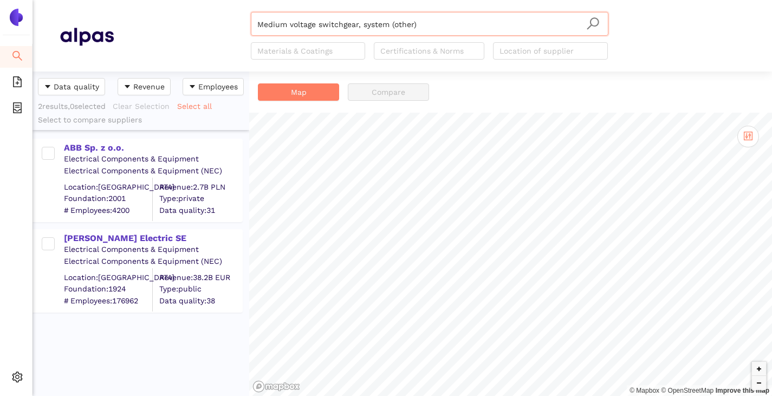
click at [417, 17] on input "Medium voltage switchgear, system (other)" at bounding box center [429, 24] width 345 height 24
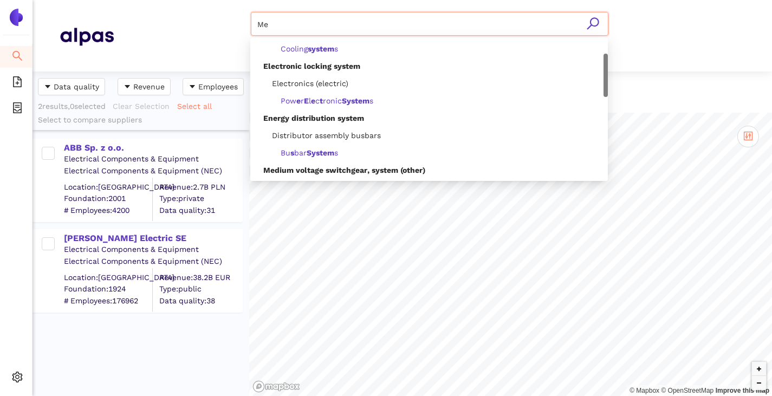
type input "M"
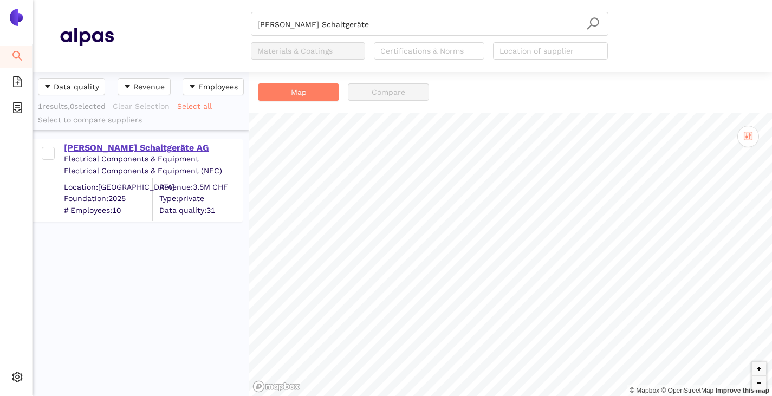
click at [117, 146] on div "[PERSON_NAME] Schaltgeräte AG" at bounding box center [153, 148] width 178 height 12
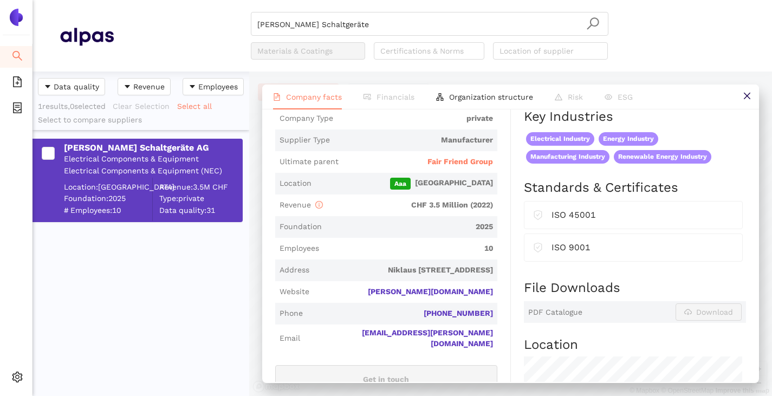
scroll to position [271, 0]
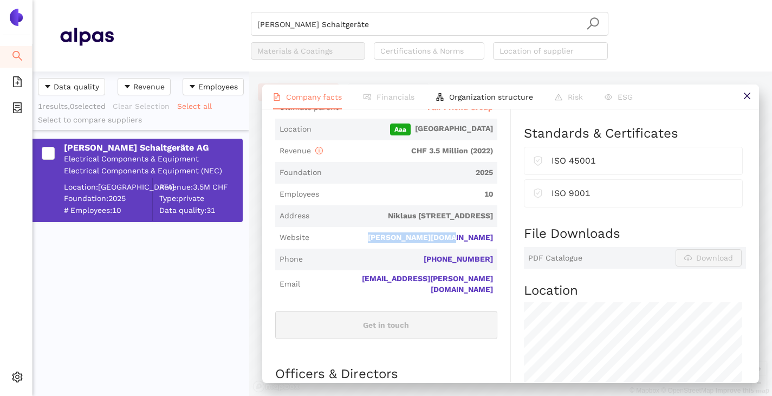
drag, startPoint x: 498, startPoint y: 248, endPoint x: 416, endPoint y: 258, distance: 83.0
click at [416, 258] on div "Industry Electrical Components & Equipment Company Description PFIFFNER Schaltg…" at bounding box center [393, 255] width 236 height 724
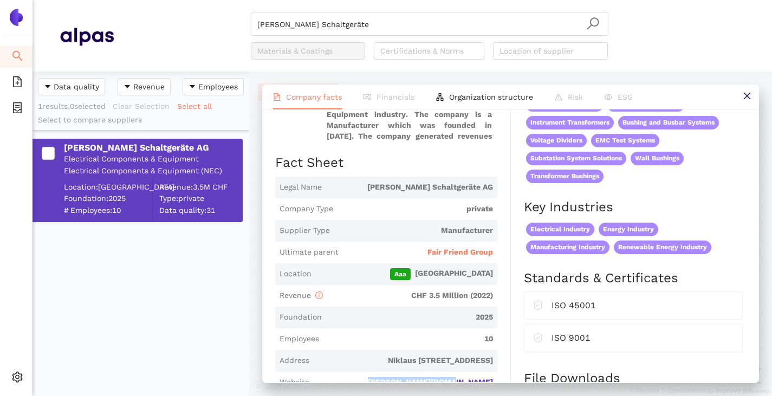
scroll to position [0, 0]
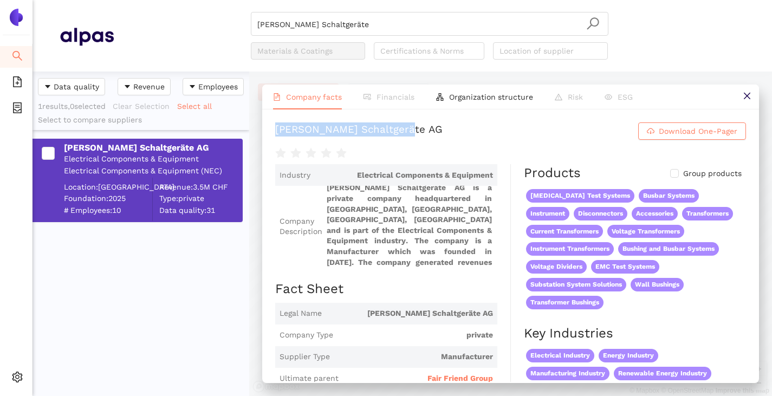
drag, startPoint x: 274, startPoint y: 135, endPoint x: 505, endPoint y: 145, distance: 231.6
click at [505, 145] on div "PFIFFNER Schaltgeräte AG Download One-Pager Industry Electrical Components & Eq…" at bounding box center [510, 245] width 497 height 273
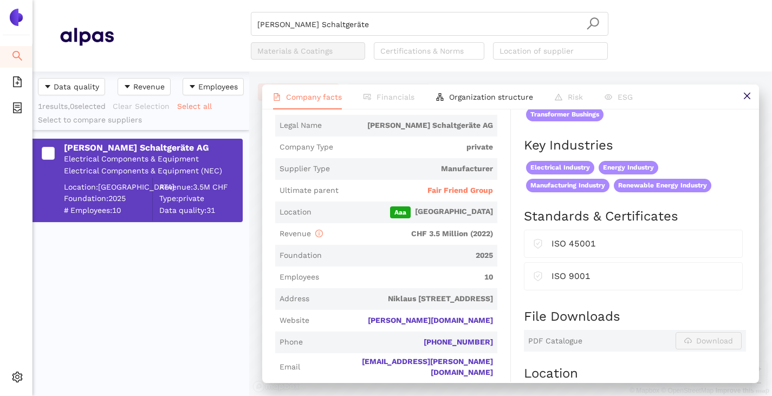
scroll to position [186, 0]
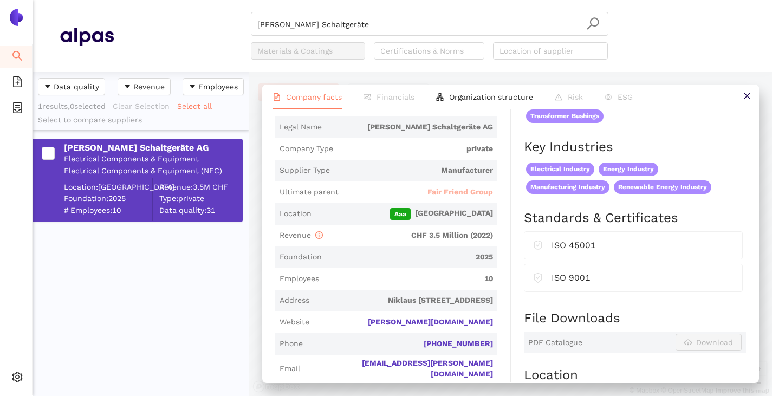
click at [477, 198] on span "Fair Friend Group" at bounding box center [461, 192] width 66 height 11
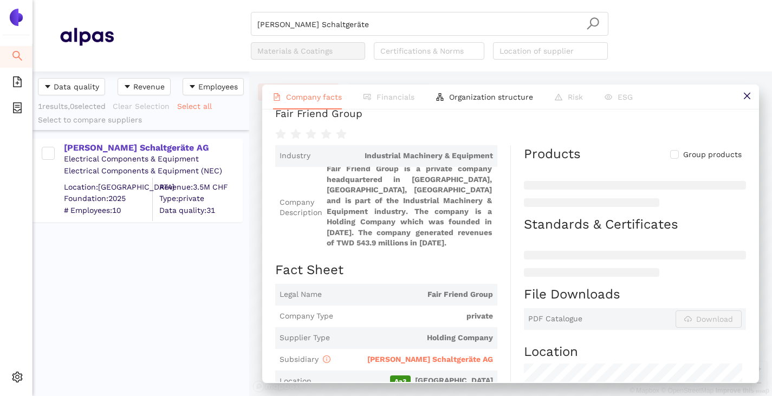
scroll to position [132, 0]
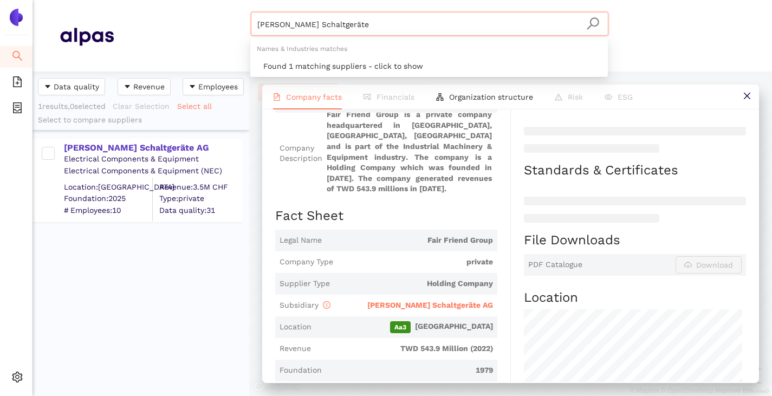
click at [368, 30] on input "PFIFFNER Schaltgeräte" at bounding box center [429, 24] width 345 height 24
type input "P"
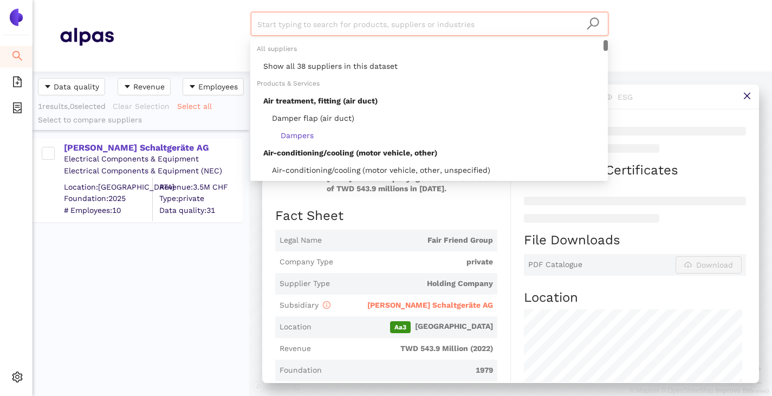
paste input "Eximprod Grup SRL"
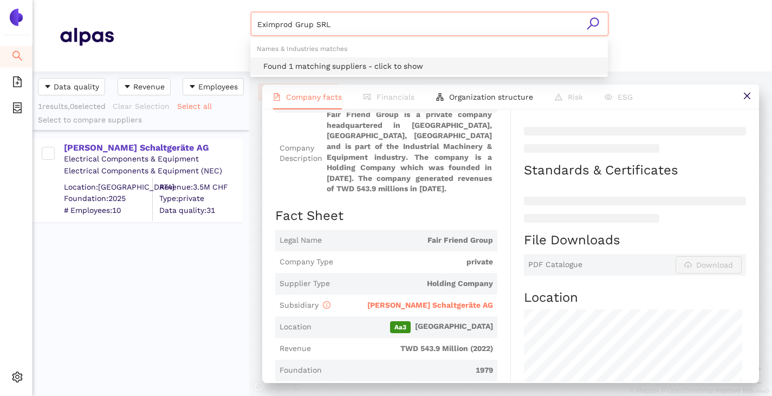
click at [334, 70] on div "Found 1 matching suppliers - click to show" at bounding box center [432, 66] width 338 height 12
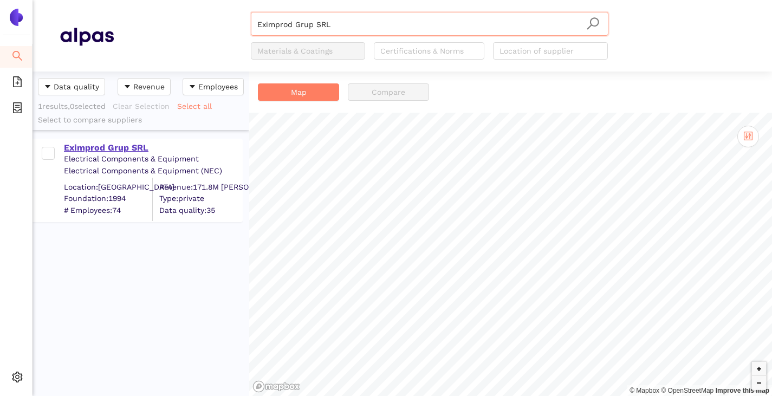
click at [143, 149] on div "Eximprod Grup SRL" at bounding box center [153, 148] width 178 height 12
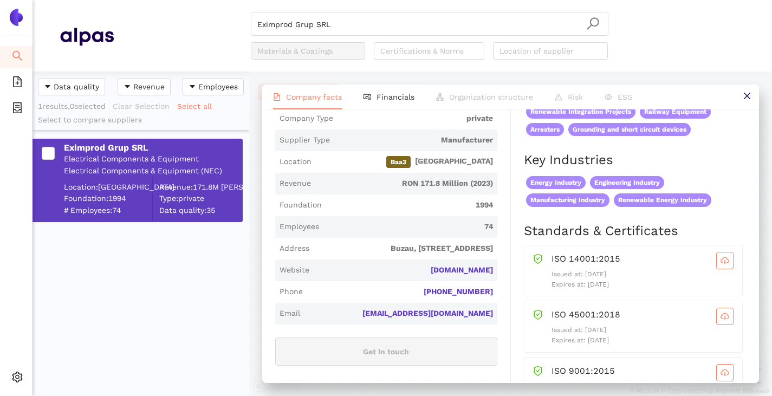
scroll to position [271, 0]
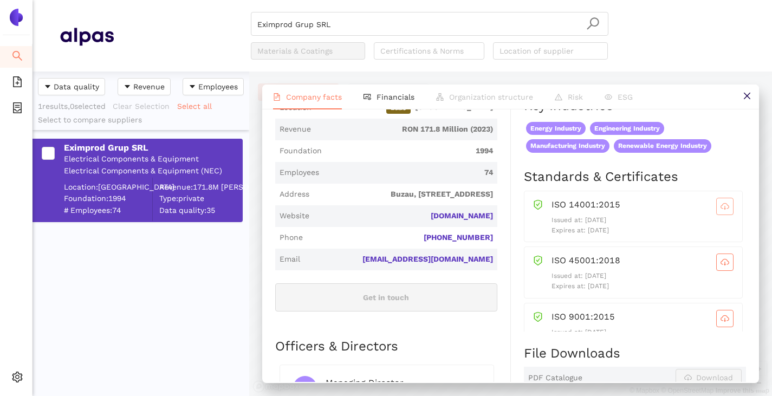
click at [717, 211] on span "cloud-download" at bounding box center [725, 206] width 16 height 9
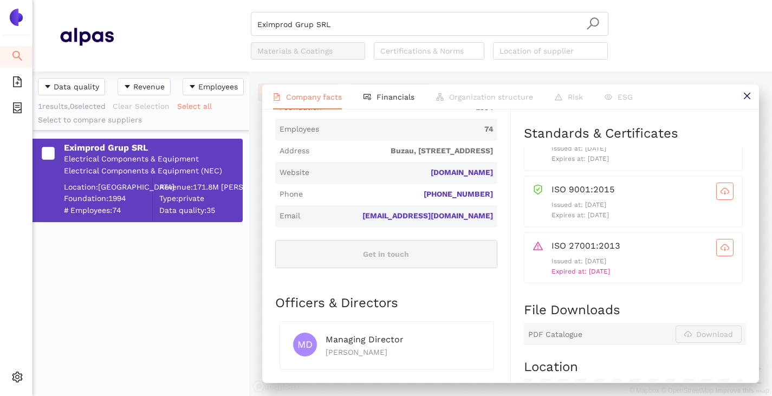
scroll to position [325, 0]
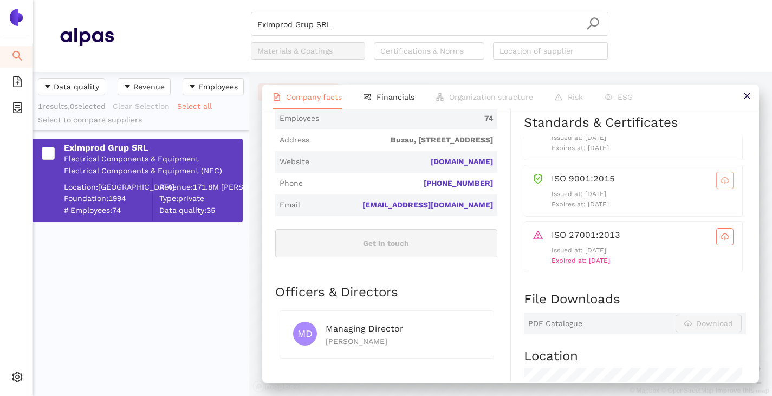
click at [721, 185] on icon "cloud-download" at bounding box center [725, 180] width 9 height 9
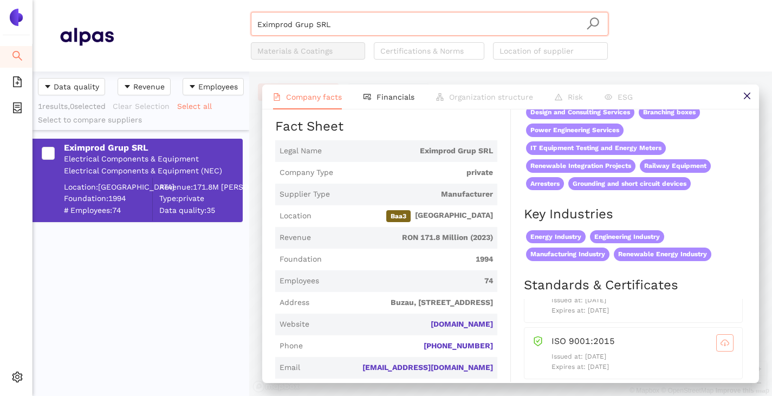
click at [350, 28] on input "Eximprod Grup SRL" at bounding box center [429, 24] width 345 height 24
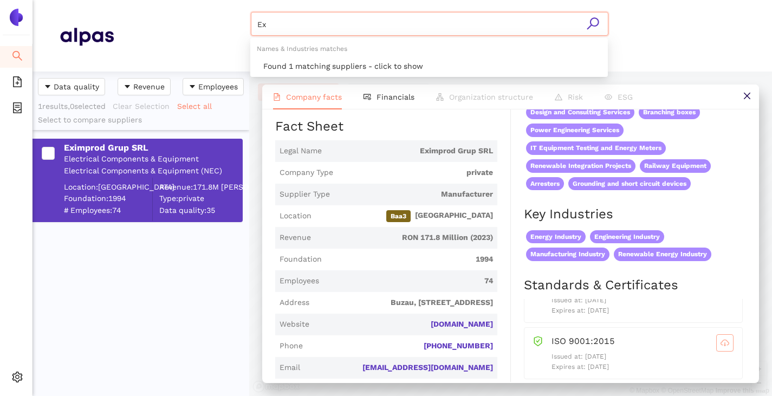
type input "E"
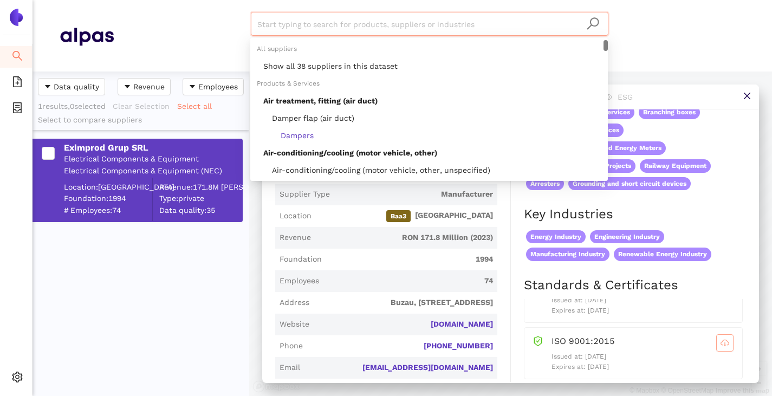
paste input "Ibérica de Aparellajes"
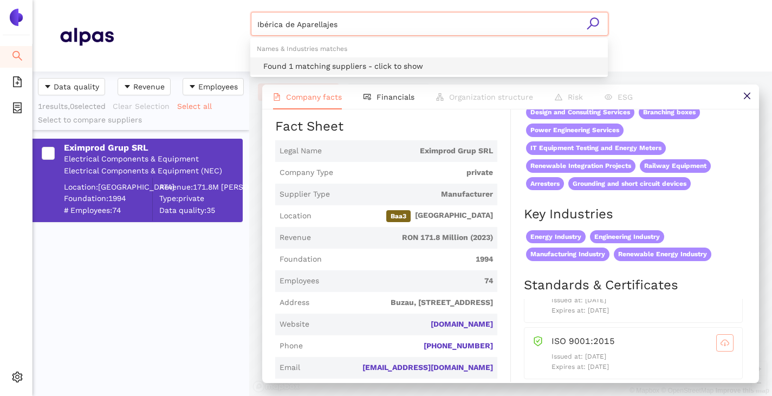
click at [325, 69] on div "Found 1 matching suppliers - click to show" at bounding box center [432, 66] width 338 height 12
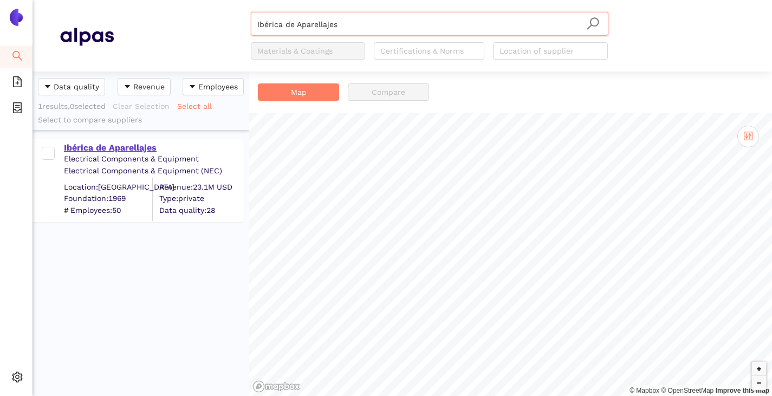
click at [130, 143] on div "Ibérica de Aparellajes" at bounding box center [153, 148] width 178 height 12
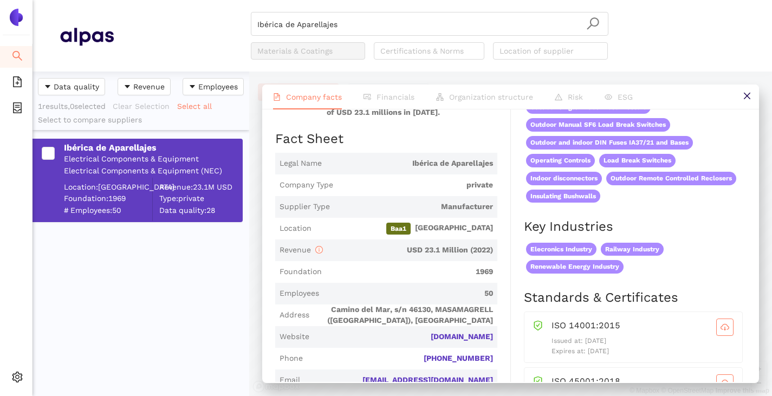
scroll to position [217, 0]
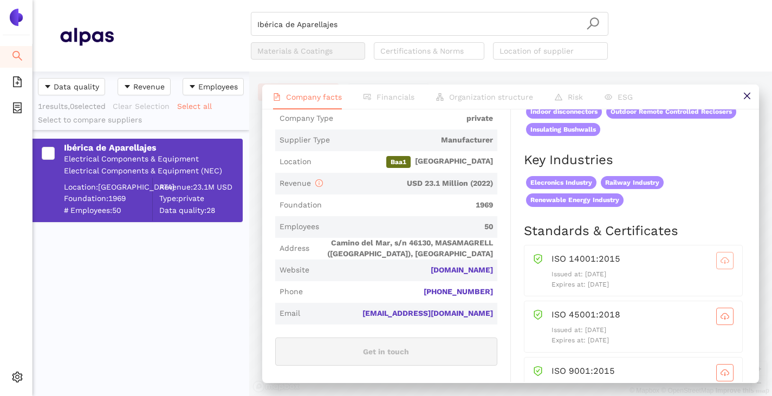
click at [717, 265] on span "cloud-download" at bounding box center [725, 260] width 16 height 9
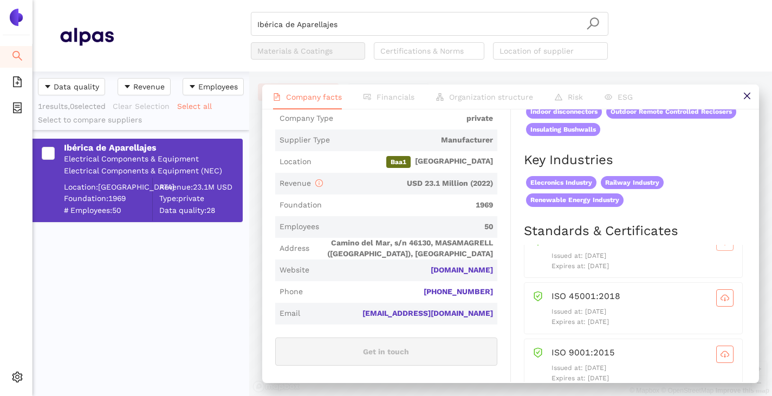
scroll to position [28, 0]
click at [721, 293] on icon "cloud-download" at bounding box center [725, 289] width 9 height 9
click at [717, 351] on button "button" at bounding box center [725, 345] width 17 height 17
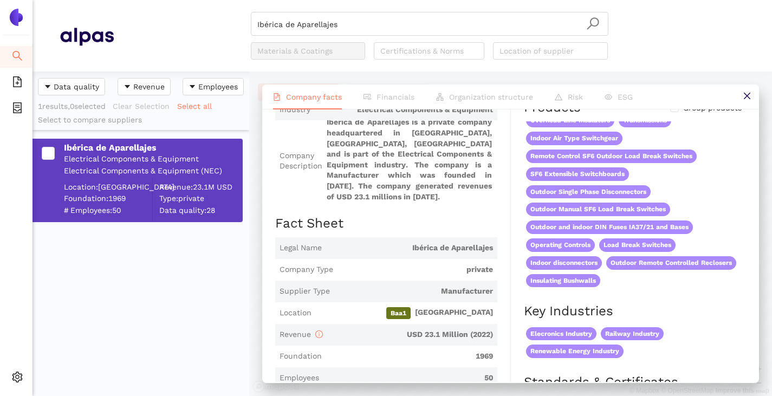
scroll to position [64, 0]
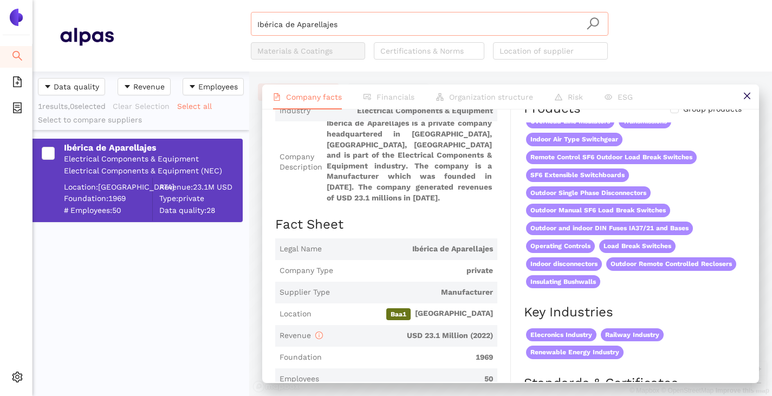
click at [352, 20] on input "Ibérica de Aparellajes" at bounding box center [429, 24] width 345 height 24
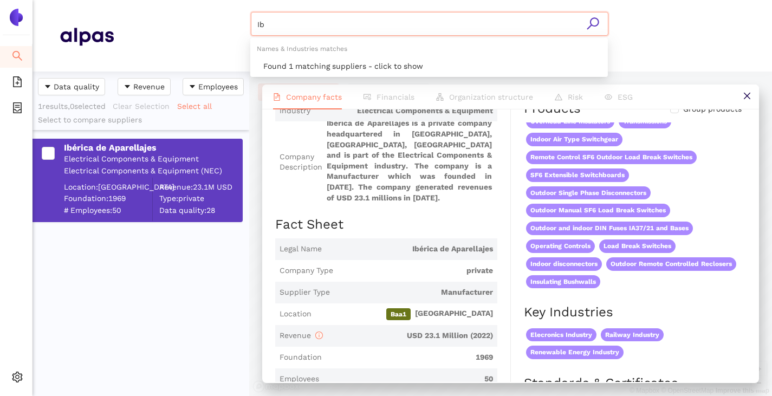
type input "I"
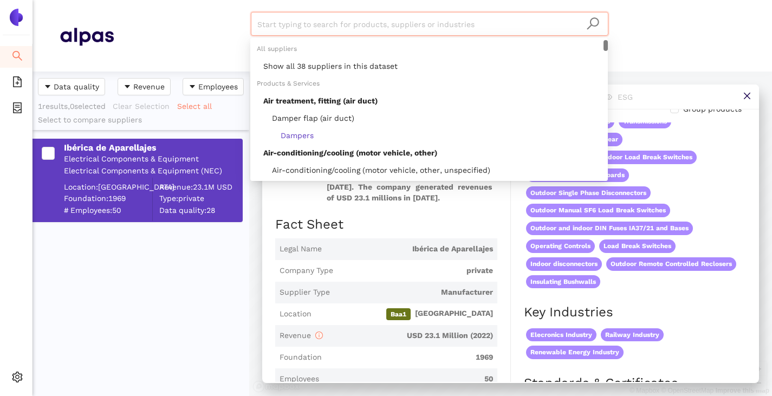
paste input "Girişim Elektrik Sanayi Taahhüt ve Tic. A.Ş."
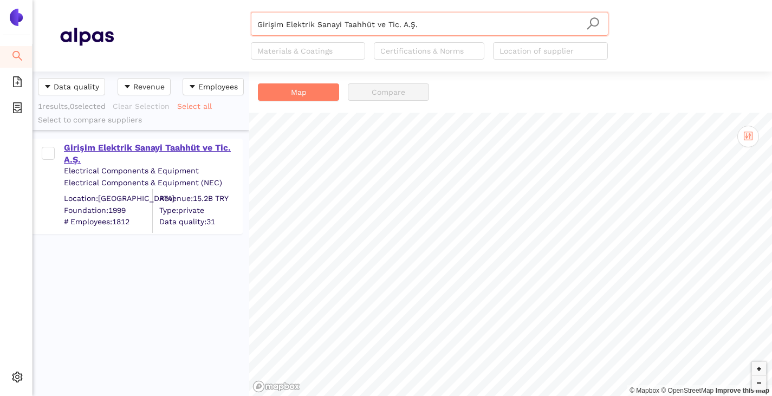
click at [175, 150] on div "Girişim Elektrik Sanayi Taahhüt ve Tic. A.Ş." at bounding box center [153, 154] width 178 height 24
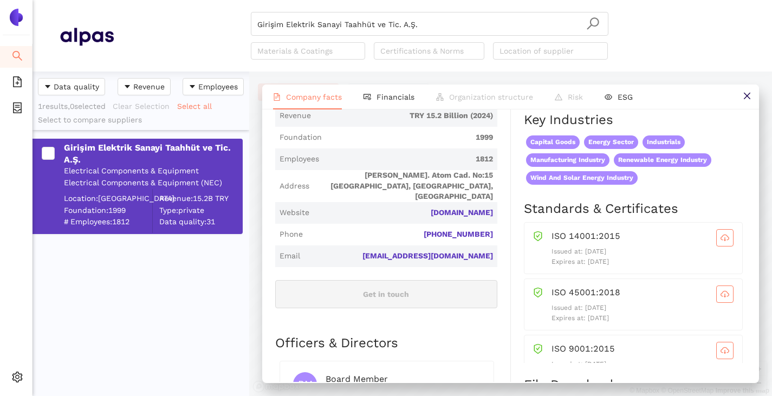
scroll to position [325, 0]
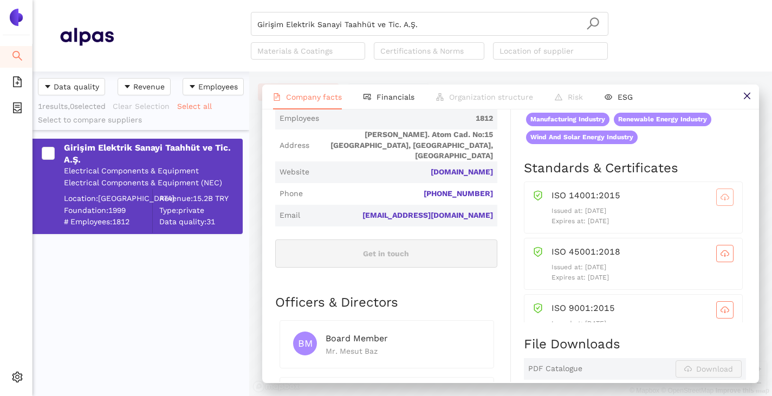
click at [717, 202] on span "cloud-download" at bounding box center [725, 197] width 16 height 9
click at [721, 314] on icon "cloud-download" at bounding box center [725, 310] width 9 height 9
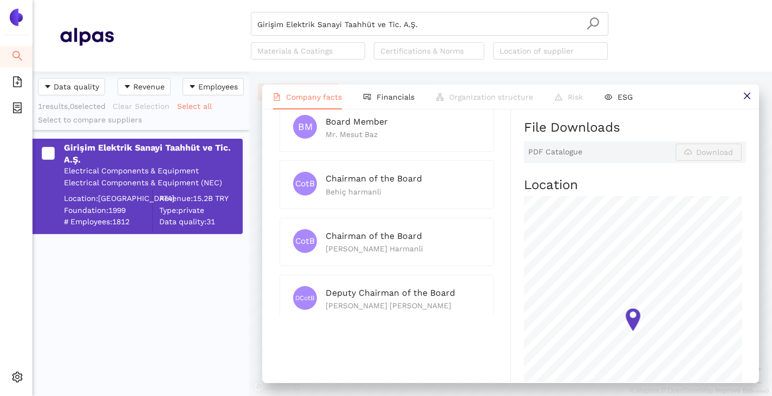
scroll to position [379, 0]
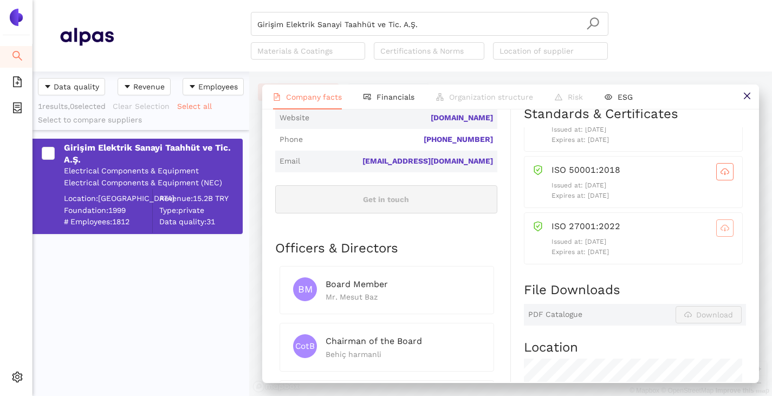
click at [717, 233] on span "cloud-download" at bounding box center [725, 228] width 16 height 9
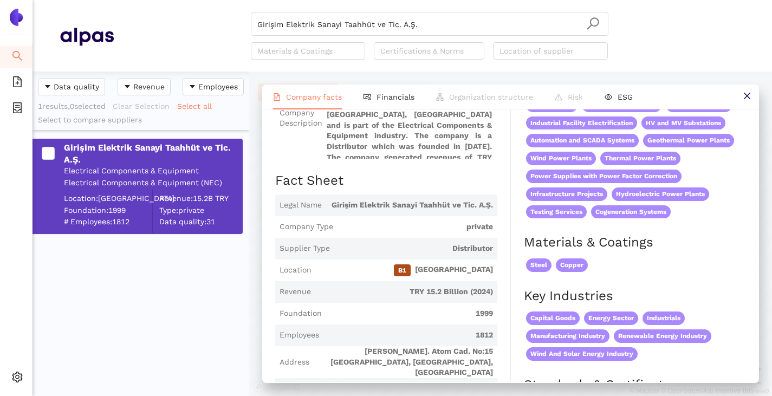
scroll to position [0, 0]
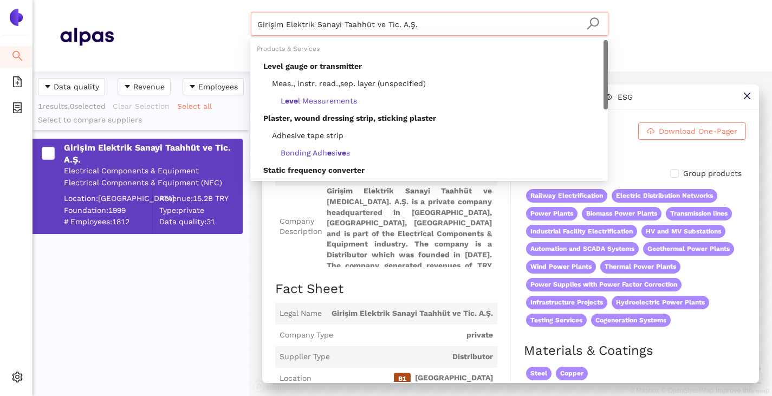
click at [416, 31] on input "Girişim Elektrik Sanayi Taahhüt ve Tic. A.Ş." at bounding box center [429, 24] width 345 height 24
type input "G"
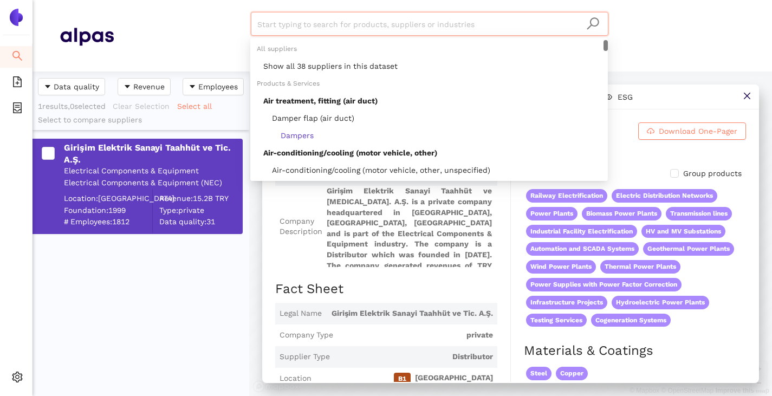
paste input "[PERSON_NAME] Electric SE"
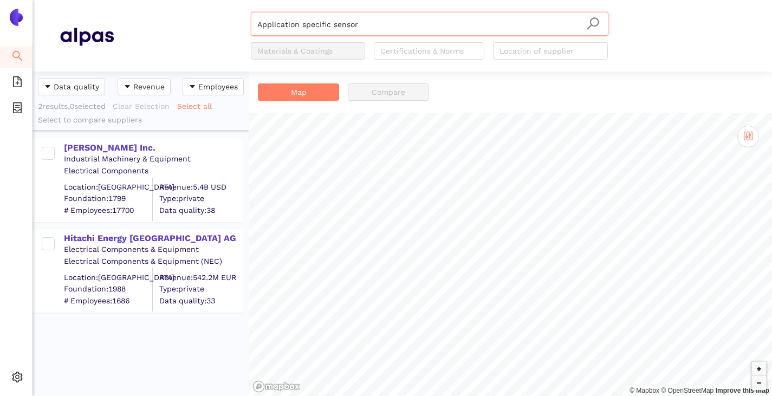
click at [361, 26] on input "Application specific sensor" at bounding box center [429, 24] width 345 height 24
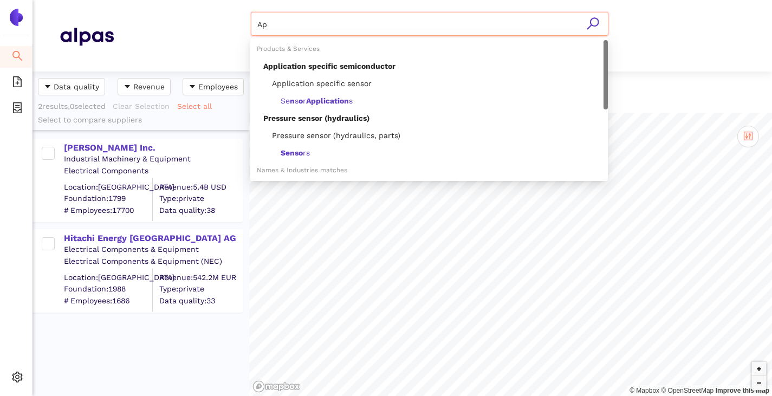
type input "A"
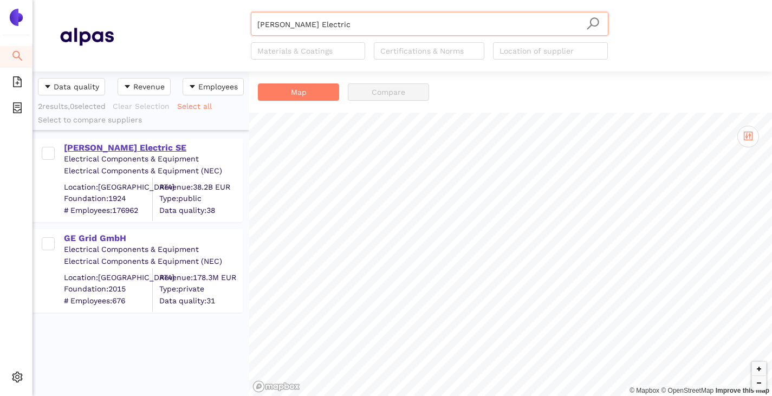
click at [126, 146] on div "[PERSON_NAME] Electric SE" at bounding box center [153, 148] width 178 height 12
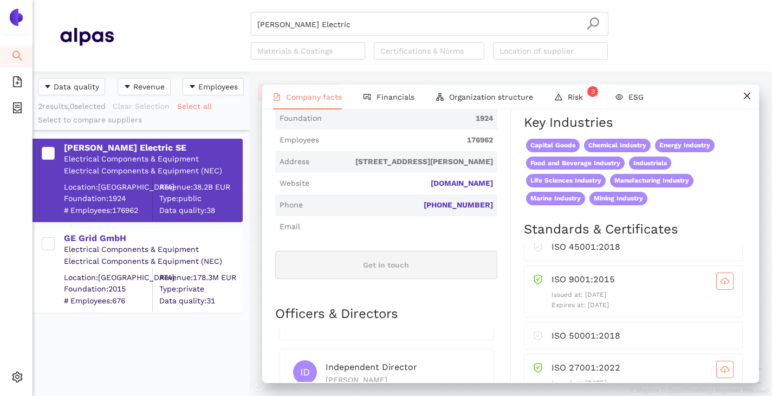
scroll to position [54, 0]
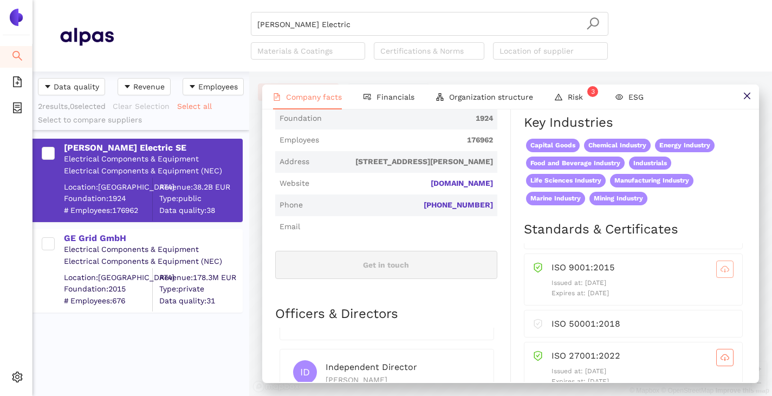
click at [721, 274] on icon "cloud-download" at bounding box center [725, 269] width 9 height 9
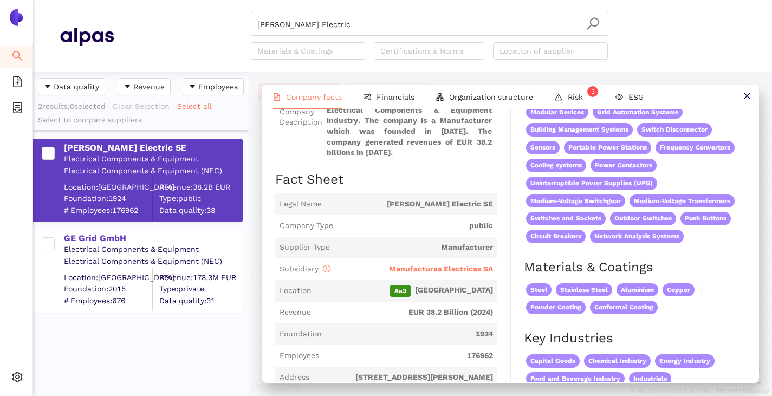
scroll to position [108, 0]
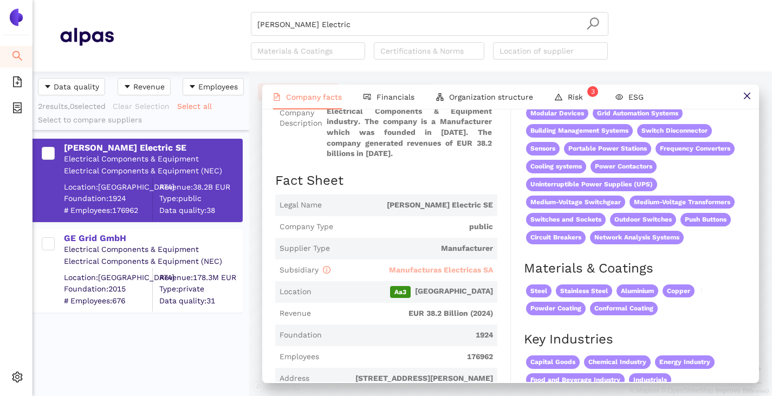
click at [423, 274] on span "Manufacturas Electricas SA" at bounding box center [441, 270] width 104 height 9
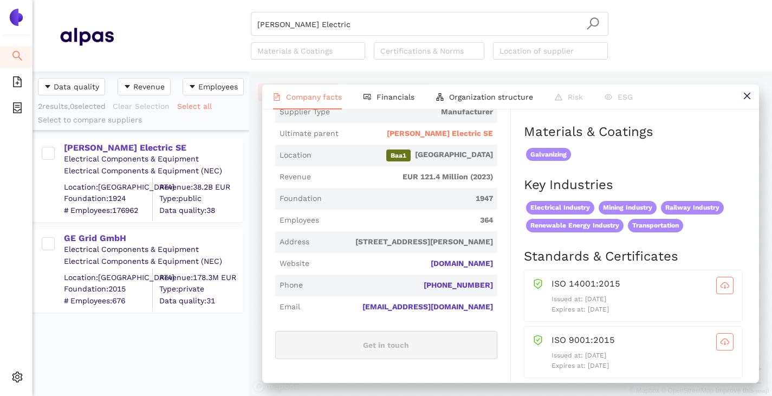
scroll to position [325, 0]
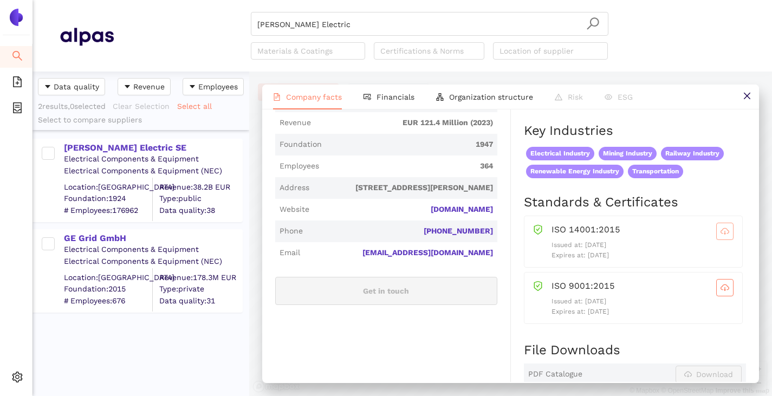
click at [721, 236] on span "cloud-download" at bounding box center [725, 231] width 16 height 9
click at [720, 296] on button "button" at bounding box center [725, 287] width 17 height 17
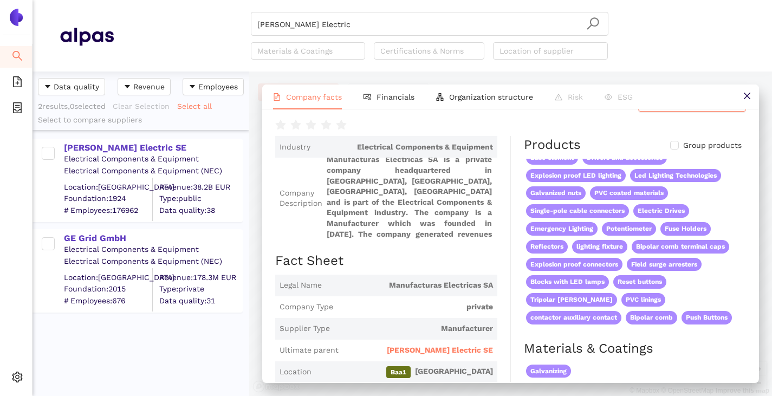
scroll to position [0, 0]
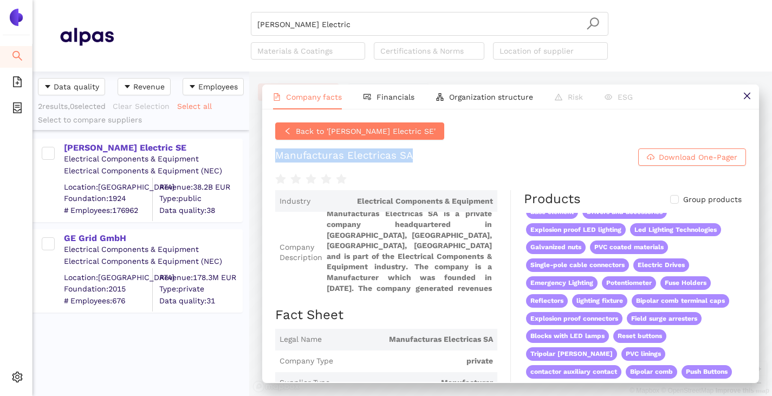
drag, startPoint x: 282, startPoint y: 163, endPoint x: 521, endPoint y: 156, distance: 239.1
click at [521, 155] on h1 "Manufacturas Electricas SA Download One-Pager" at bounding box center [510, 157] width 471 height 17
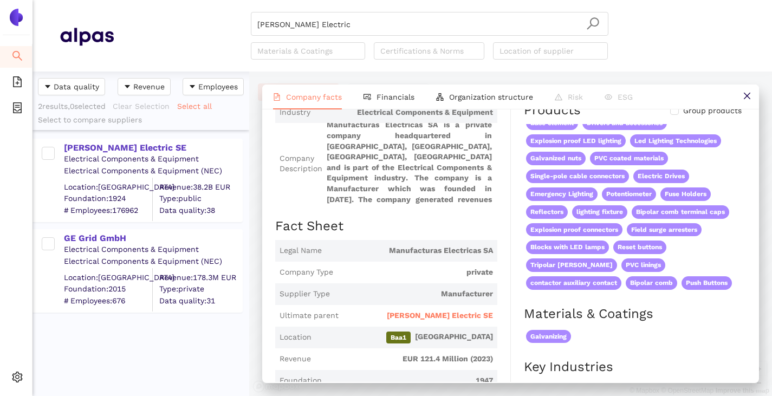
scroll to position [163, 0]
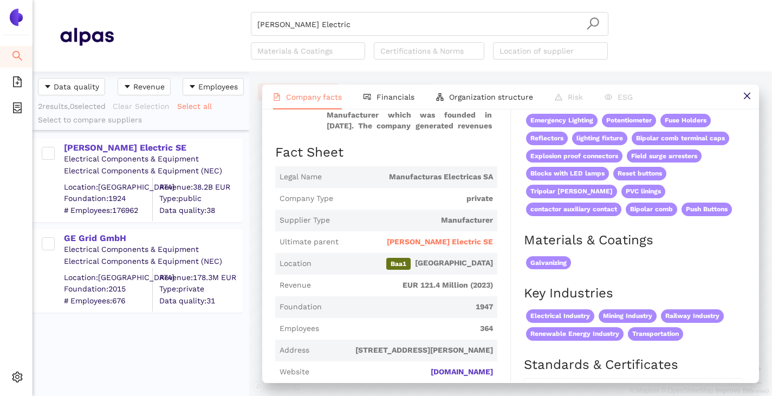
click at [431, 248] on span "[PERSON_NAME] Electric SE" at bounding box center [440, 242] width 106 height 11
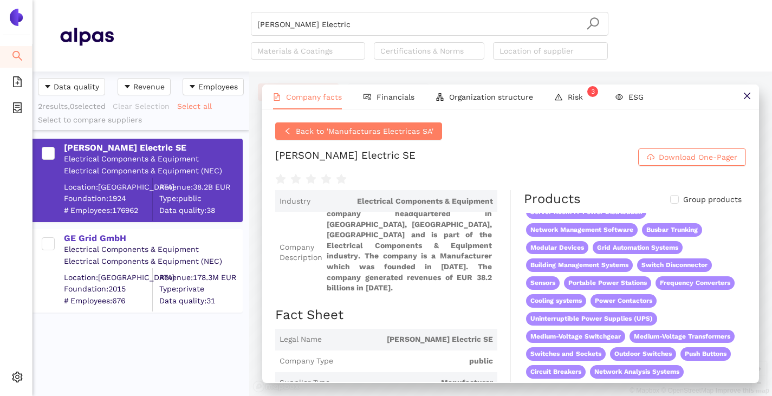
scroll to position [27, 0]
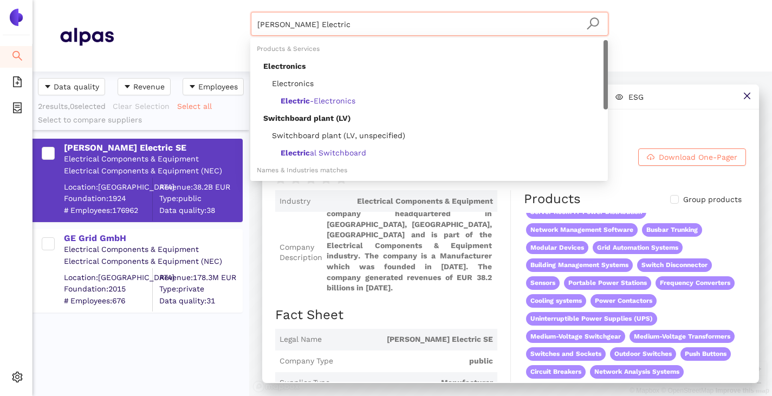
click at [336, 24] on input "Schneider Electric" at bounding box center [429, 24] width 345 height 24
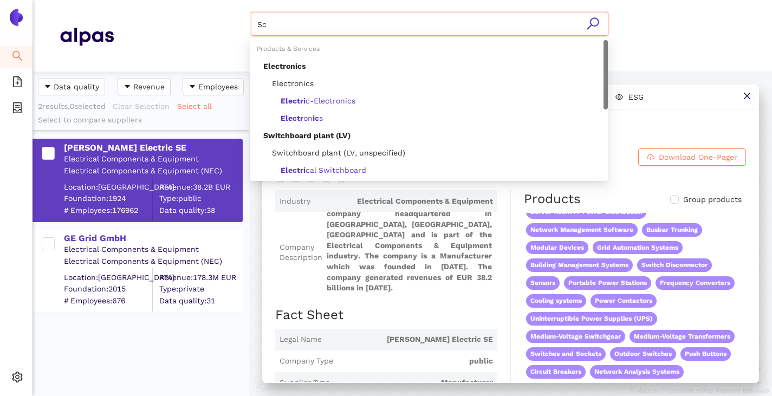
type input "S"
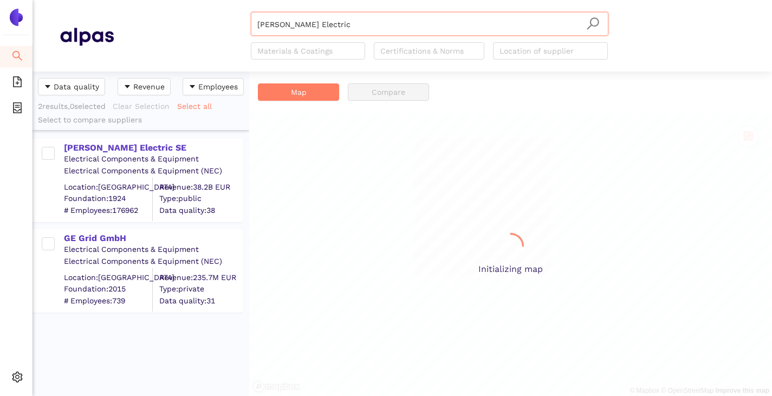
scroll to position [317, 209]
click at [339, 27] on input "Schneider Electric" at bounding box center [429, 24] width 345 height 24
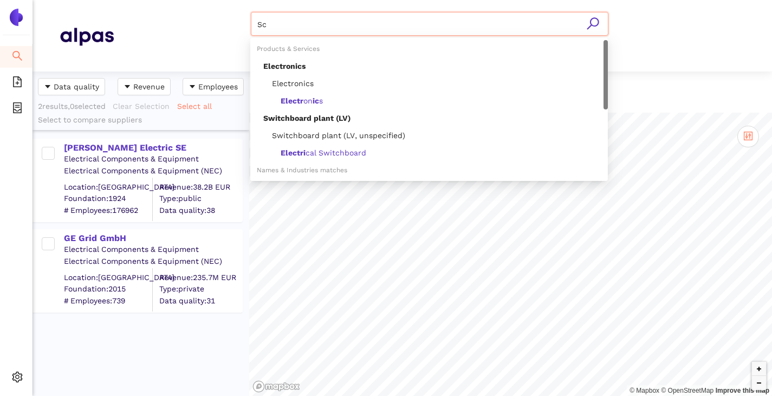
type input "S"
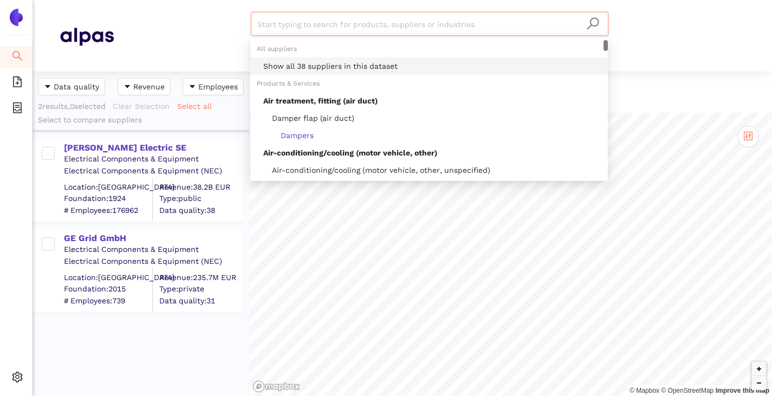
click at [322, 63] on div "Show all 38 suppliers in this dataset" at bounding box center [432, 66] width 338 height 12
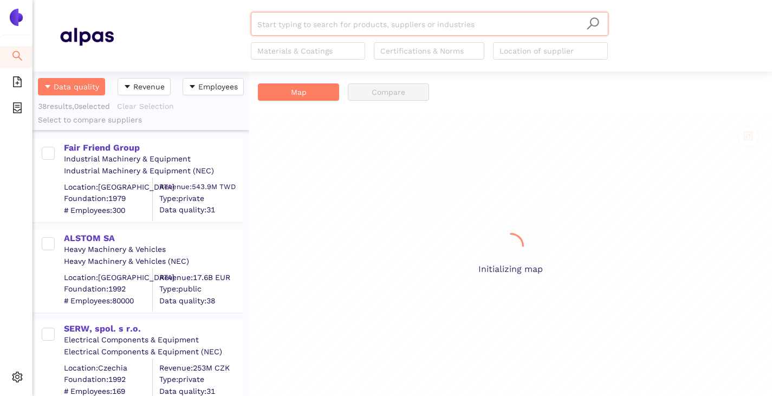
scroll to position [317, 209]
click at [292, 21] on input "search" at bounding box center [429, 24] width 345 height 24
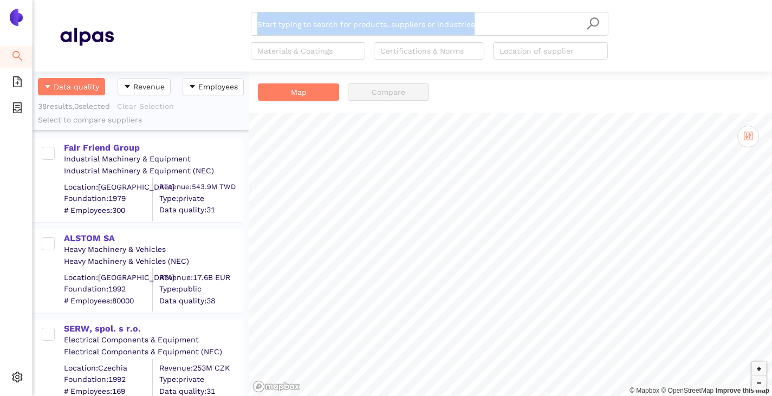
click at [205, 37] on div "Start typing to search for products, suppliers or industries Materials & Coatin…" at bounding box center [429, 36] width 631 height 48
click at [179, 36] on div "Start typing to search for products, suppliers or industries Materials & Coatin…" at bounding box center [429, 36] width 631 height 48
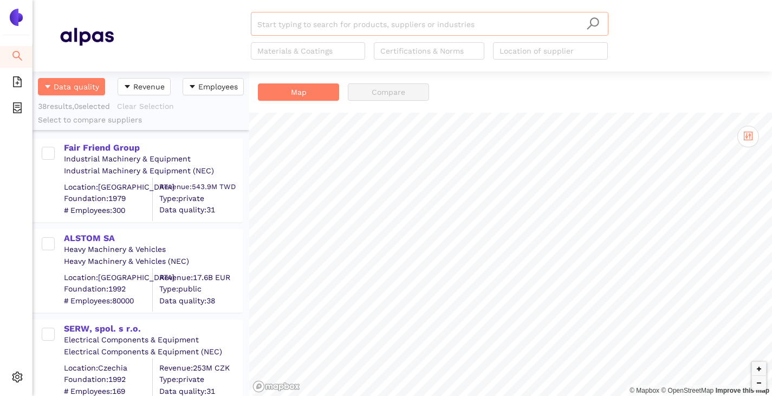
click at [296, 30] on input "search" at bounding box center [429, 24] width 345 height 24
click at [118, 147] on div "Fair Friend Group" at bounding box center [153, 148] width 178 height 12
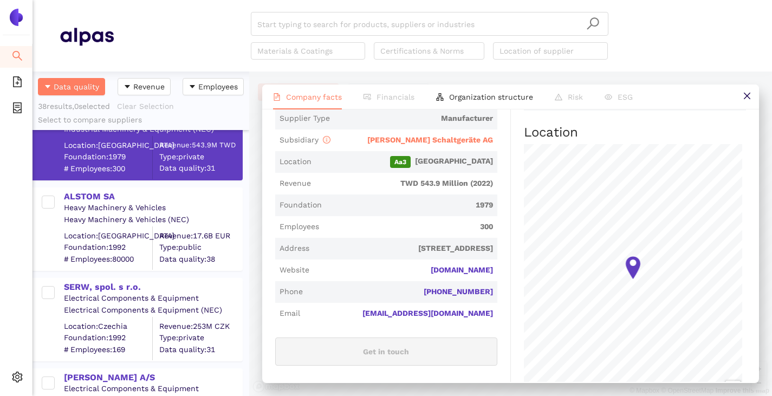
scroll to position [54, 0]
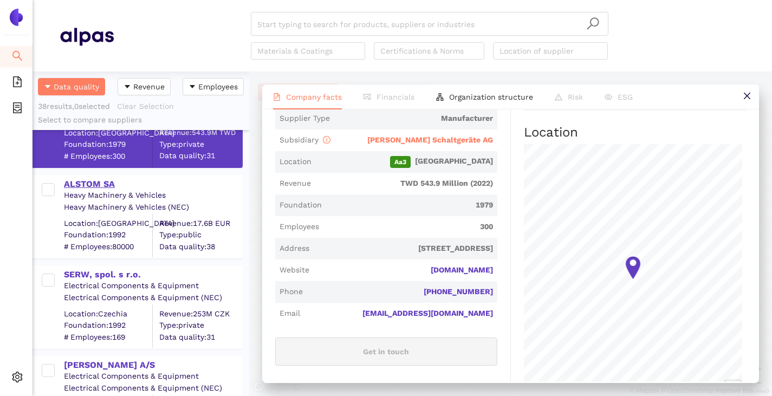
click at [76, 181] on div "ALSTOM SA" at bounding box center [153, 184] width 178 height 12
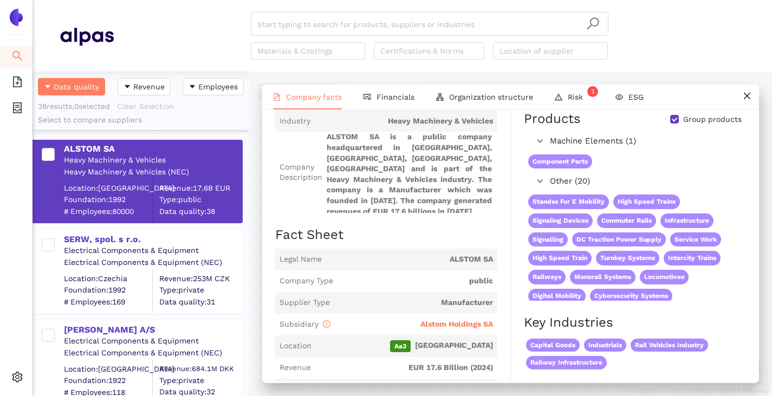
scroll to position [108, 0]
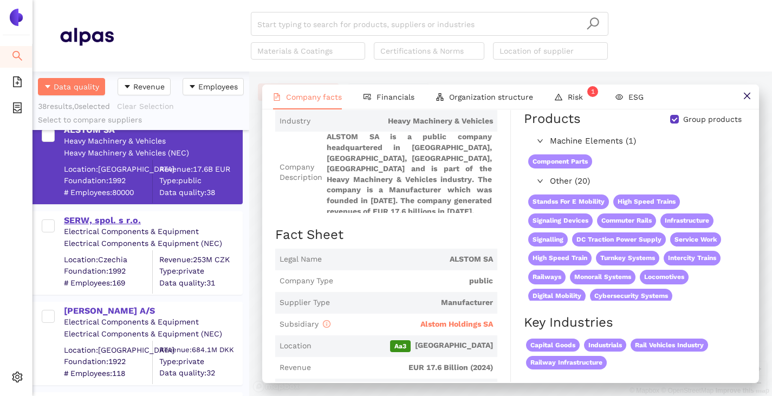
click at [119, 218] on div "SERW, spol. s r.o." at bounding box center [153, 221] width 178 height 12
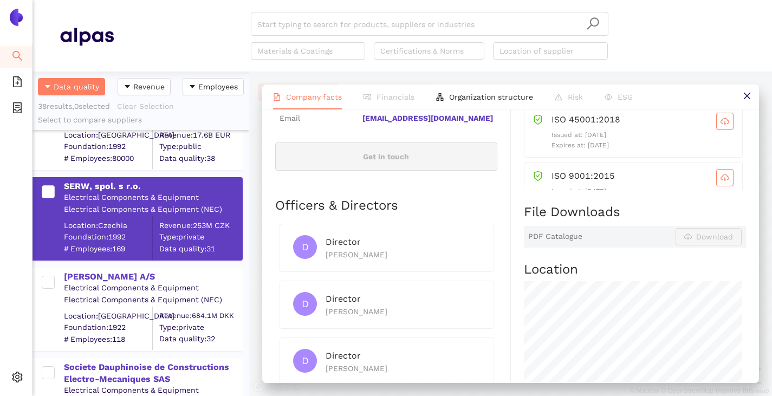
scroll to position [163, 0]
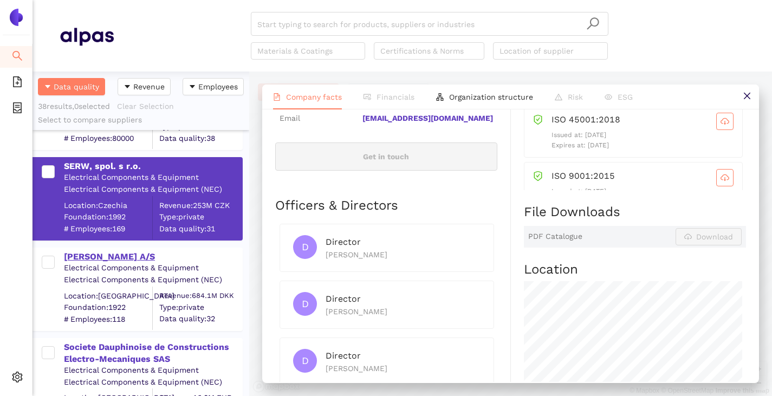
click at [109, 254] on div "[PERSON_NAME] A/S" at bounding box center [153, 257] width 178 height 12
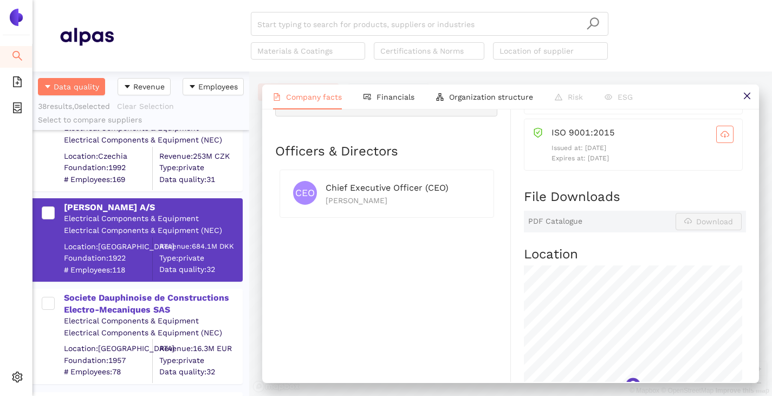
scroll to position [271, 0]
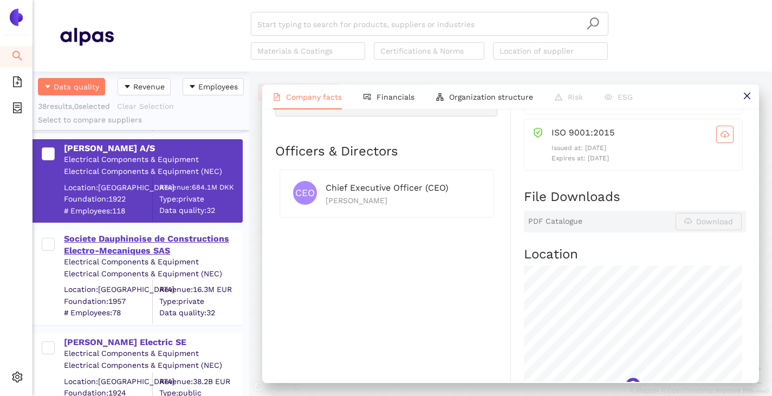
click at [101, 240] on div "Societe Dauphinoise de Constructions Electro-Mecaniques SAS" at bounding box center [153, 245] width 178 height 24
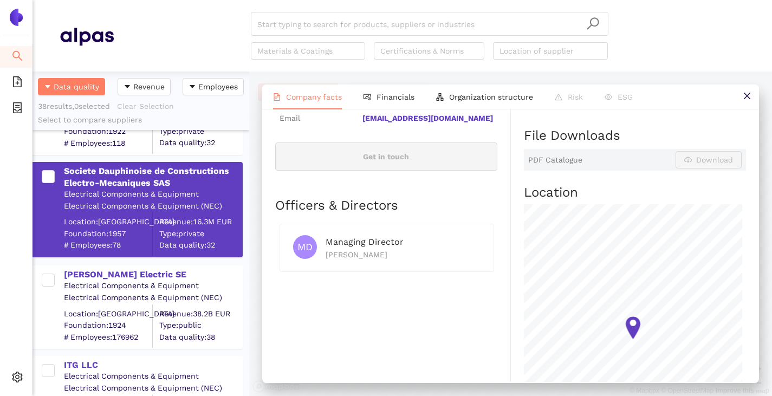
scroll to position [379, 0]
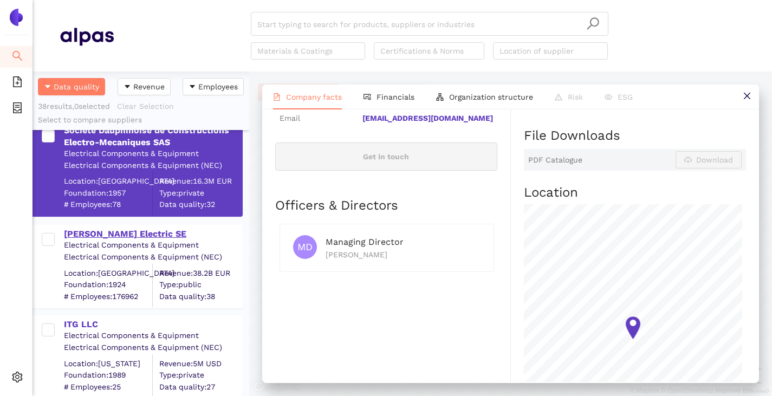
click at [100, 237] on div "[PERSON_NAME] Electric SE" at bounding box center [153, 234] width 178 height 12
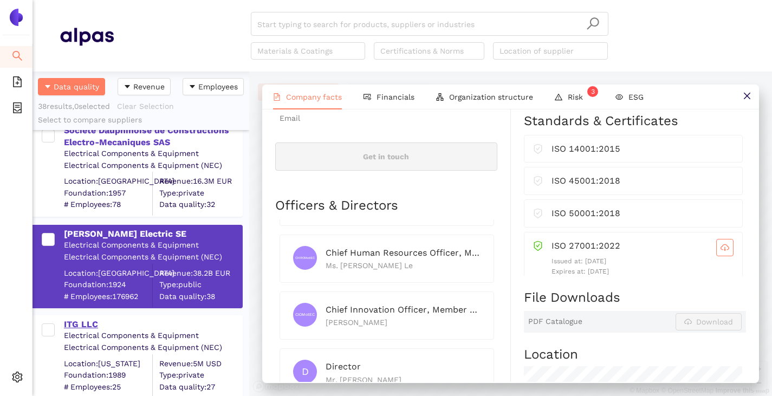
scroll to position [488, 0]
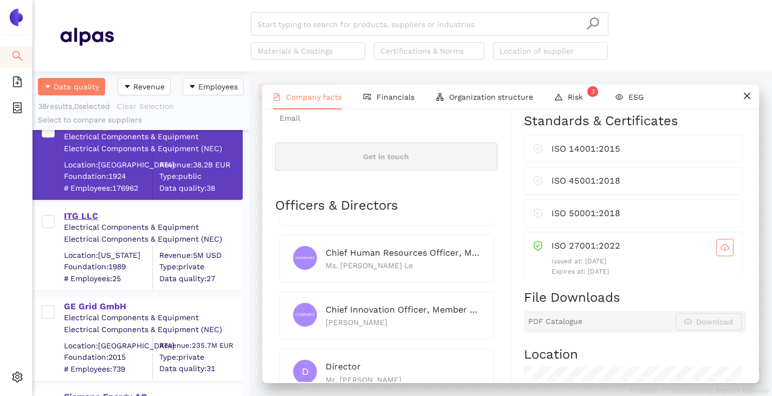
click at [80, 215] on div "ITG LLC" at bounding box center [153, 216] width 178 height 12
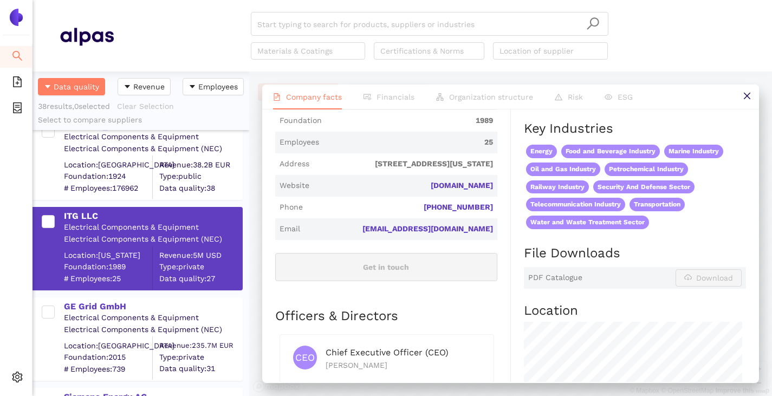
scroll to position [379, 0]
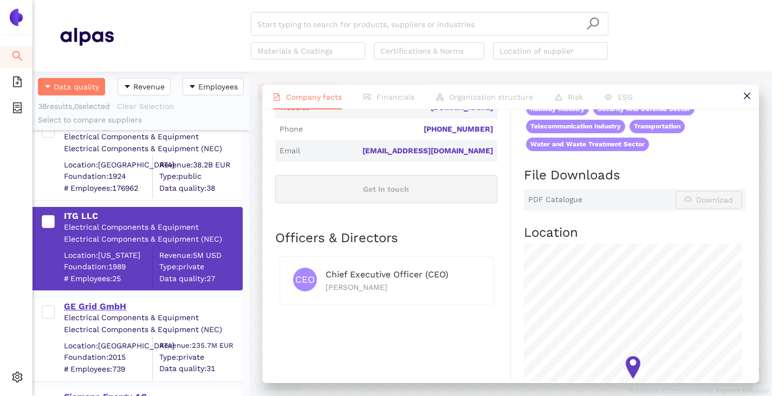
click at [111, 305] on div "GE Grid GmbH" at bounding box center [153, 307] width 178 height 12
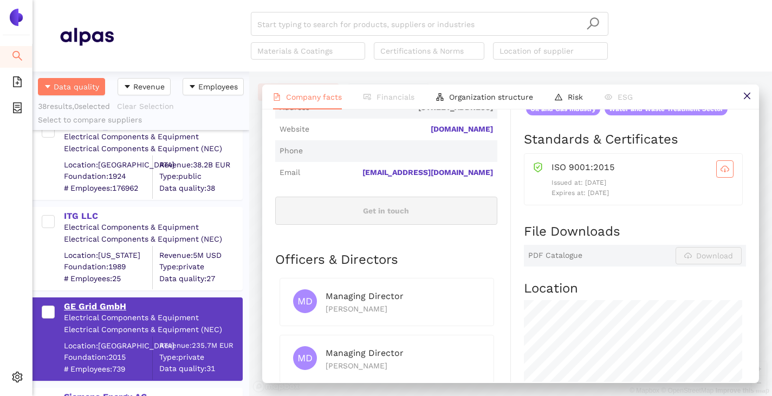
scroll to position [0, 0]
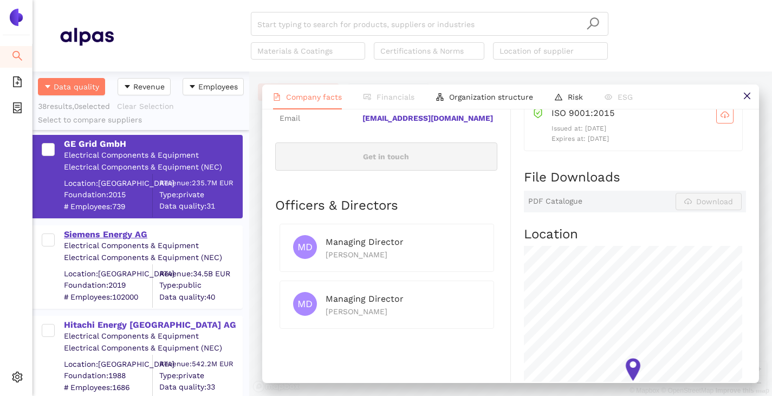
click at [107, 238] on div "Siemens Energy AG" at bounding box center [153, 235] width 178 height 12
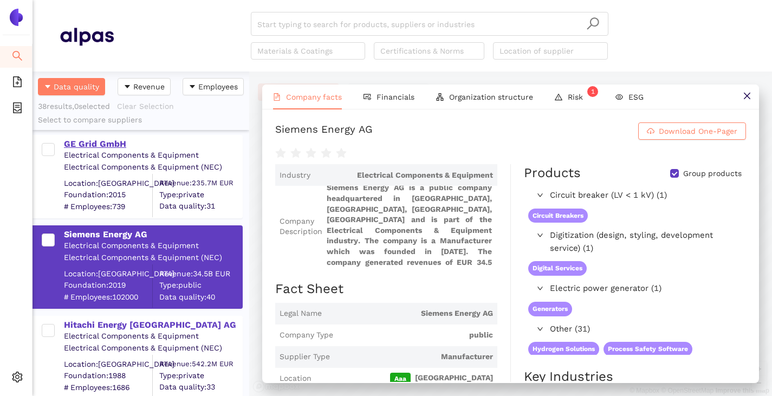
click at [96, 140] on div "GE Grid GmbH" at bounding box center [153, 144] width 178 height 12
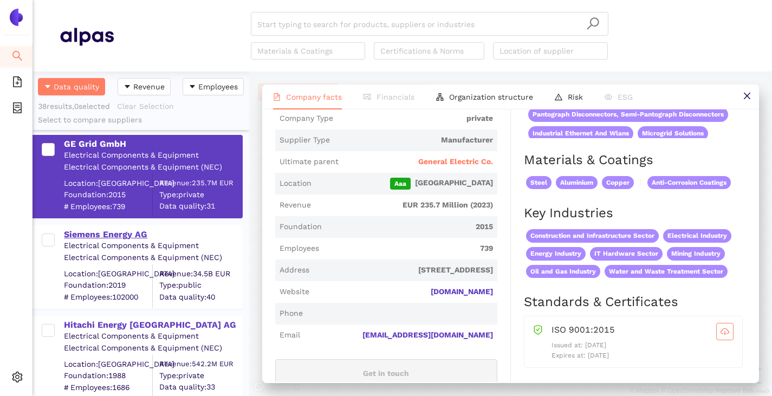
click at [138, 227] on div "Siemens Energy AG" at bounding box center [153, 234] width 178 height 14
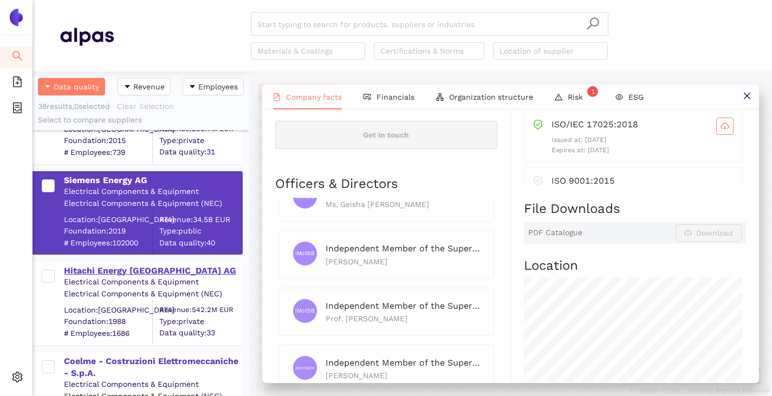
click at [112, 267] on div "Hitachi Energy [GEOGRAPHIC_DATA] AG" at bounding box center [153, 271] width 178 height 12
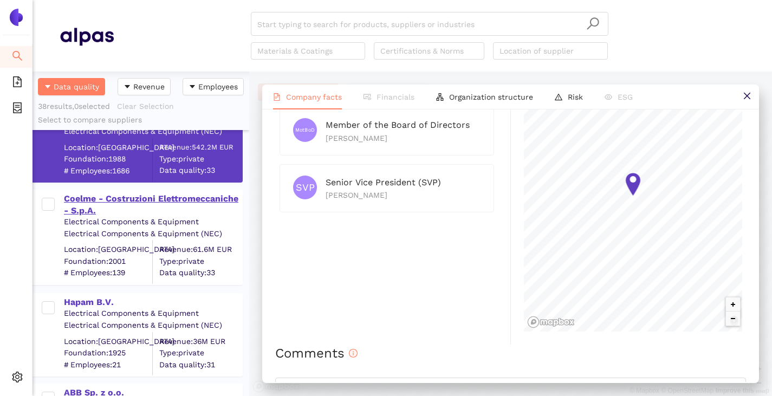
click at [99, 214] on div "Coelme - Costruzioni Elettromeccaniche - S.p.A." at bounding box center [153, 205] width 178 height 24
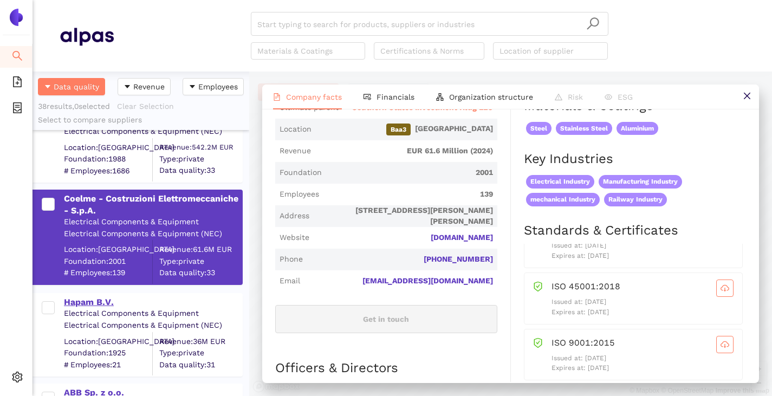
click at [102, 300] on div "Hapam B.V." at bounding box center [153, 302] width 178 height 12
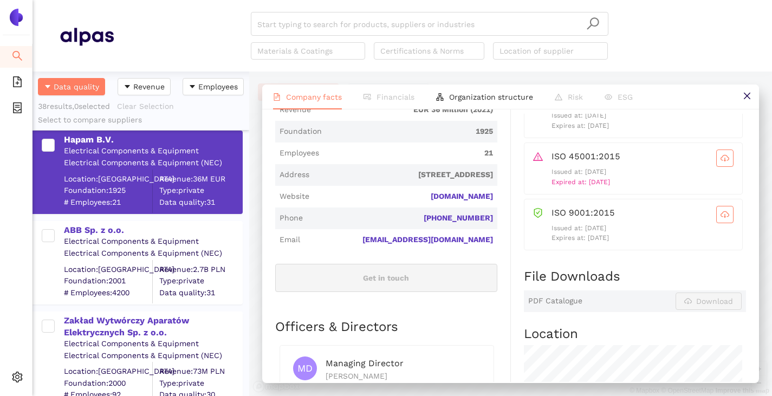
scroll to position [325, 0]
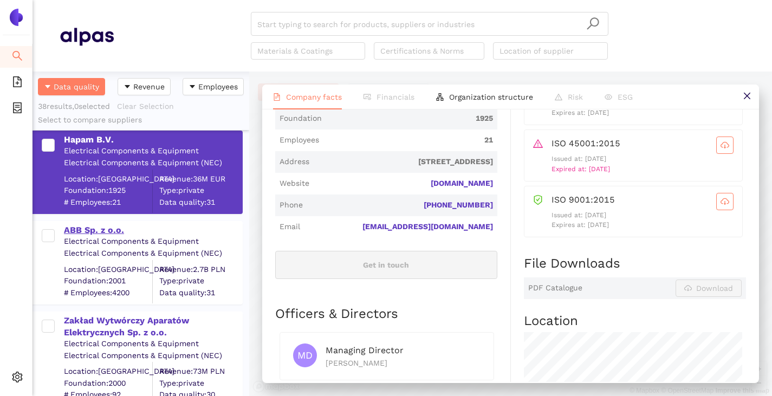
click at [100, 224] on div "ABB Sp. z o.o." at bounding box center [153, 230] width 178 height 12
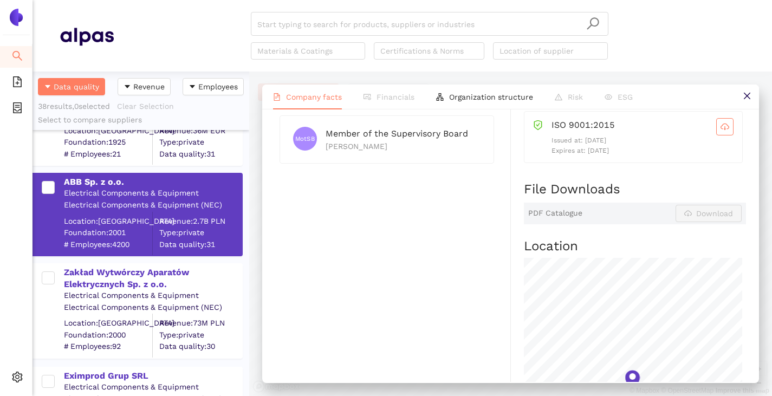
scroll to position [1192, 0]
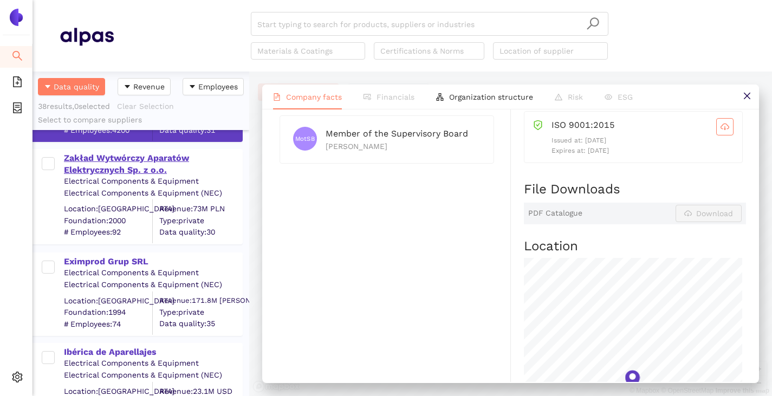
click at [104, 170] on div "Zakład Wytwórczy Aparatów Elektrycznych Sp. z o.o." at bounding box center [153, 164] width 178 height 24
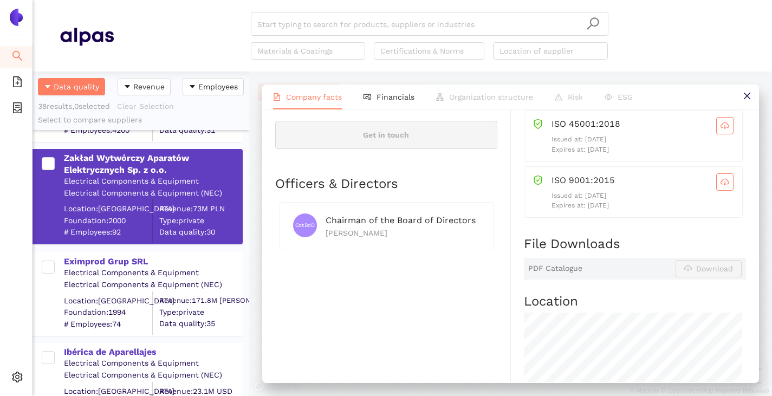
scroll to position [325, 0]
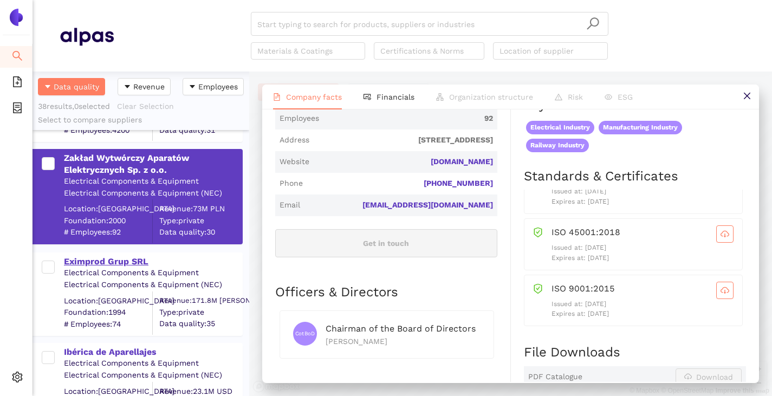
click at [87, 260] on div "Eximprod Grup SRL" at bounding box center [153, 262] width 178 height 12
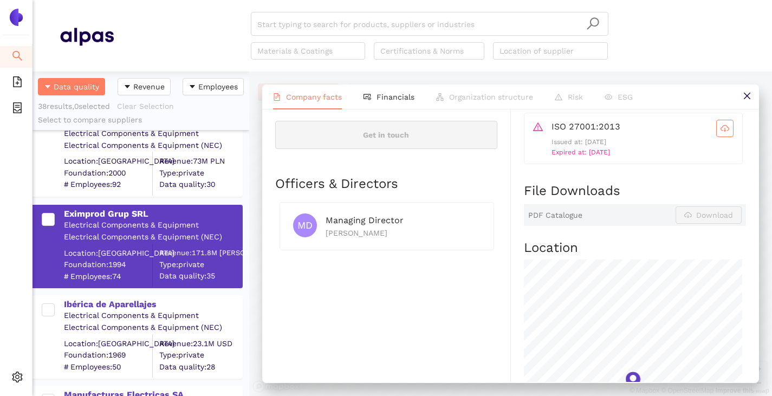
scroll to position [1301, 0]
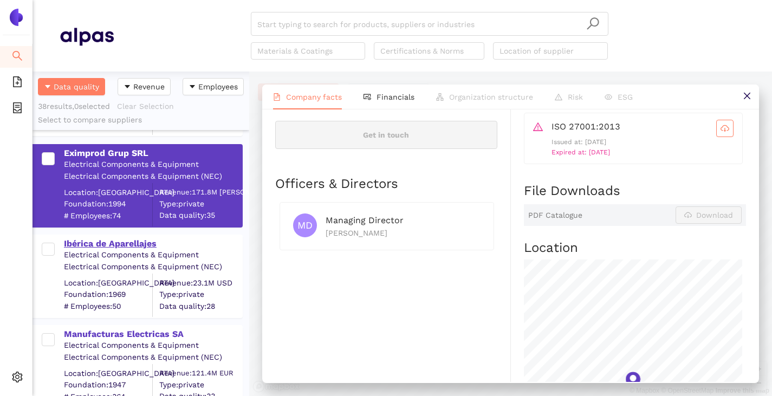
click at [107, 245] on div "Ibérica de Aparellajes" at bounding box center [153, 244] width 178 height 12
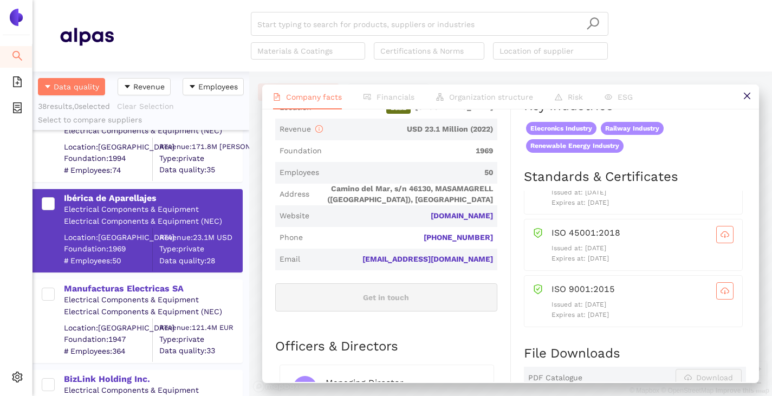
scroll to position [1409, 0]
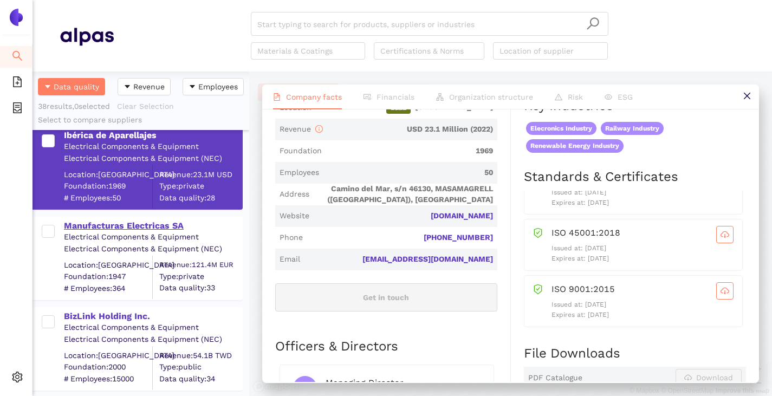
click at [92, 229] on div "Manufacturas Electricas SA" at bounding box center [153, 226] width 178 height 12
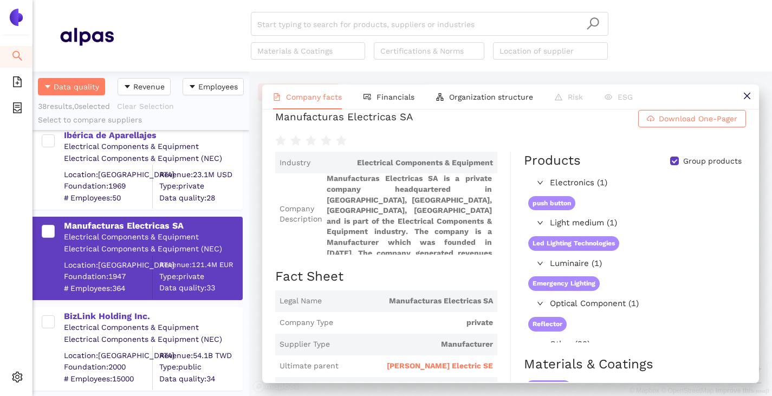
scroll to position [0, 0]
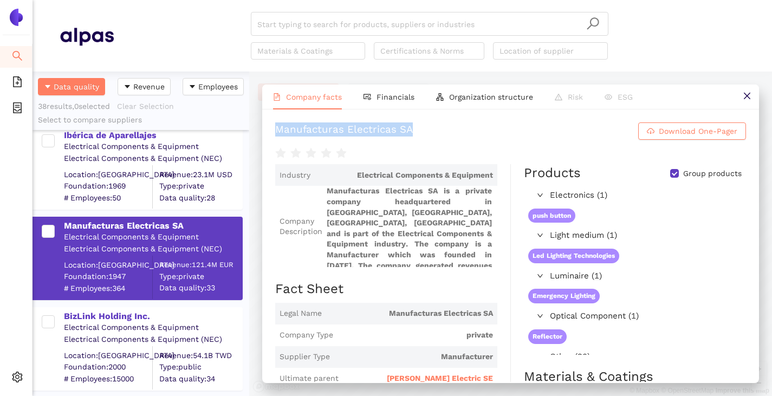
drag, startPoint x: 279, startPoint y: 134, endPoint x: 512, endPoint y: 127, distance: 233.7
click at [512, 127] on h1 "Manufacturas Electricas SA Download One-Pager" at bounding box center [510, 130] width 471 height 17
click at [670, 178] on input "Group products" at bounding box center [674, 173] width 9 height 9
checkbox input "false"
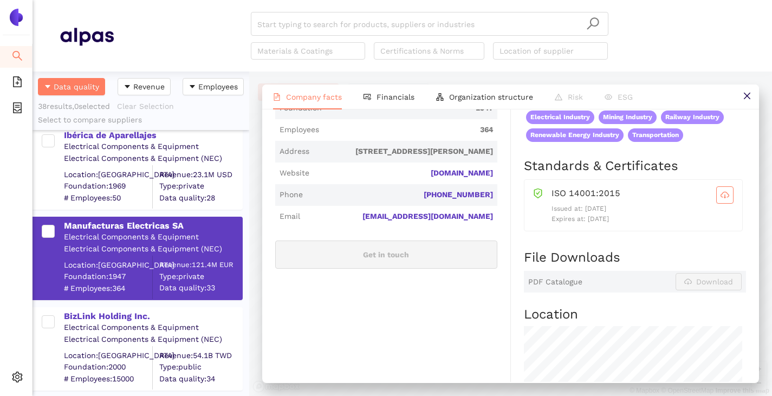
scroll to position [271, 0]
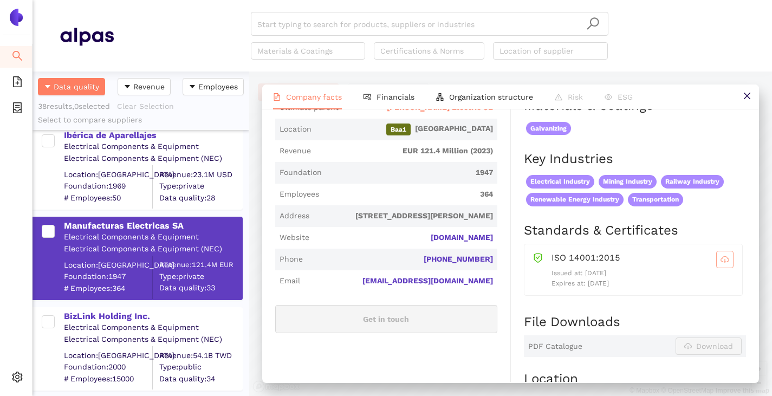
click at [721, 264] on icon "cloud-download" at bounding box center [725, 259] width 9 height 9
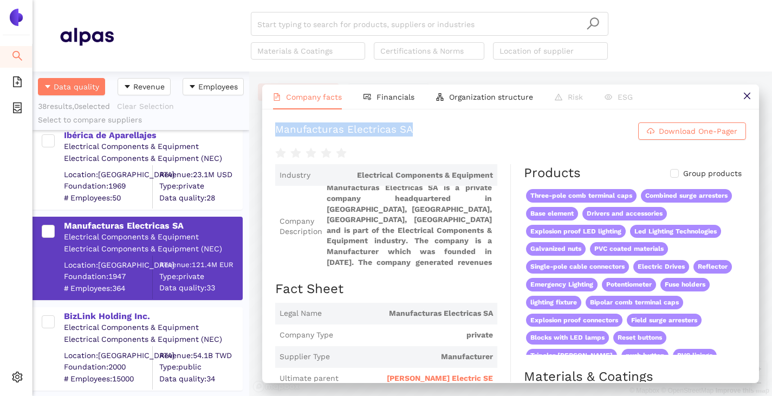
scroll to position [217, 0]
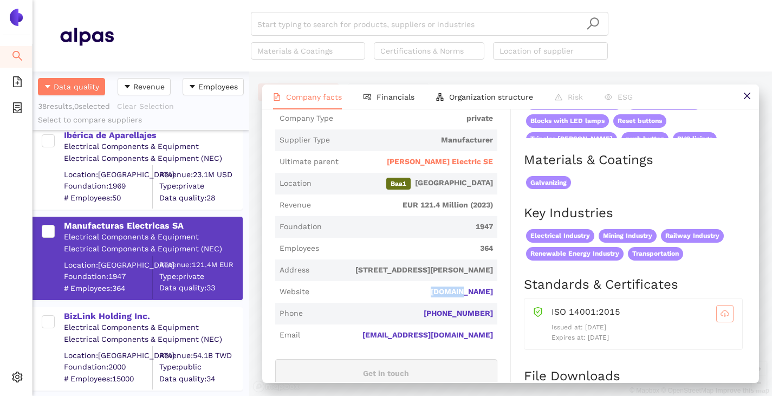
drag, startPoint x: 493, startPoint y: 302, endPoint x: 451, endPoint y: 310, distance: 42.5
click at [451, 303] on span "Website mesa.es" at bounding box center [386, 292] width 222 height 22
copy link "mesa.es"
click at [0, 0] on link "mesa.es" at bounding box center [0, 0] width 0 height 0
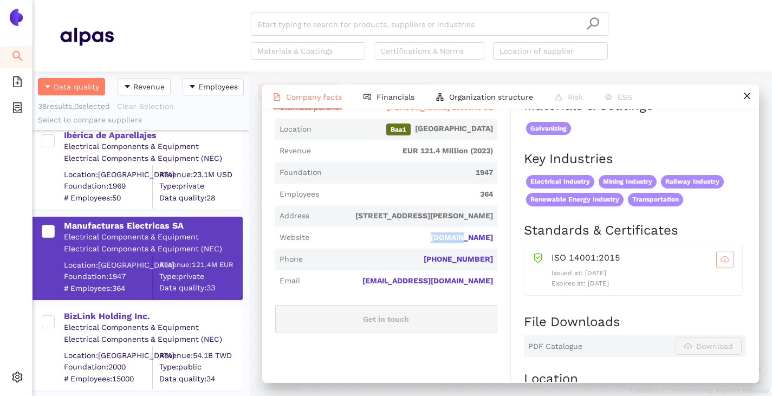
scroll to position [379, 0]
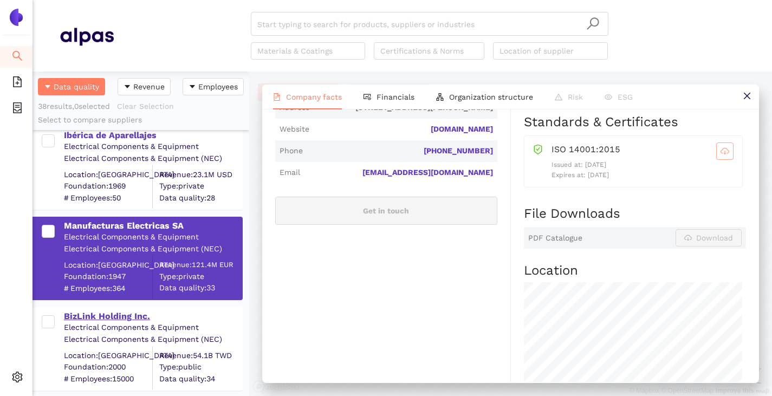
click at [102, 317] on div "BizLink Holding Inc." at bounding box center [153, 317] width 178 height 12
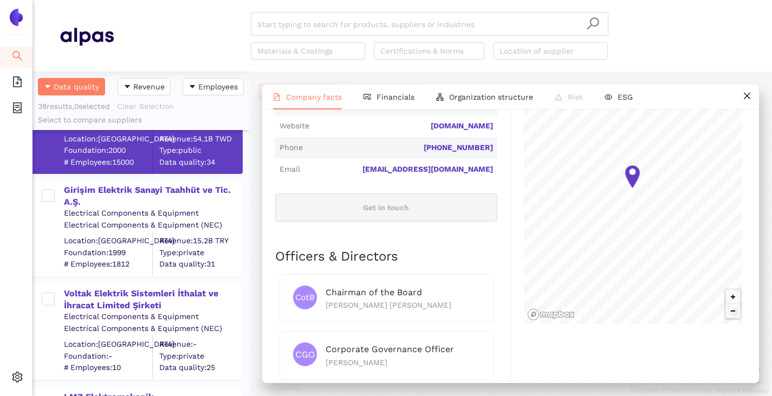
scroll to position [488, 0]
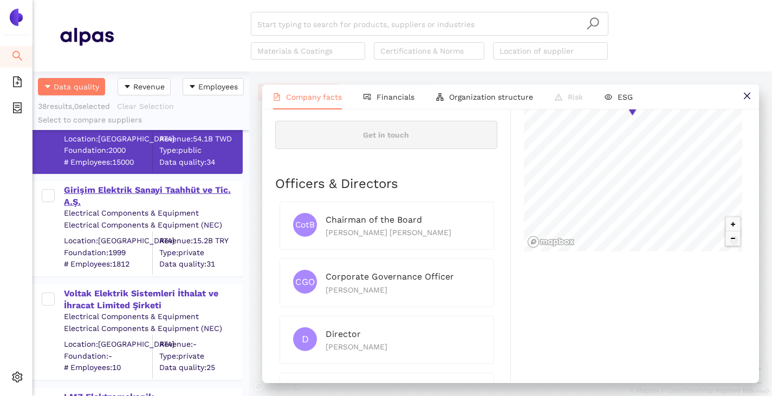
click at [134, 191] on div "Girişim Elektrik Sanayi Taahhüt ve Tic. A.Ş." at bounding box center [153, 196] width 178 height 24
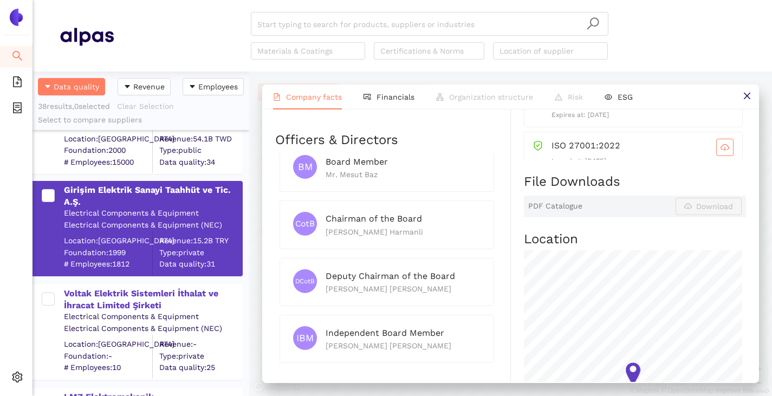
scroll to position [20, 0]
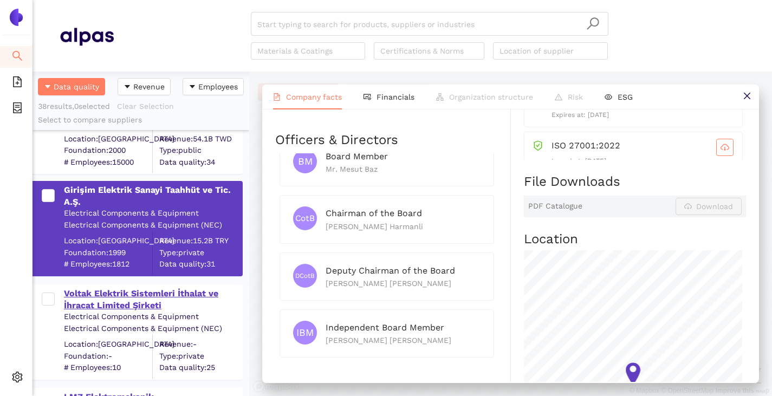
click at [110, 290] on div "Voltak Elektrik Sistemleri İthalat ve İhracat Limited Şirketi" at bounding box center [153, 300] width 178 height 24
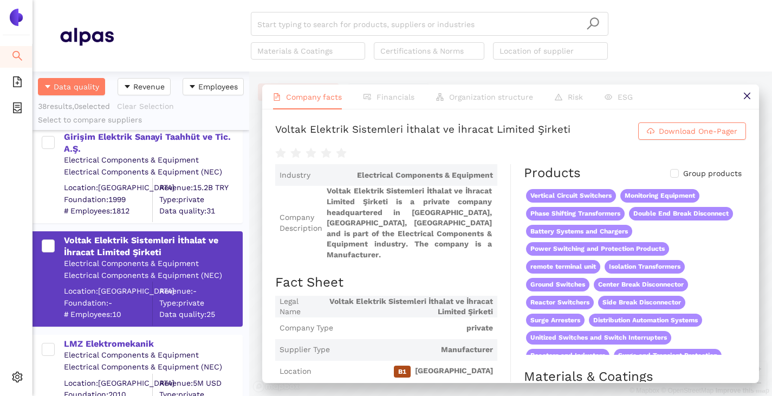
scroll to position [1734, 0]
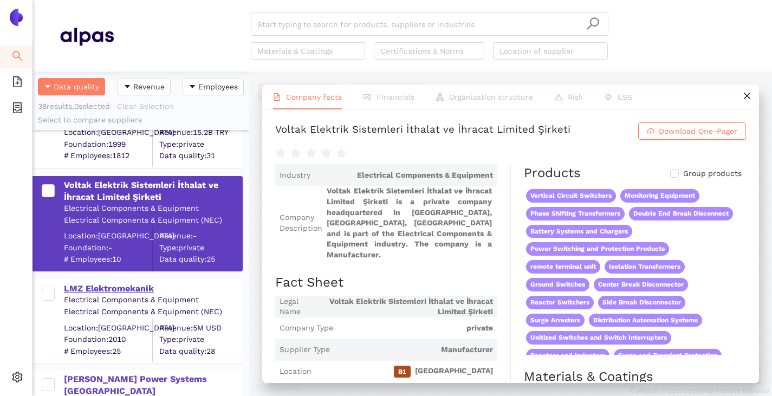
click at [130, 292] on div "LMZ Elektromekanik" at bounding box center [153, 289] width 178 height 12
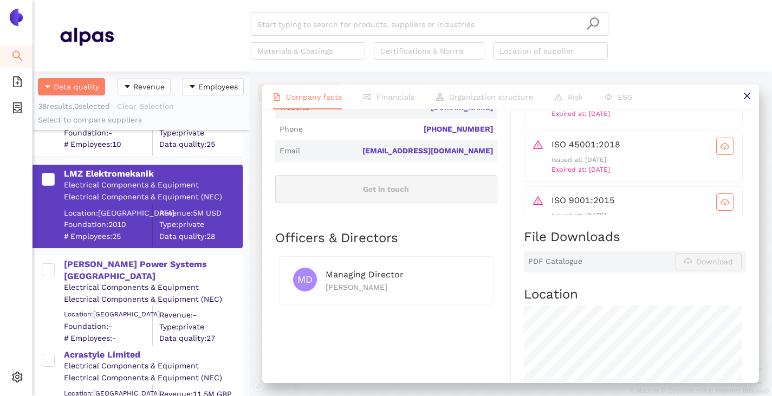
scroll to position [1897, 0]
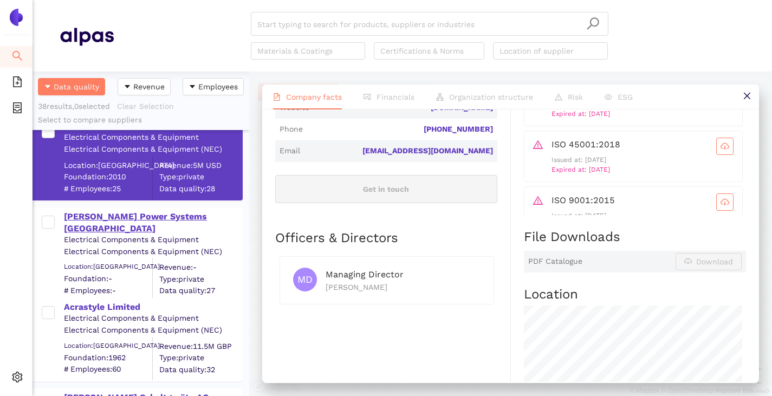
click at [132, 221] on div "[PERSON_NAME] Power Systems [GEOGRAPHIC_DATA]" at bounding box center [153, 223] width 178 height 24
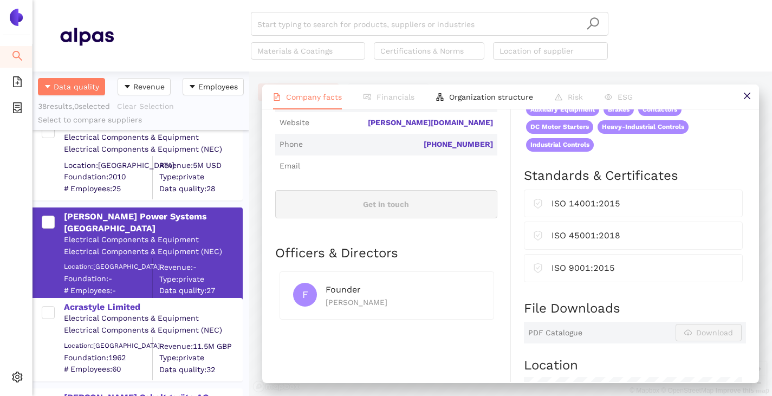
scroll to position [379, 0]
click at [109, 305] on div "Acrastyle Limited" at bounding box center [153, 307] width 178 height 12
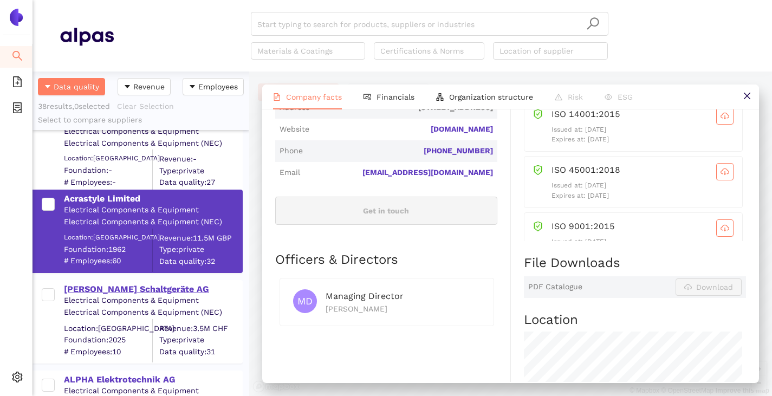
click at [96, 289] on div "[PERSON_NAME] Schaltgeräte AG" at bounding box center [153, 289] width 178 height 12
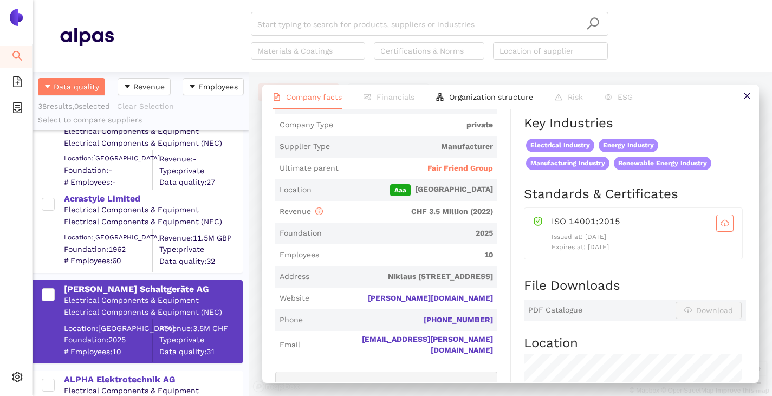
scroll to position [217, 0]
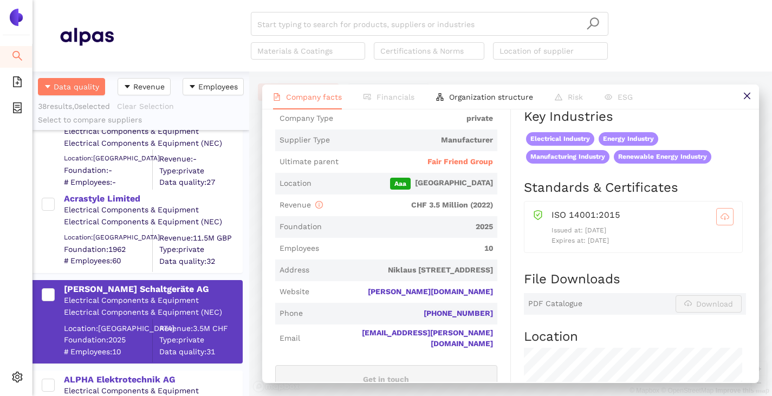
click at [721, 221] on span "cloud-download" at bounding box center [725, 216] width 16 height 9
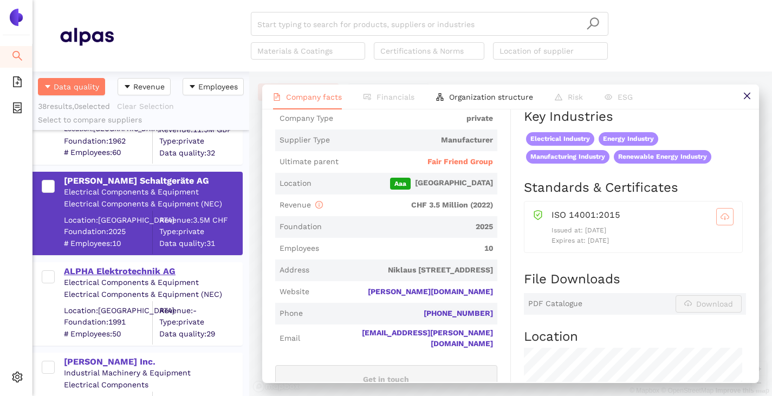
click at [121, 272] on div "ALPHA Elektrotechnik AG" at bounding box center [153, 272] width 178 height 12
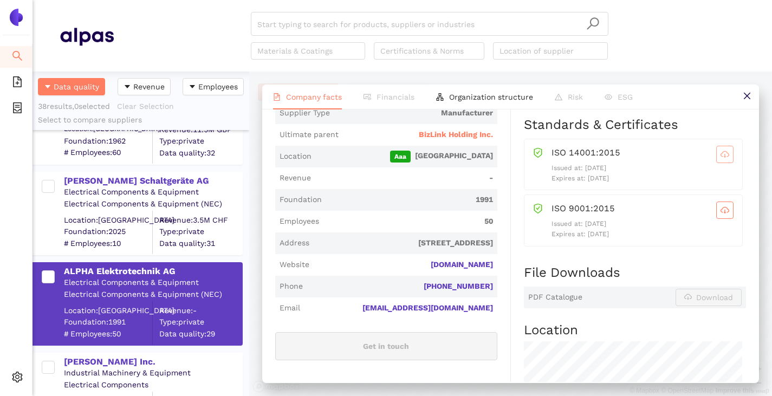
scroll to position [217, 0]
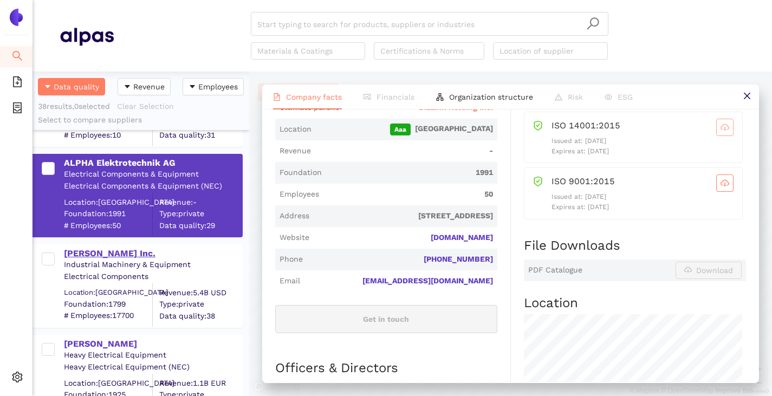
click at [88, 256] on div "[PERSON_NAME] Inc." at bounding box center [153, 254] width 178 height 12
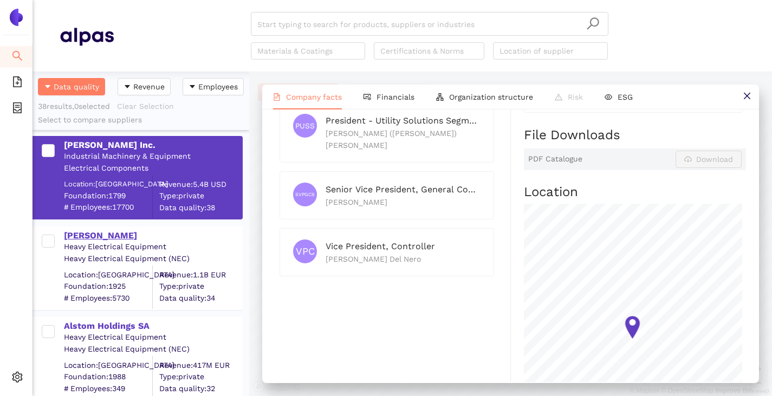
click at [79, 236] on div "[PERSON_NAME]" at bounding box center [153, 236] width 178 height 12
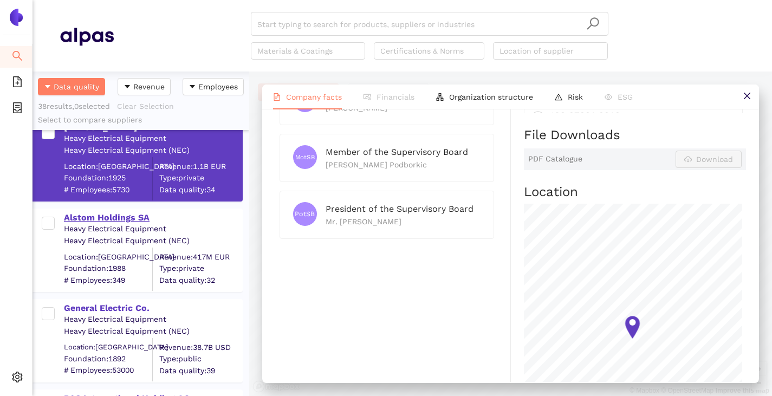
click at [106, 214] on div "Alstom Holdings SA" at bounding box center [153, 218] width 178 height 12
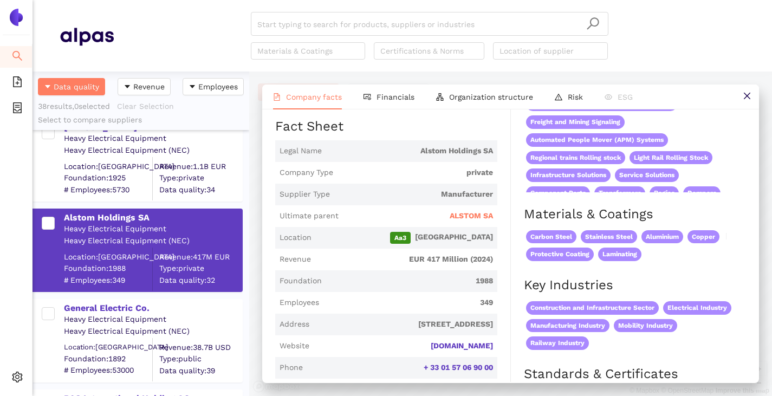
scroll to position [10, 0]
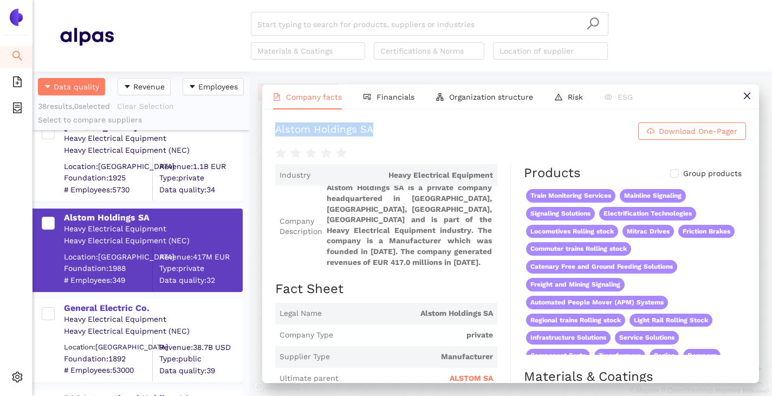
drag, startPoint x: 274, startPoint y: 138, endPoint x: 472, endPoint y: 125, distance: 198.2
click at [472, 125] on div "Alstom Holdings SA Download One-Pager Industry Heavy Electrical Equipment Compa…" at bounding box center [510, 245] width 497 height 273
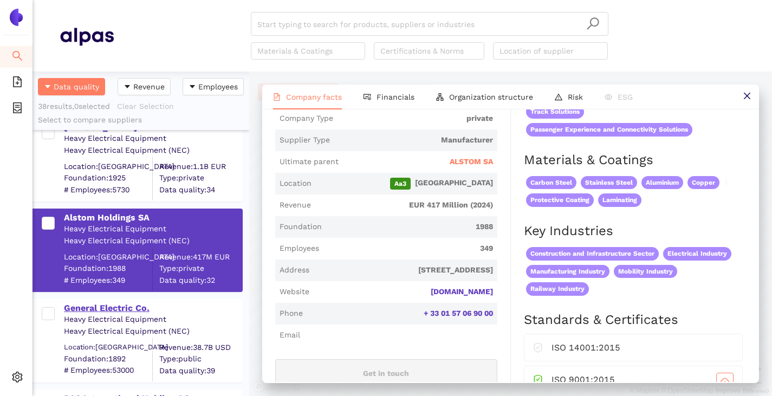
click at [102, 309] on div "General Electric Co." at bounding box center [153, 308] width 178 height 12
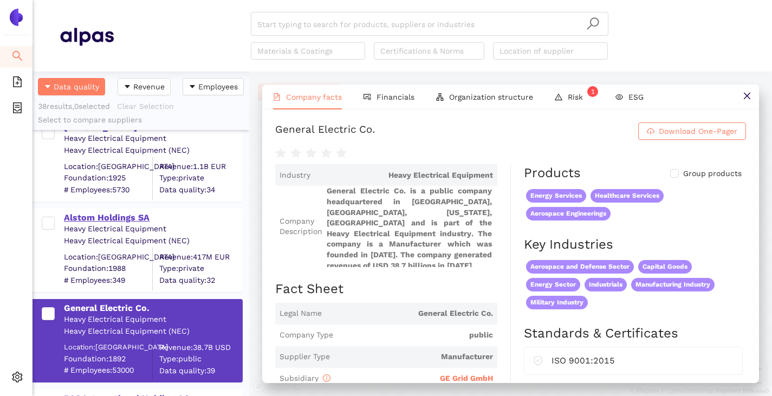
click at [113, 212] on div "Alstom Holdings SA" at bounding box center [153, 218] width 178 height 12
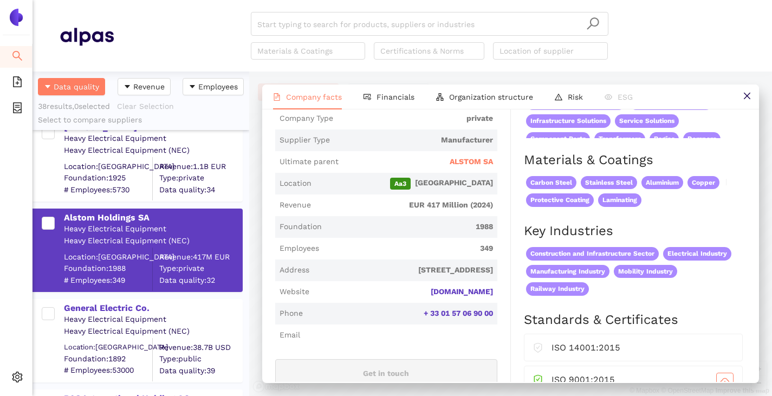
click at [480, 166] on span "Ultimate parent ALSTOM SA" at bounding box center [386, 162] width 222 height 22
click at [477, 167] on span "ALSTOM SA" at bounding box center [471, 162] width 43 height 11
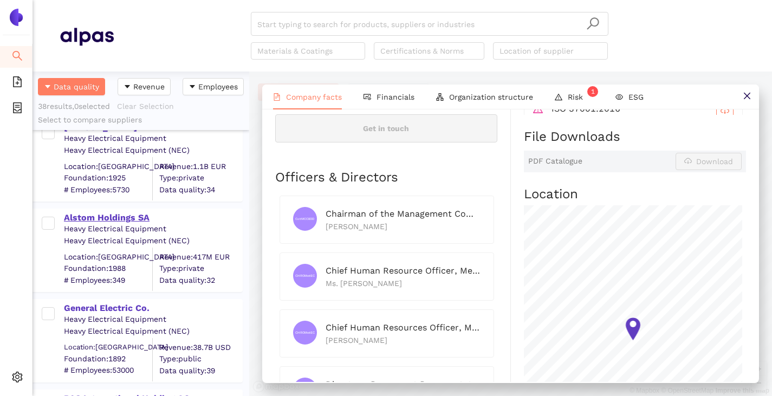
click at [139, 217] on div "Alstom Holdings SA" at bounding box center [153, 218] width 178 height 12
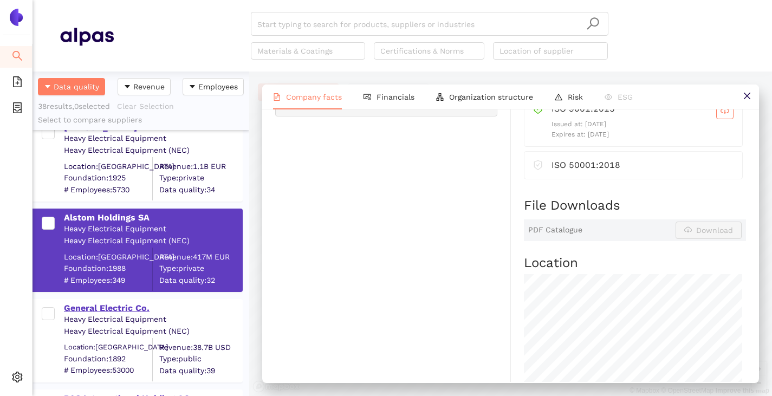
click at [88, 305] on div "General Electric Co." at bounding box center [153, 308] width 178 height 12
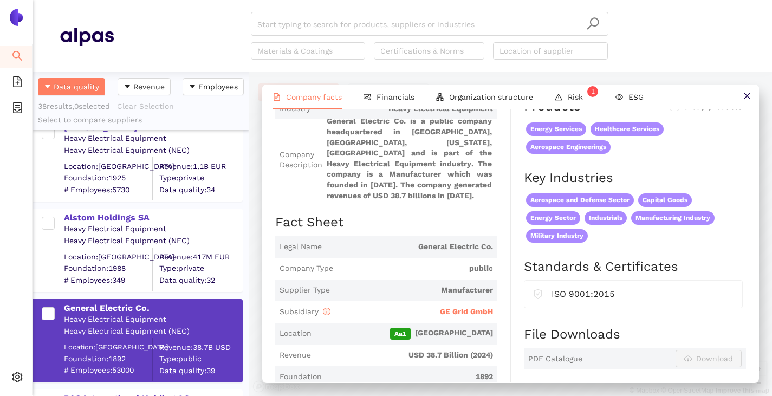
scroll to position [54, 0]
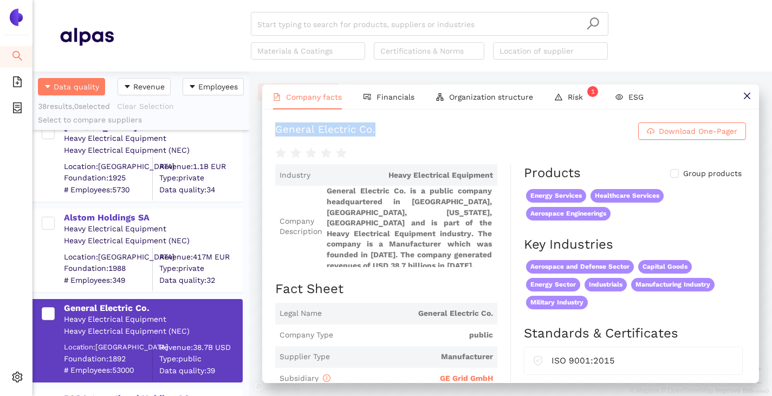
drag, startPoint x: 303, startPoint y: 134, endPoint x: 480, endPoint y: 127, distance: 177.4
click at [480, 127] on h1 "General Electric Co. Download One-Pager" at bounding box center [510, 130] width 471 height 17
copy div "General Electric Co."
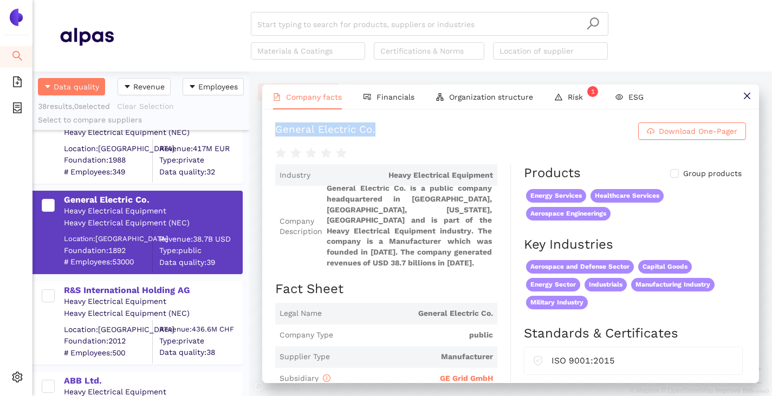
scroll to position [3, 0]
click at [109, 296] on div "Heavy Electrical Equipment" at bounding box center [153, 301] width 178 height 11
click at [112, 293] on div "R&S International Holding AG" at bounding box center [153, 291] width 178 height 12
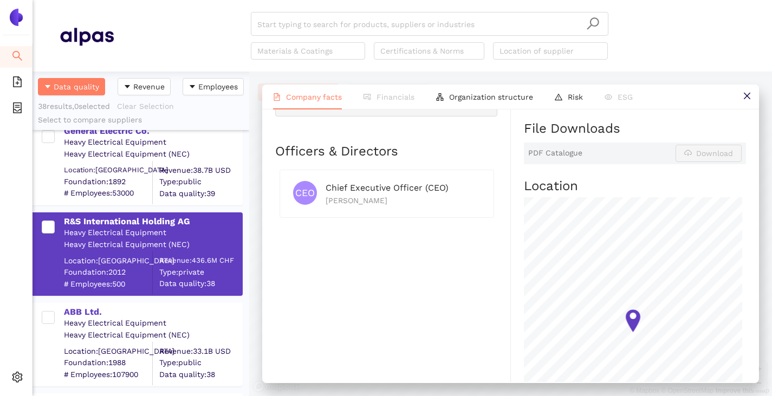
scroll to position [2710, 0]
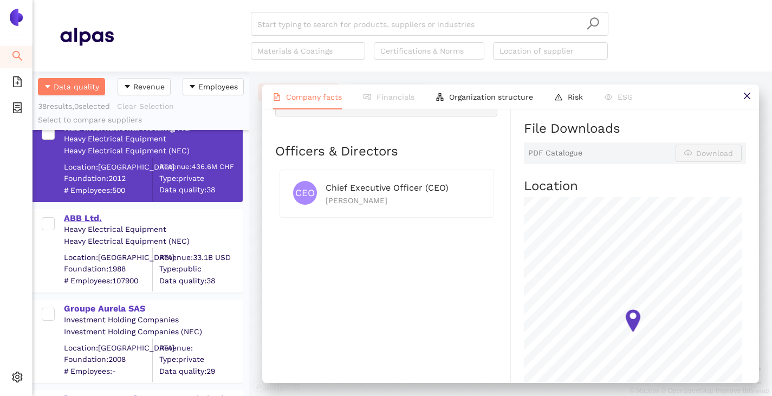
click at [74, 218] on div "ABB Ltd." at bounding box center [153, 218] width 178 height 12
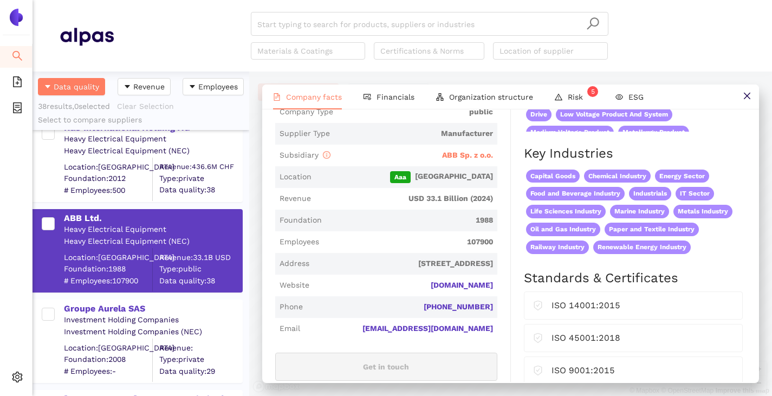
scroll to position [217, 0]
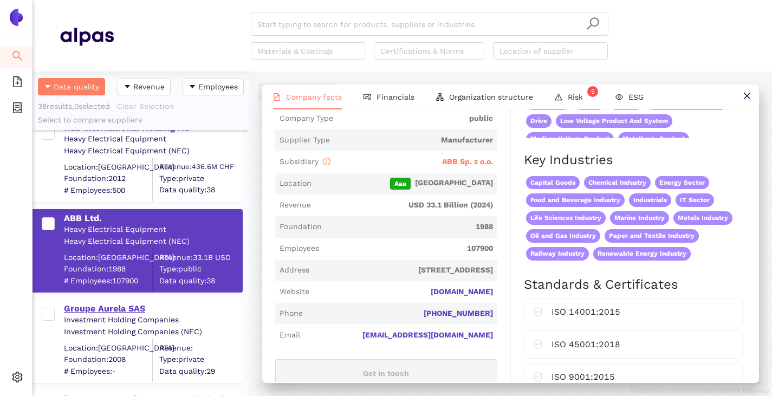
click at [88, 313] on div "Groupe Aurela SAS" at bounding box center [153, 309] width 178 height 12
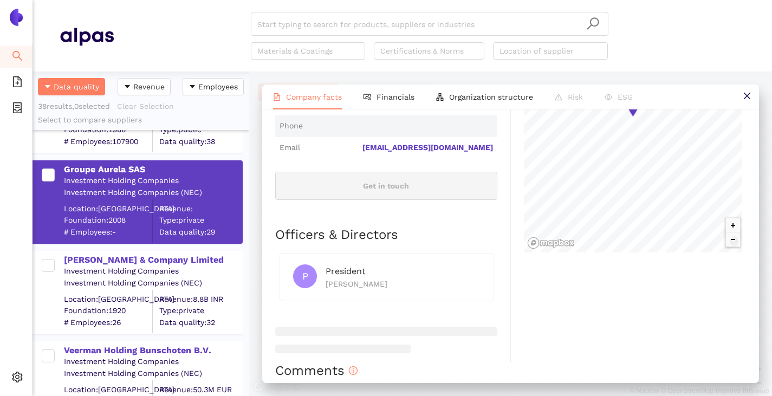
scroll to position [2927, 0]
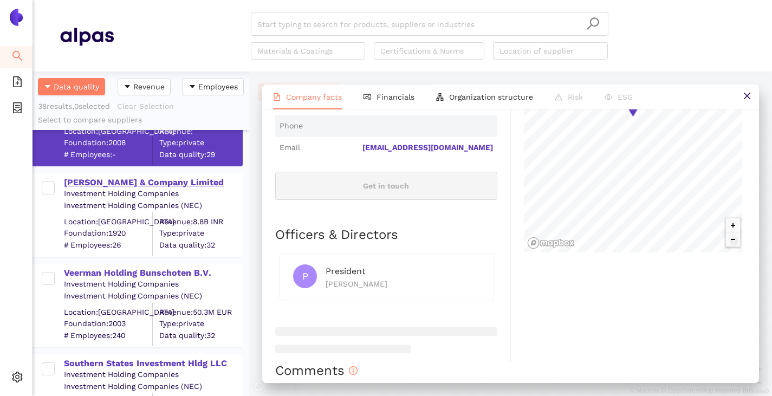
click at [106, 186] on div "[PERSON_NAME] & Company Limited" at bounding box center [153, 183] width 178 height 12
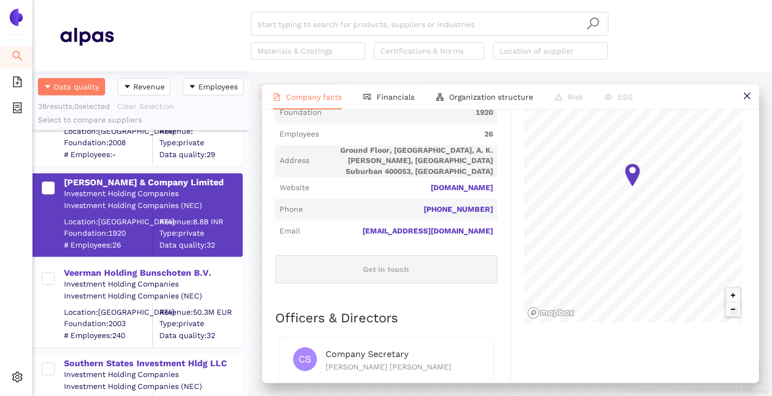
scroll to position [379, 0]
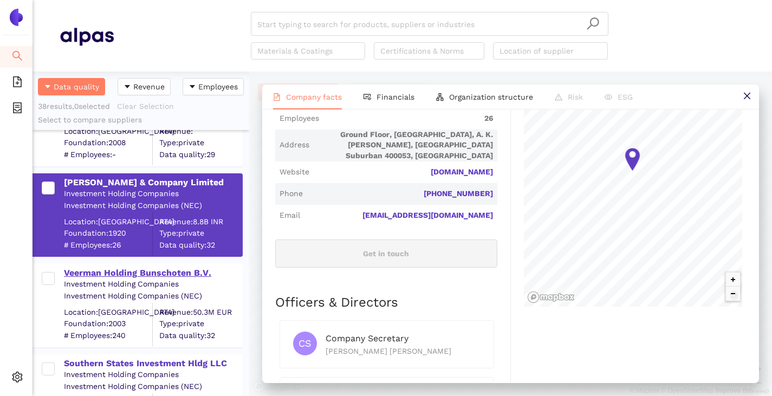
click at [101, 277] on div "Veerman Holding Bunschoten B.V." at bounding box center [153, 273] width 178 height 12
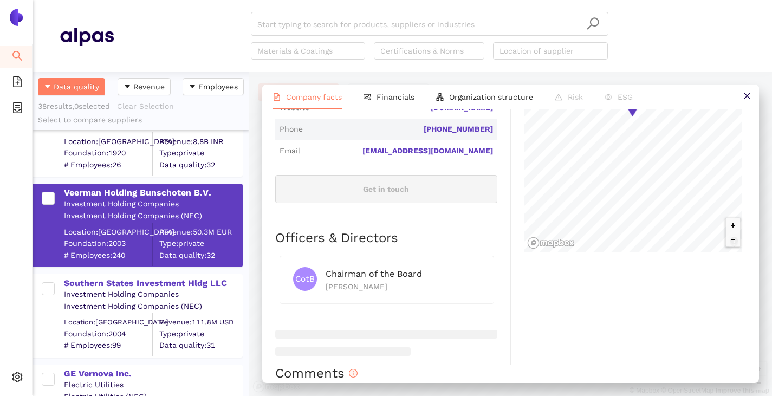
scroll to position [3035, 0]
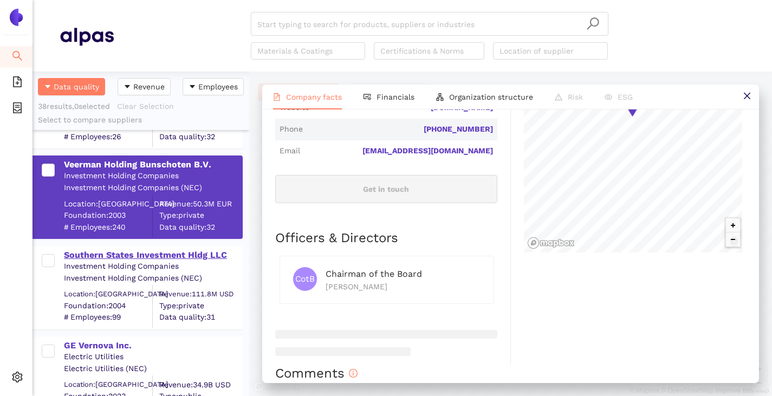
click at [99, 260] on div "Southern States Investment Hldg LLC" at bounding box center [153, 255] width 178 height 12
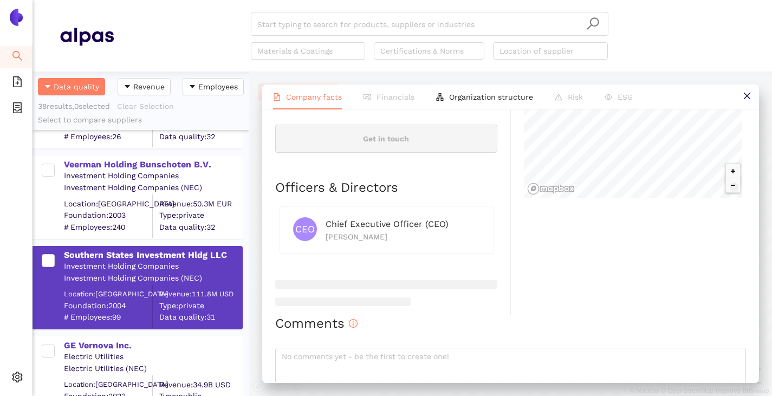
scroll to position [543, 0]
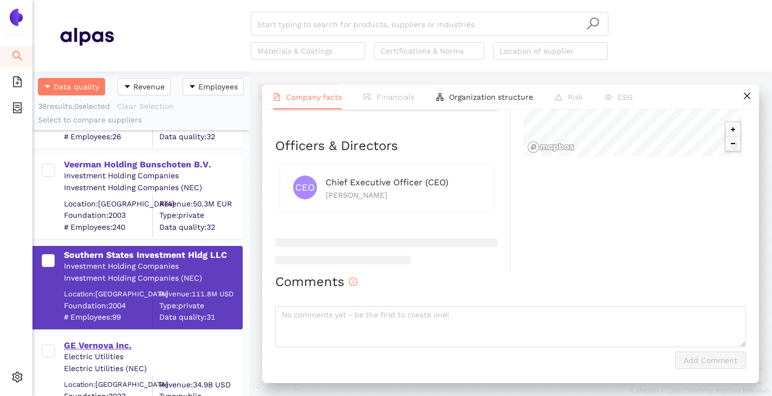
click at [65, 343] on div "GE Vernova Inc." at bounding box center [153, 346] width 178 height 12
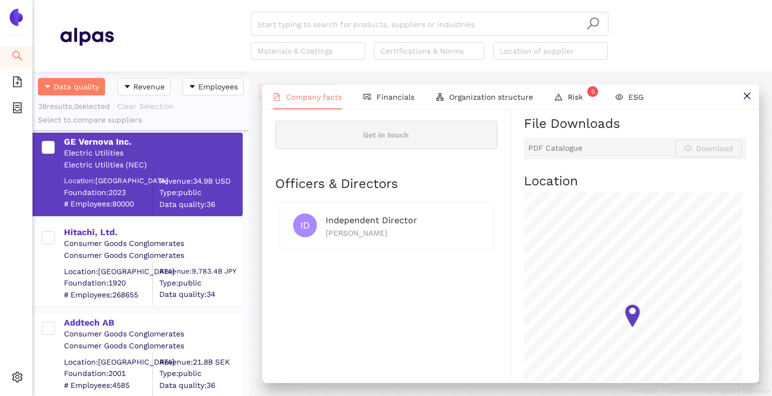
scroll to position [3239, 0]
click at [94, 233] on div "Hitachi, Ltd." at bounding box center [153, 232] width 178 height 12
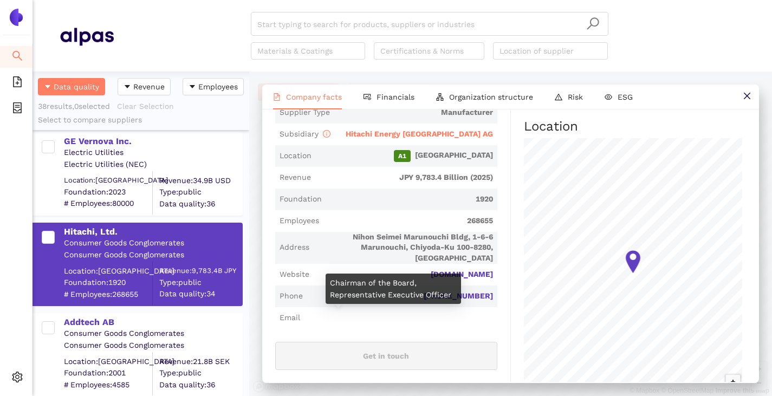
scroll to position [271, 0]
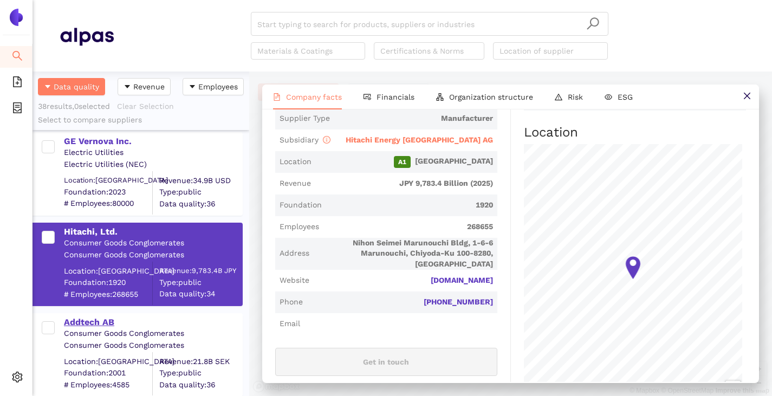
click at [74, 320] on div "Addtech AB" at bounding box center [153, 323] width 178 height 12
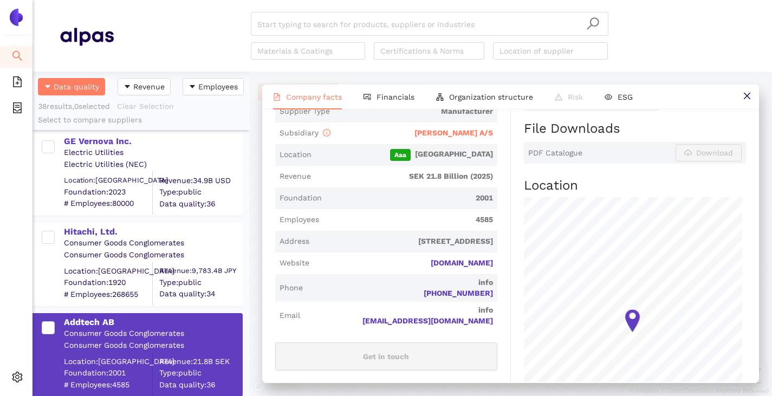
scroll to position [145, 0]
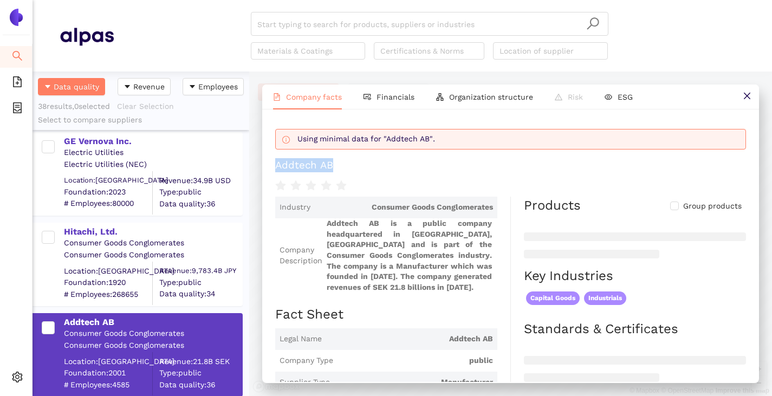
drag, startPoint x: 279, startPoint y: 167, endPoint x: 397, endPoint y: 171, distance: 118.2
click at [397, 171] on h1 "Addtech AB" at bounding box center [510, 165] width 471 height 14
copy div "Addtech AB"
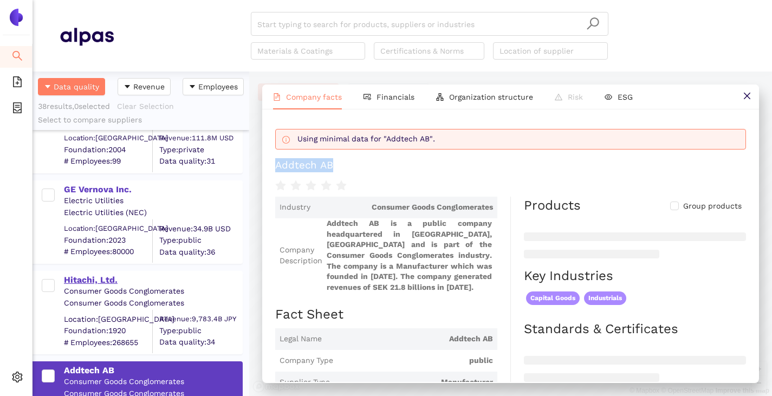
scroll to position [3131, 0]
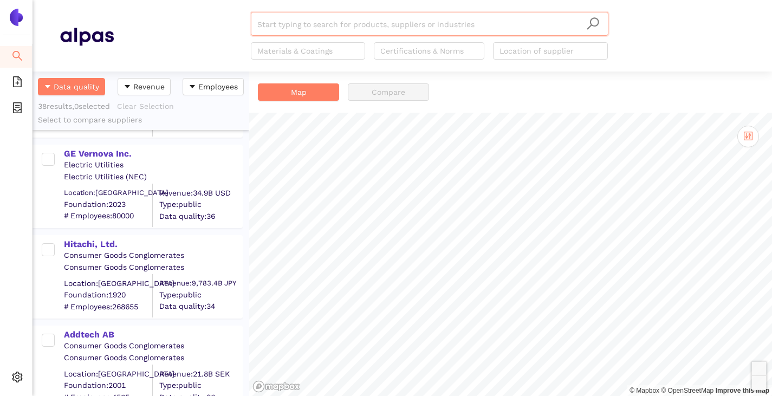
scroll to position [3239, 0]
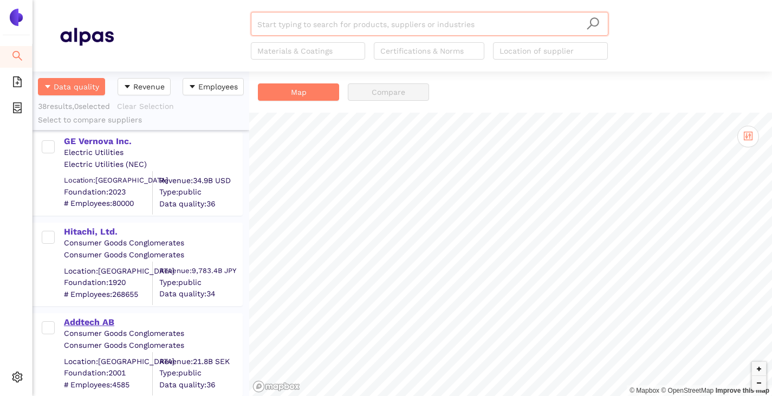
click at [103, 317] on div "Addtech AB" at bounding box center [153, 323] width 178 height 12
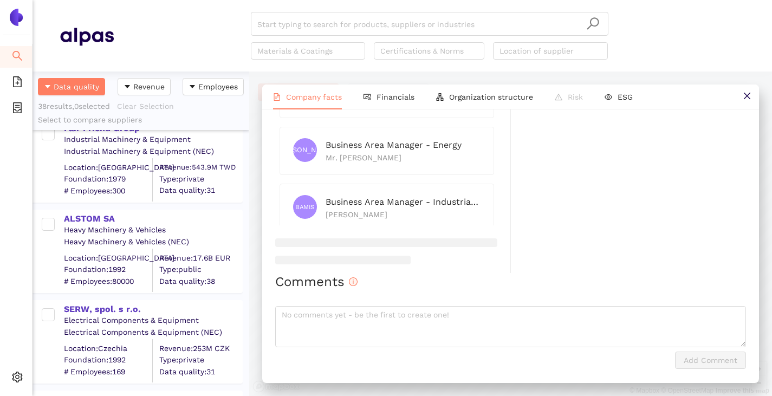
scroll to position [0, 0]
